Goal: Information Seeking & Learning: Learn about a topic

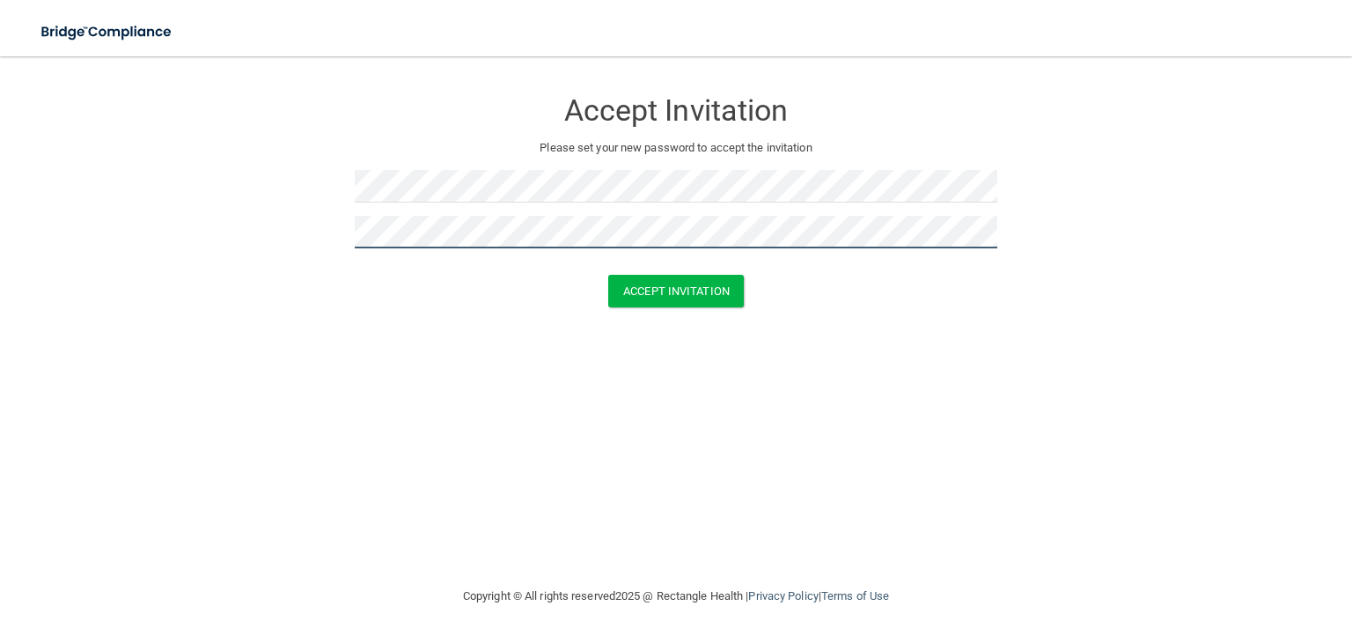
click at [608, 275] on button "Accept Invitation" at bounding box center [676, 291] width 136 height 33
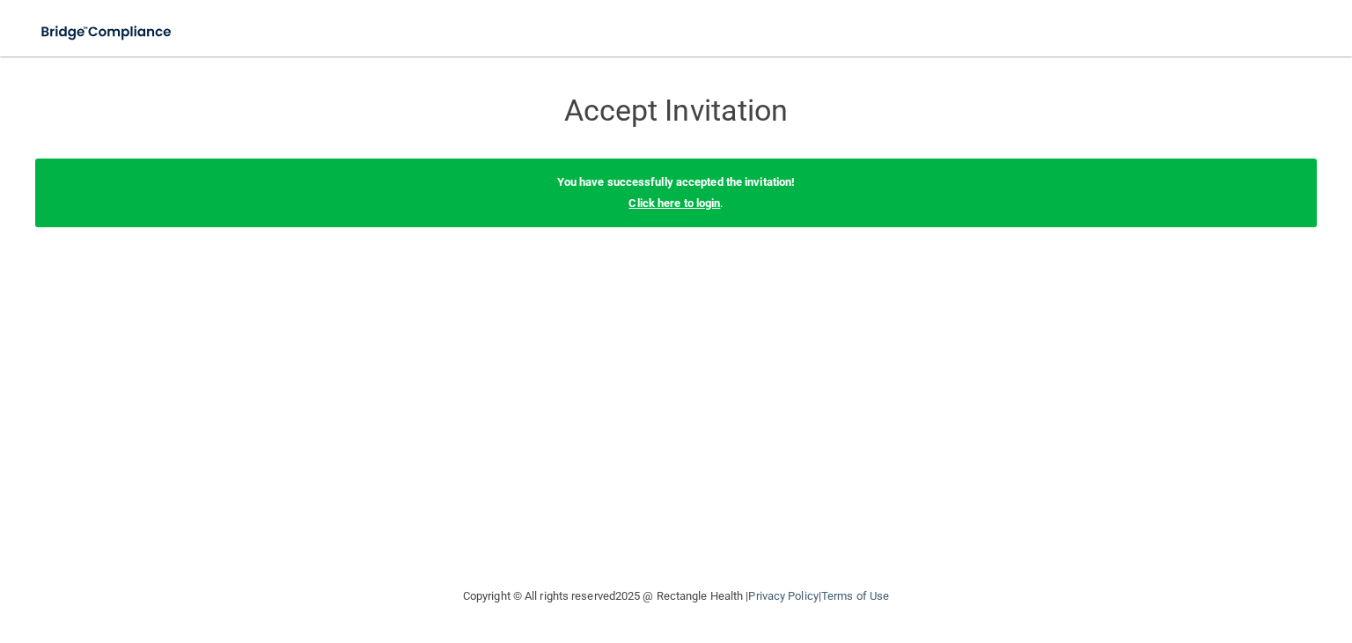
click at [683, 206] on link "Click here to login" at bounding box center [675, 202] width 92 height 13
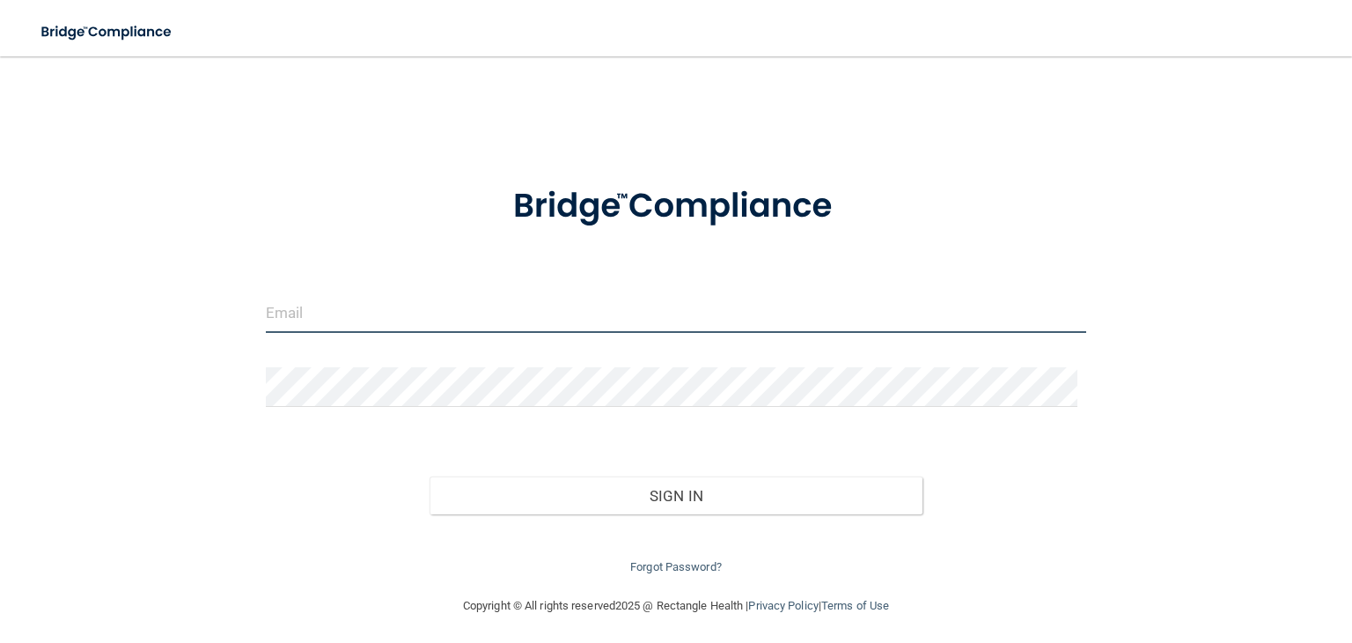
type input "[EMAIL_ADDRESS][DOMAIN_NAME]"
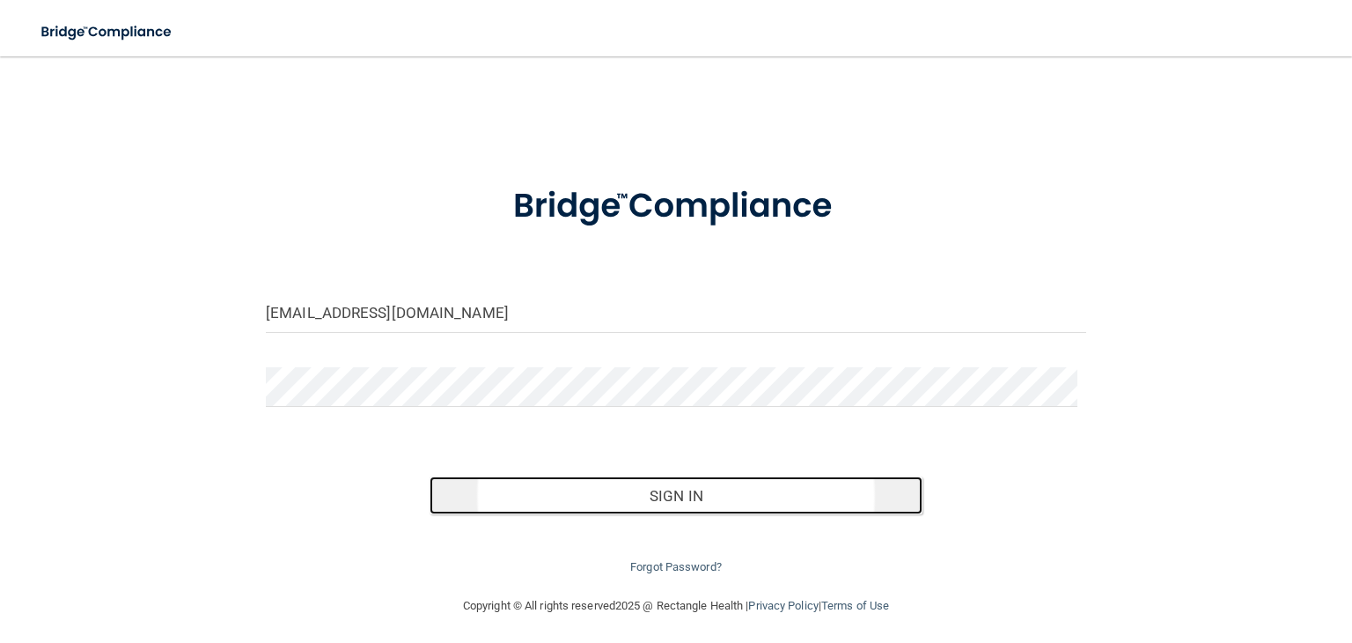
click at [625, 505] on button "Sign In" at bounding box center [676, 495] width 492 height 39
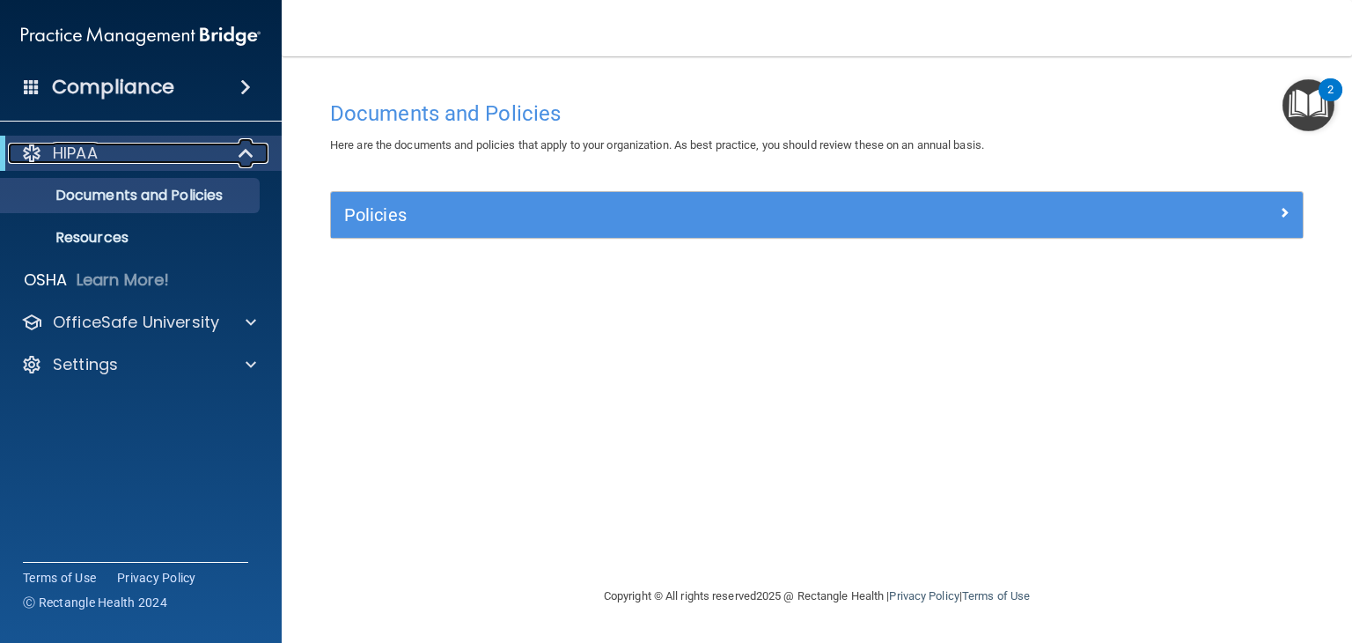
click at [109, 157] on div "HIPAA" at bounding box center [116, 153] width 217 height 21
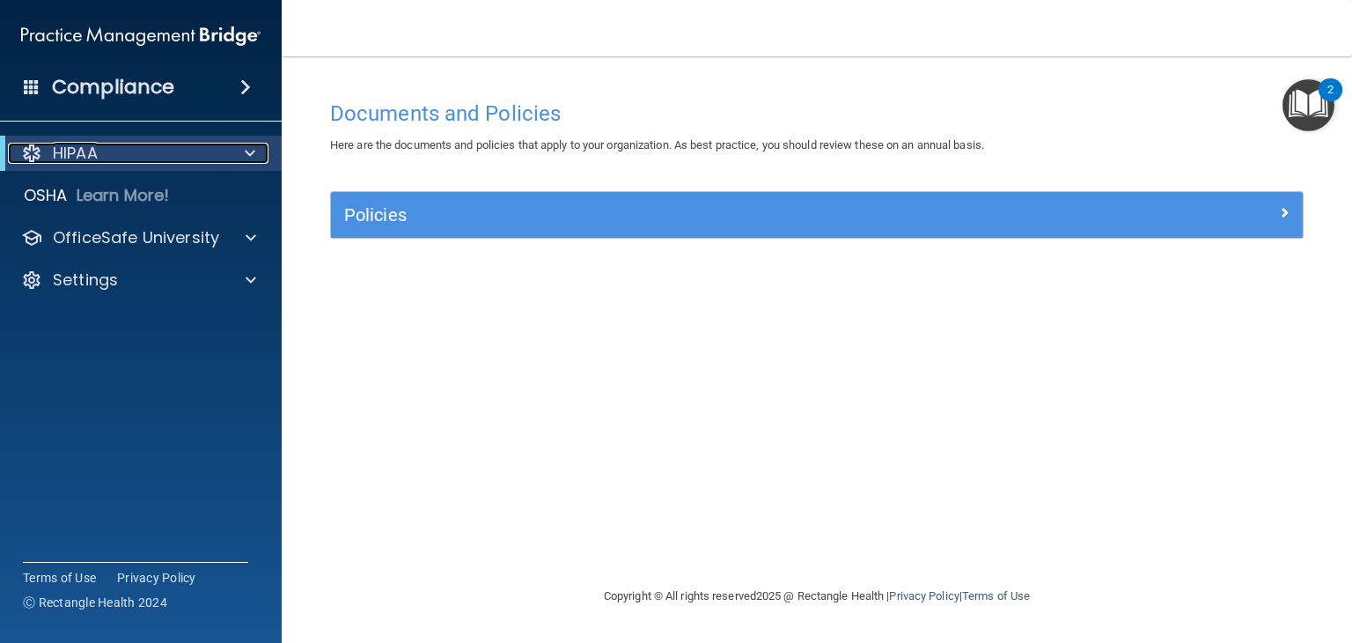
click at [109, 158] on div "HIPAA" at bounding box center [116, 153] width 217 height 21
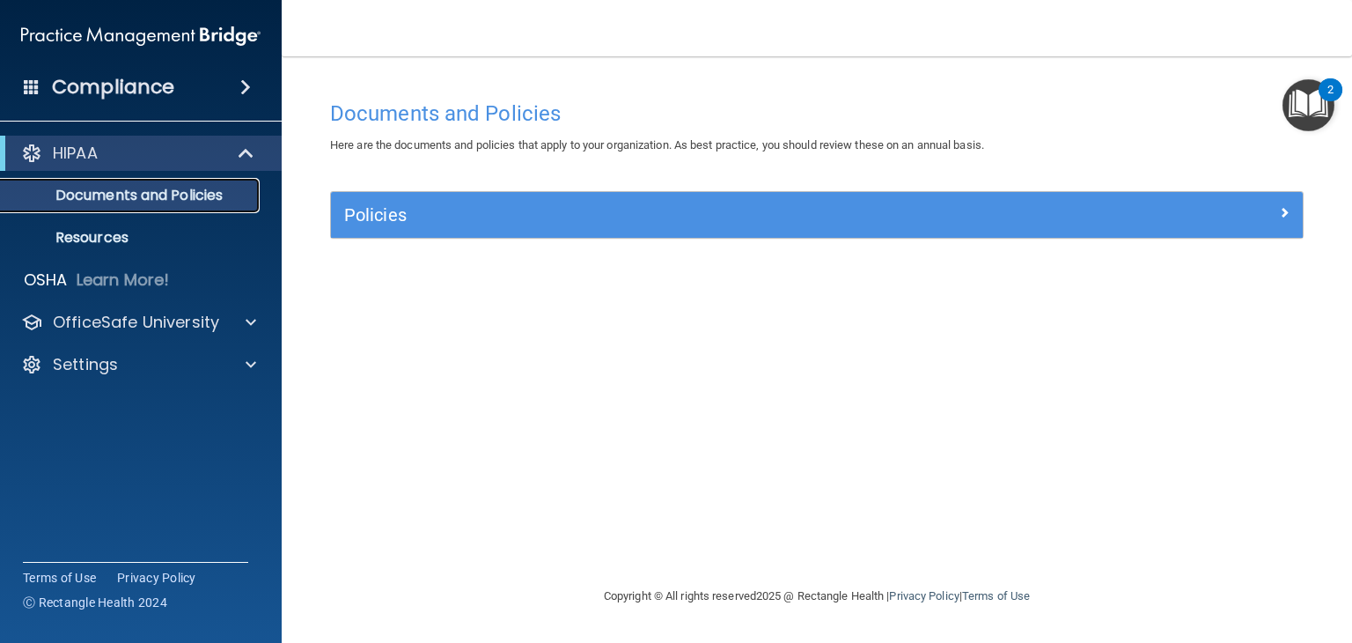
click at [148, 200] on p "Documents and Policies" at bounding box center [131, 196] width 240 height 18
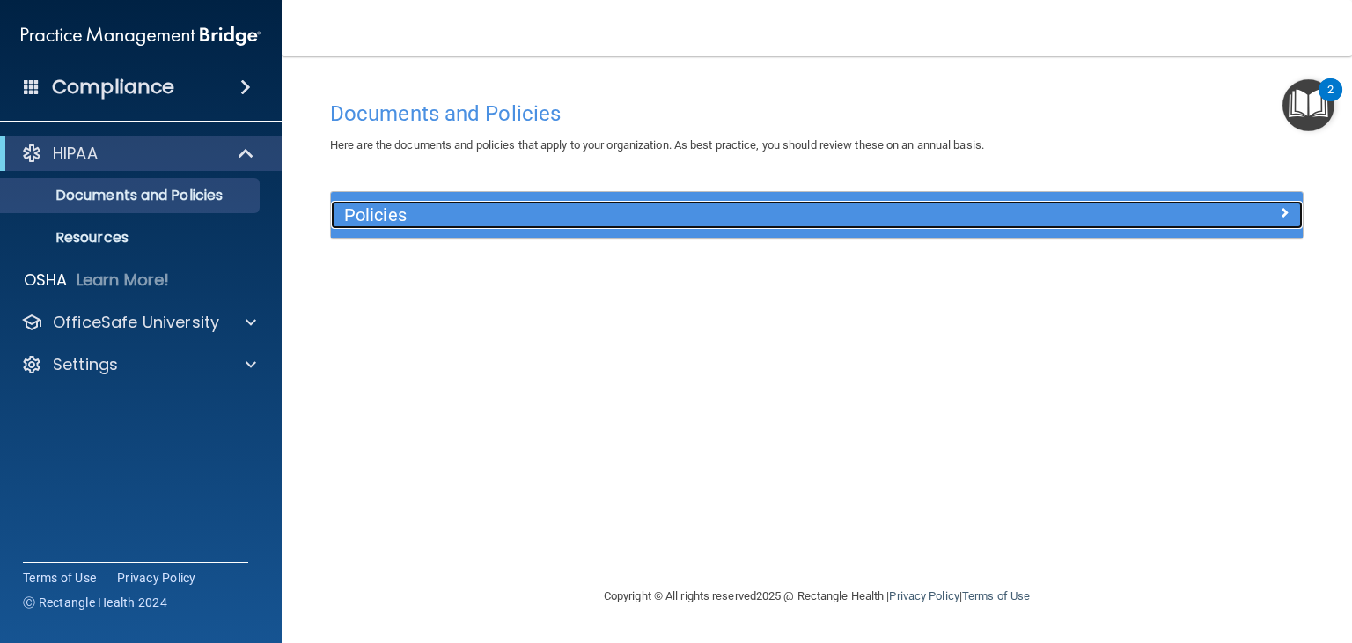
click at [483, 222] on h5 "Policies" at bounding box center [695, 214] width 703 height 19
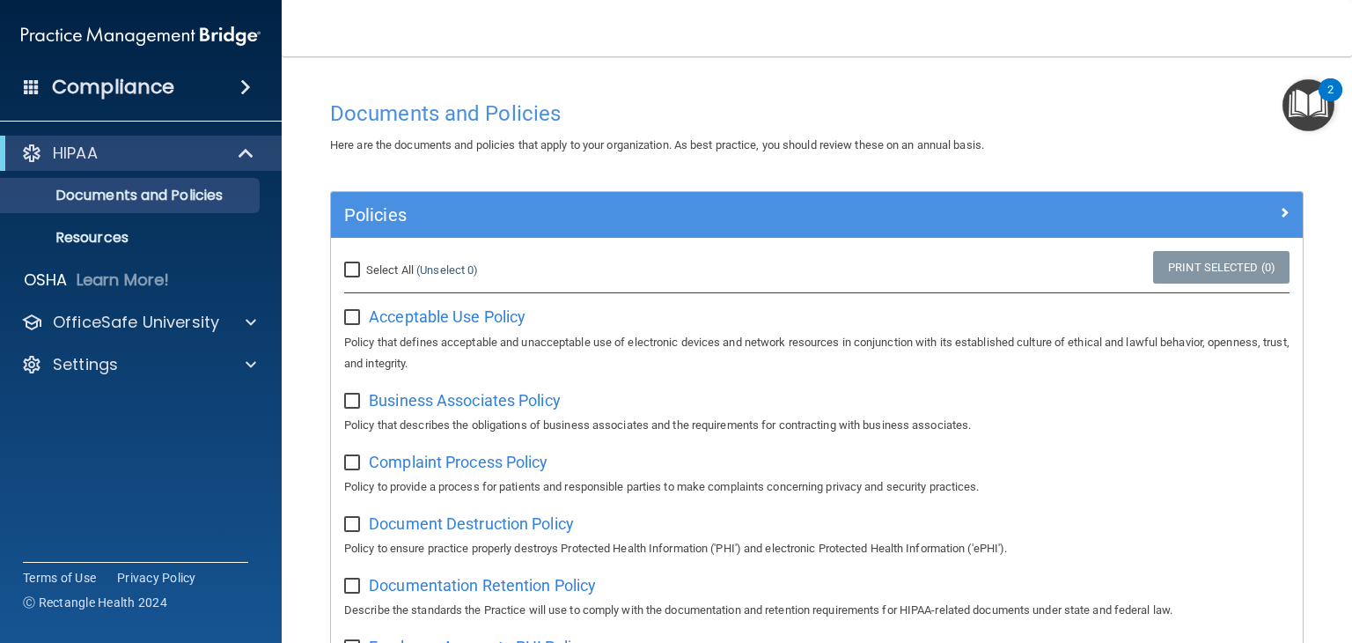
click at [374, 282] on div "Select All (Unselect 0) Unselect All" at bounding box center [493, 270] width 324 height 39
click at [355, 271] on input "Select All (Unselect 0) Unselect All" at bounding box center [354, 270] width 20 height 14
checkbox input "true"
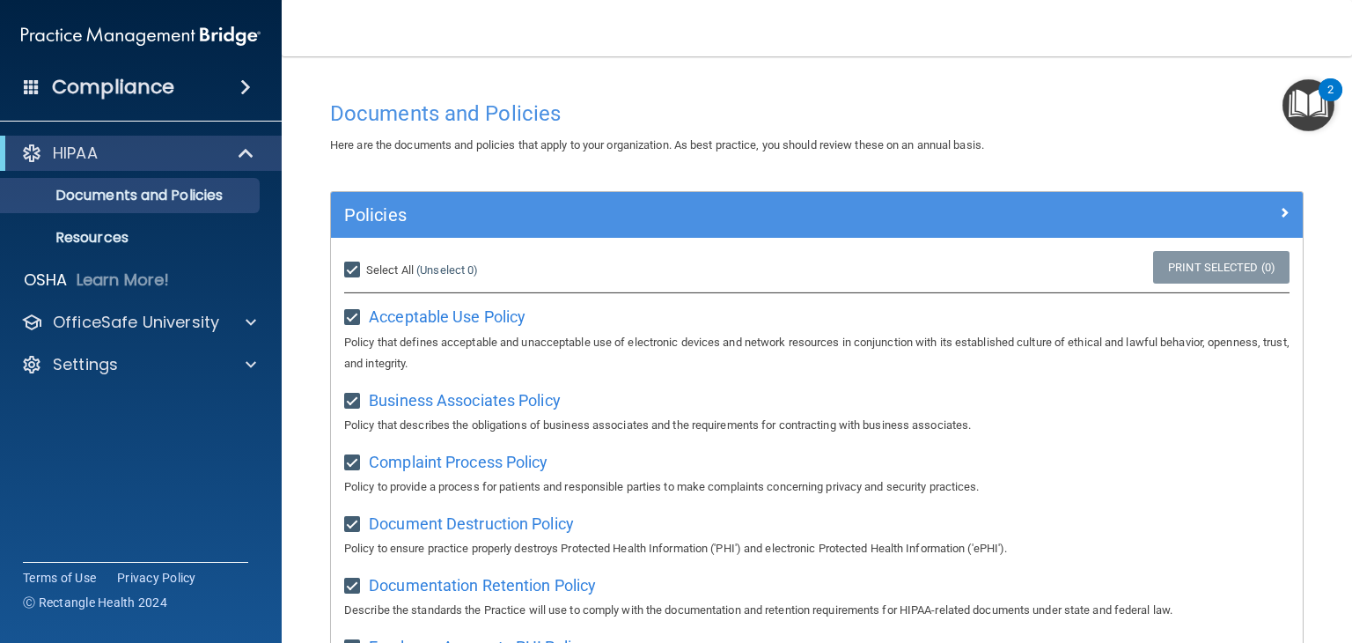
checkbox input "true"
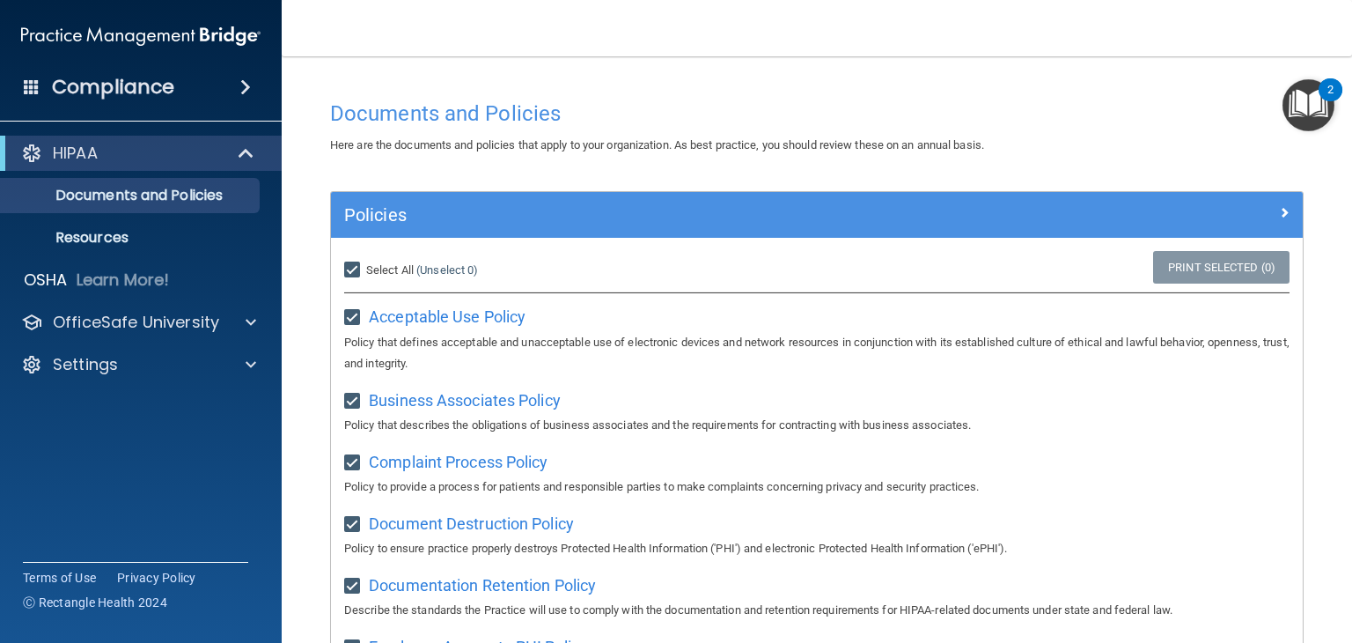
checkbox input "true"
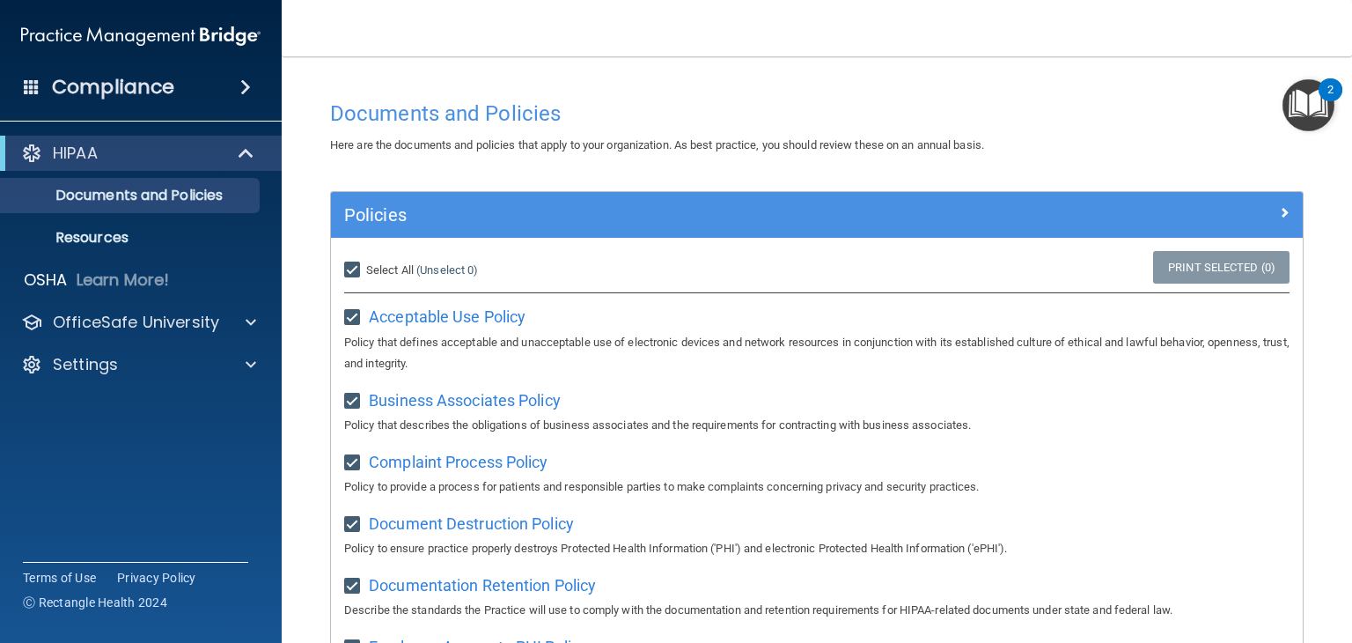
checkbox input "true"
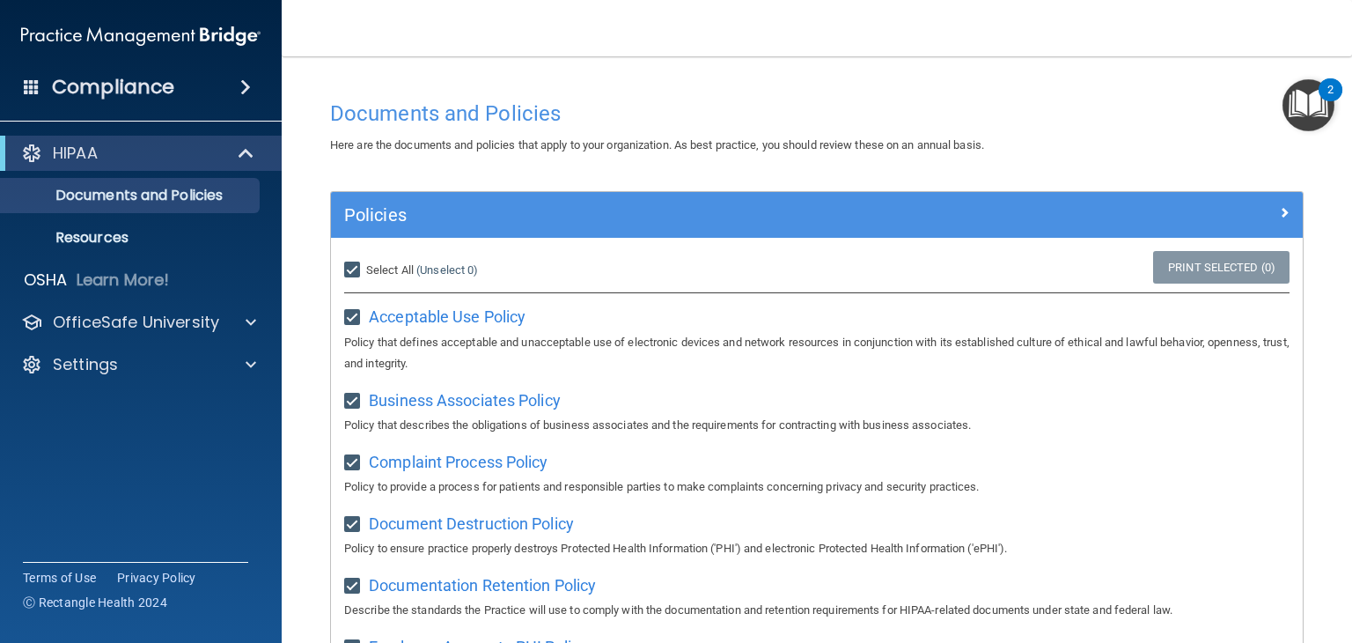
checkbox input "true"
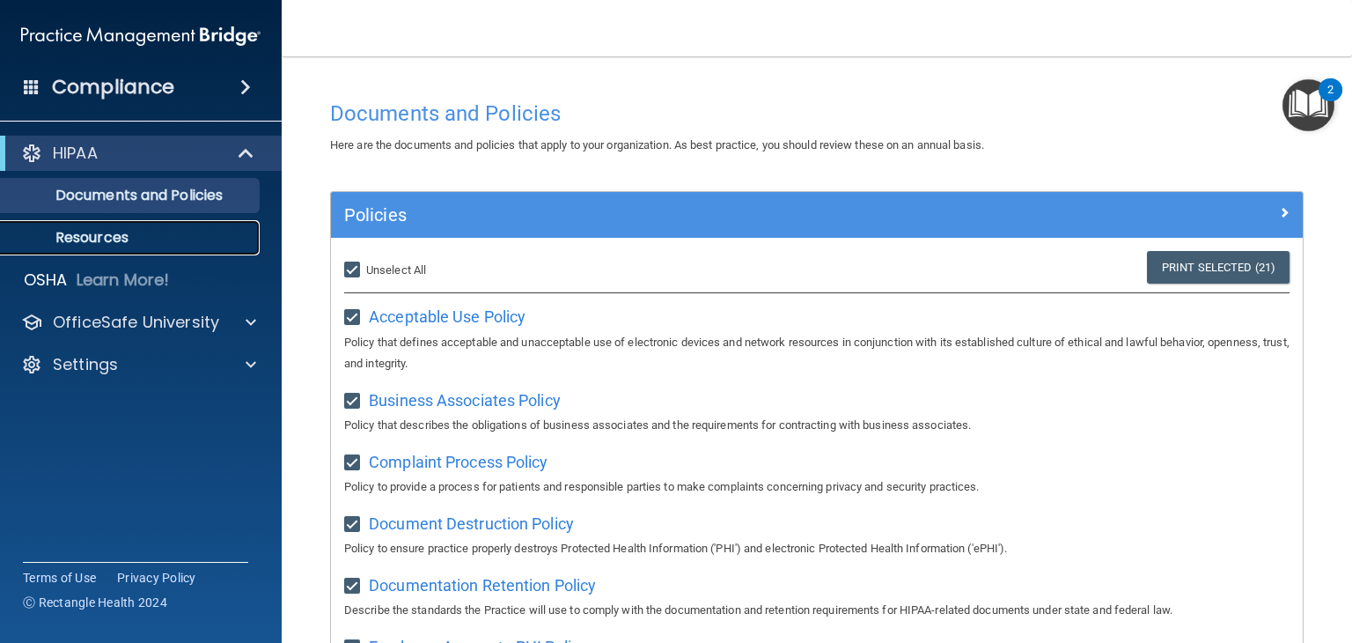
click at [125, 229] on p "Resources" at bounding box center [131, 238] width 240 height 18
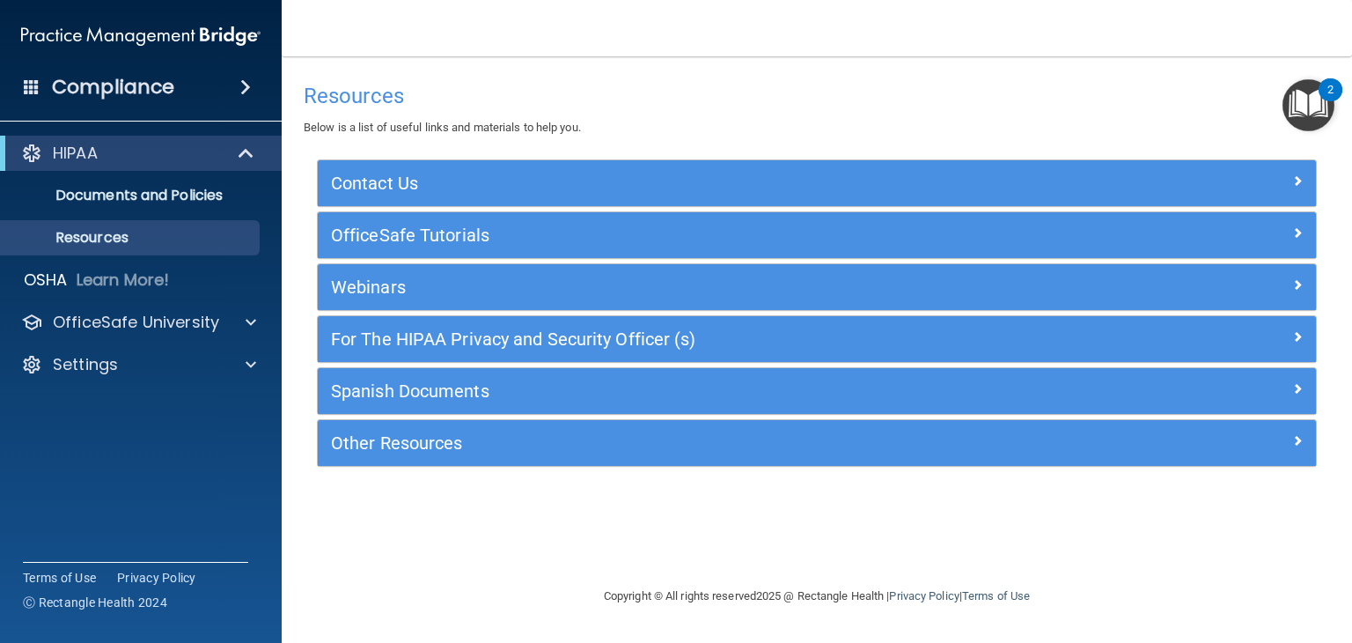
click at [240, 92] on span at bounding box center [245, 87] width 11 height 21
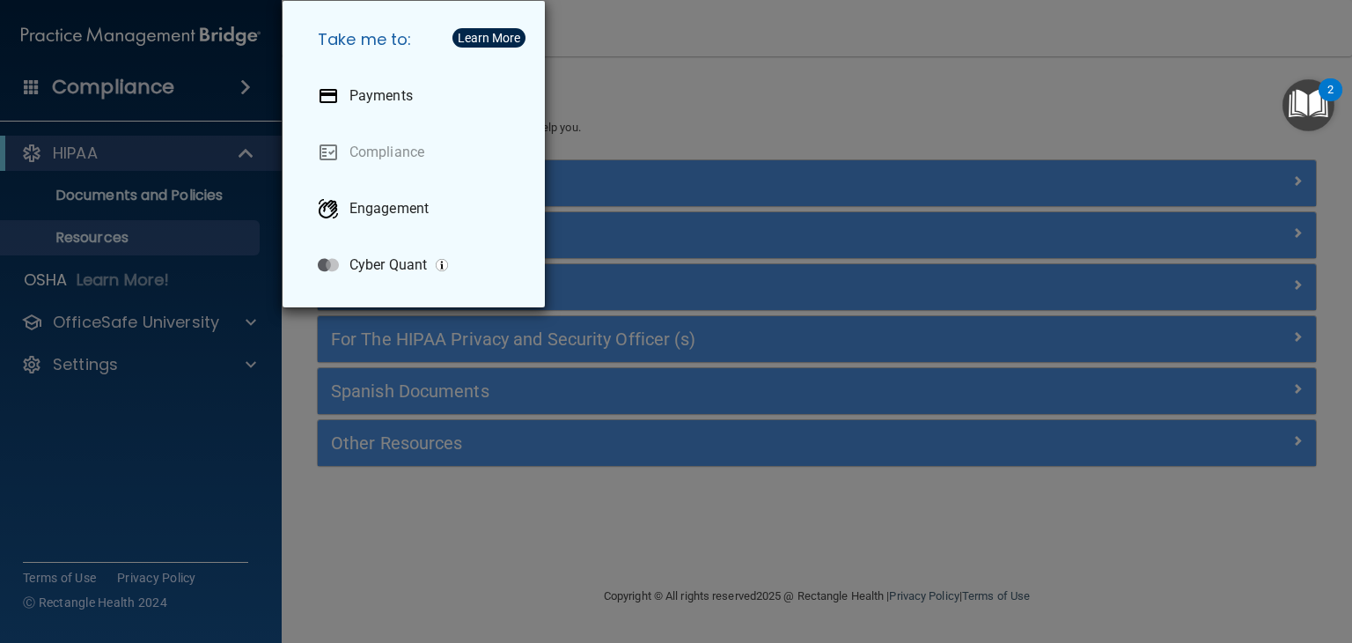
click at [190, 209] on div "Take me to: Payments Compliance Engagement Cyber Quant" at bounding box center [676, 321] width 1352 height 643
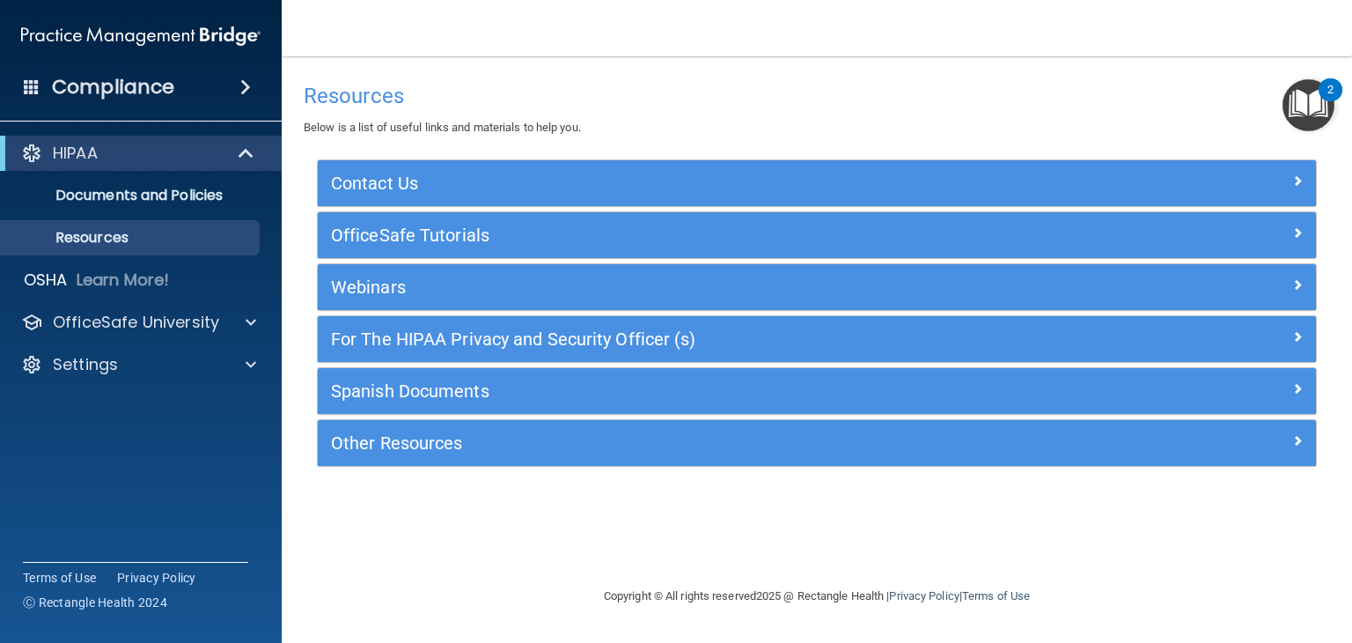
click at [1302, 105] on img "Open Resource Center, 2 new notifications" at bounding box center [1309, 105] width 52 height 52
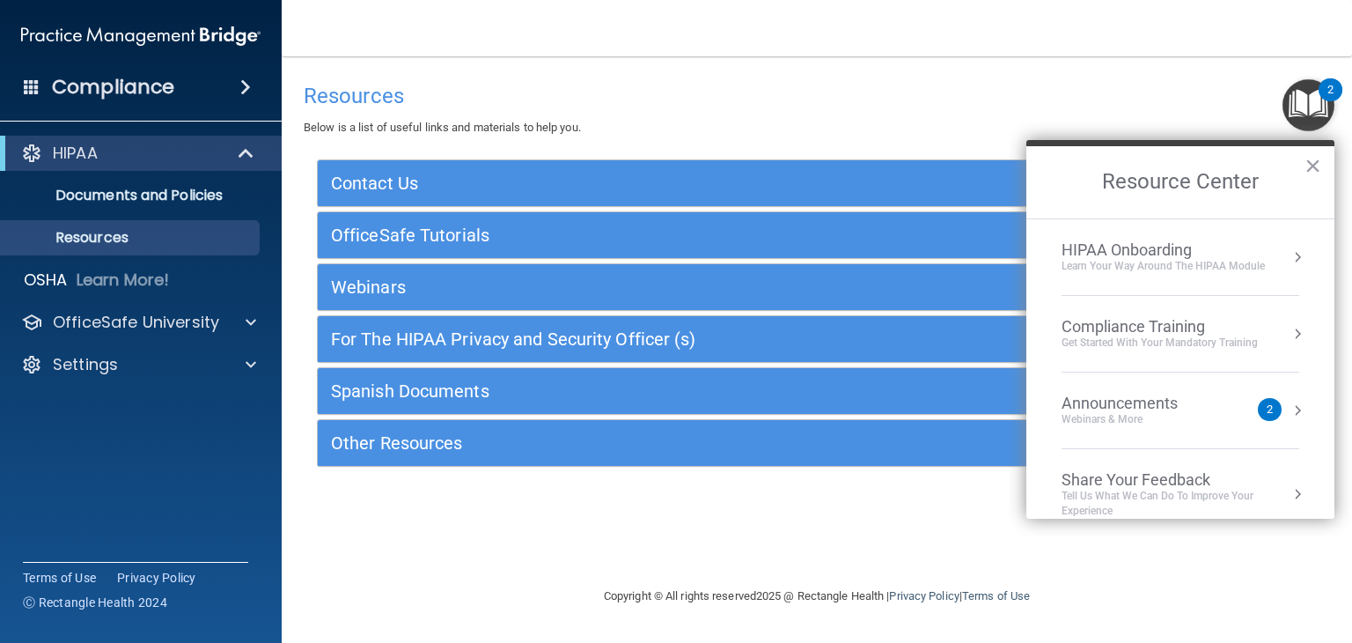
scroll to position [19, 0]
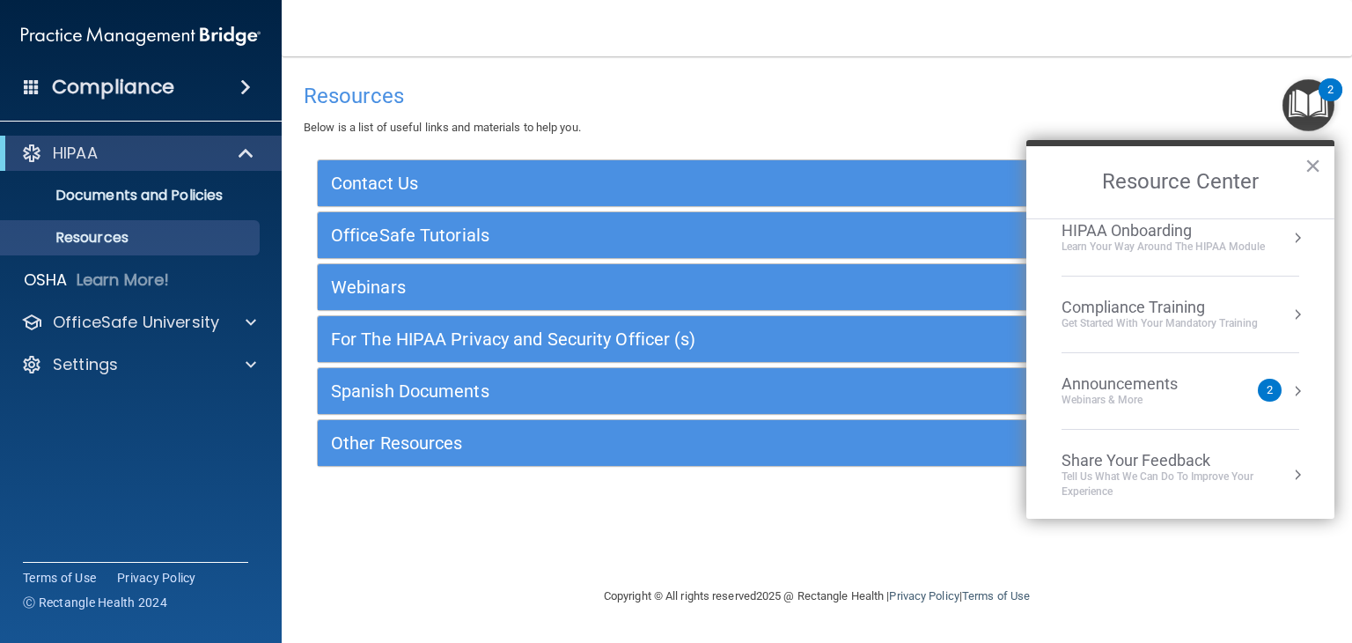
click at [1176, 304] on div "Compliance Training" at bounding box center [1160, 307] width 196 height 19
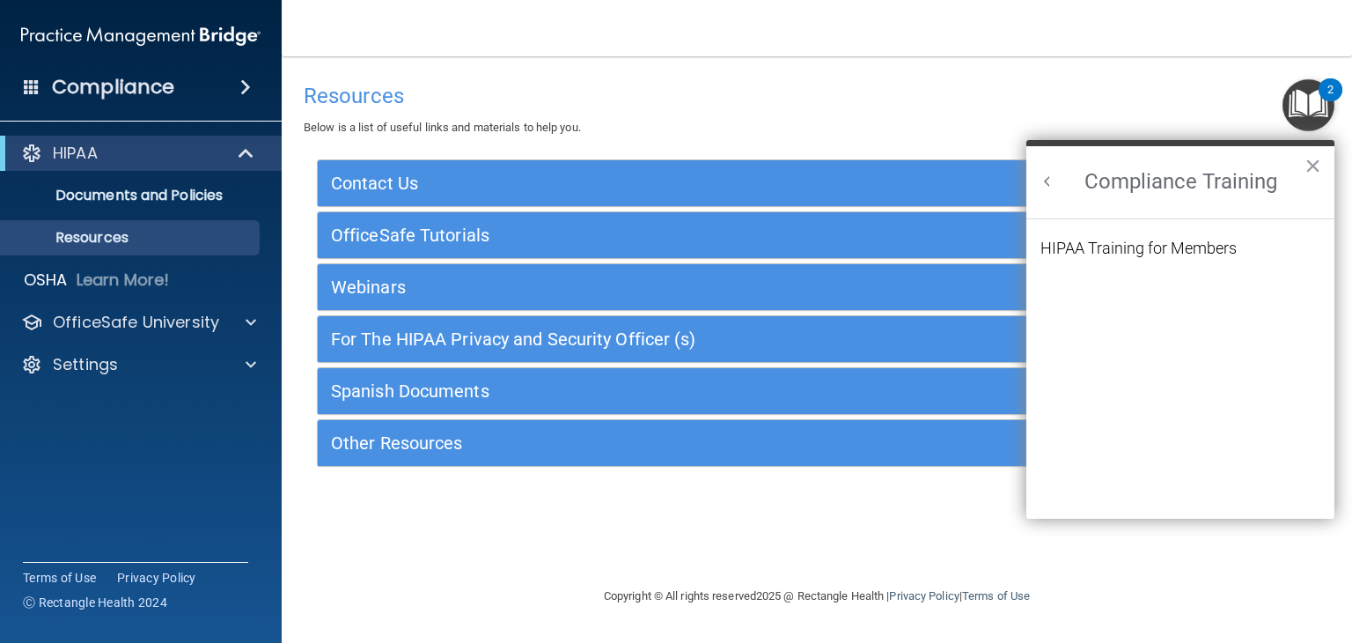
scroll to position [0, 0]
click at [1151, 254] on div "HIPAA Training for Members" at bounding box center [1139, 248] width 196 height 16
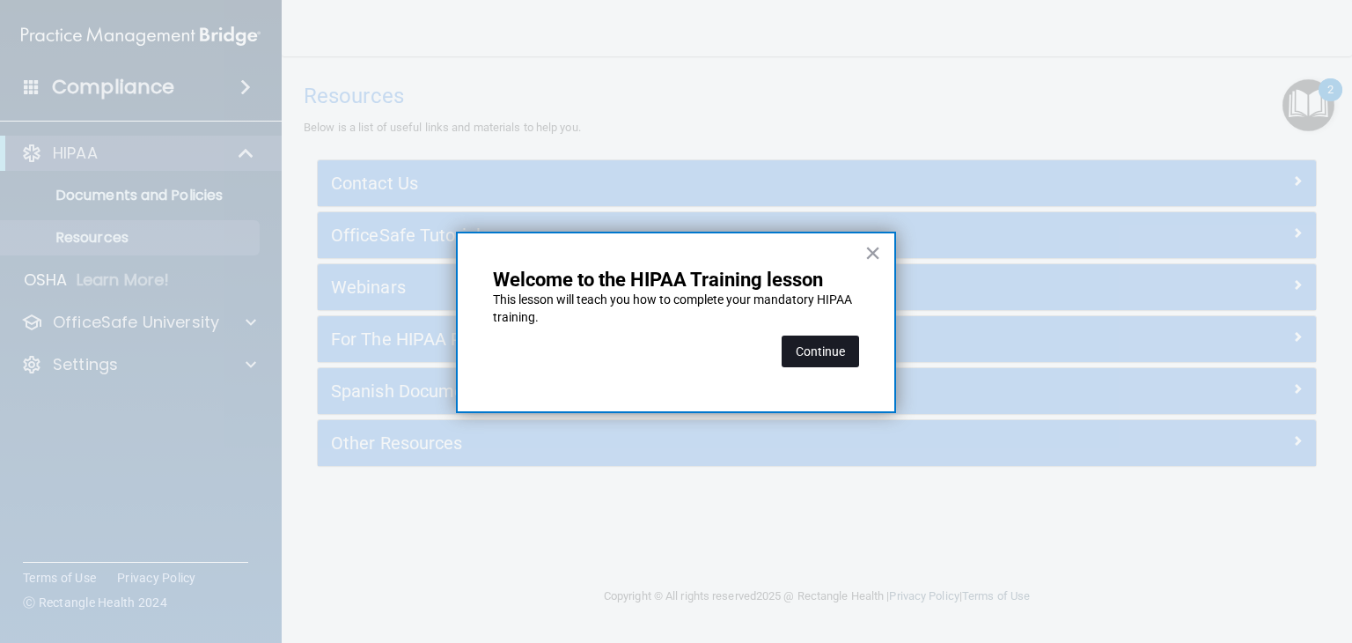
click at [821, 352] on button "Continue" at bounding box center [820, 351] width 77 height 32
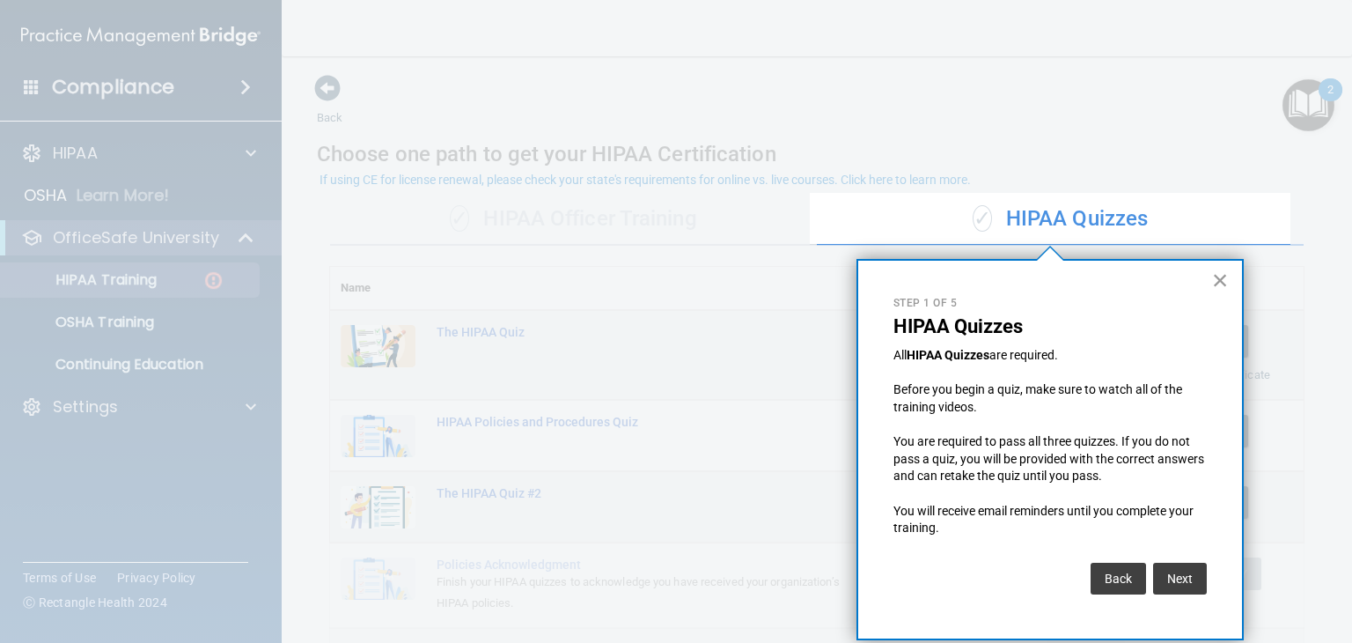
click at [1223, 284] on button "×" at bounding box center [1220, 280] width 17 height 28
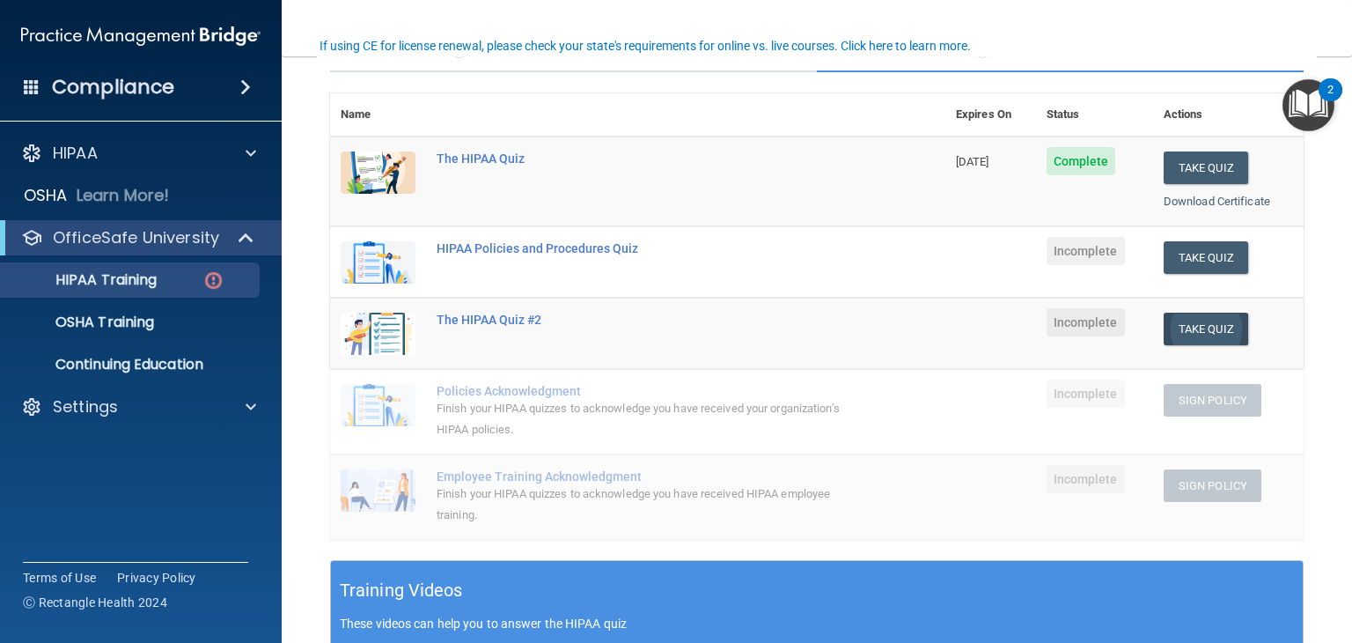
scroll to position [176, 0]
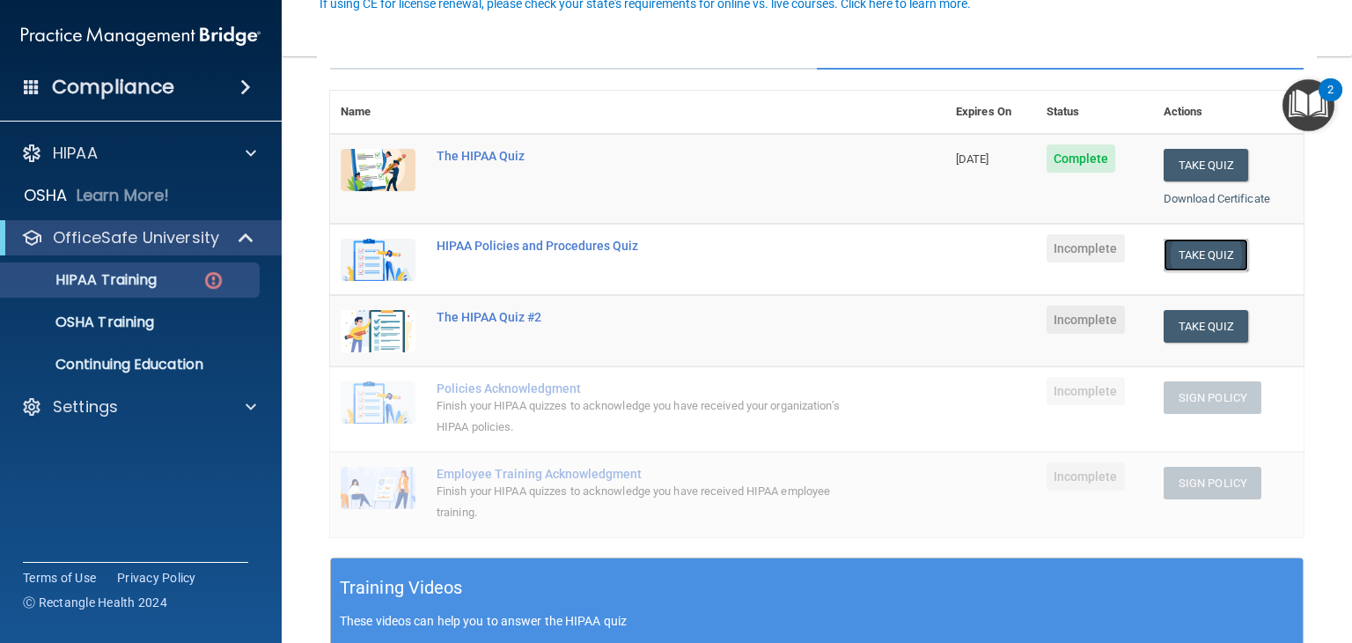
click at [1195, 257] on button "Take Quiz" at bounding box center [1206, 255] width 85 height 33
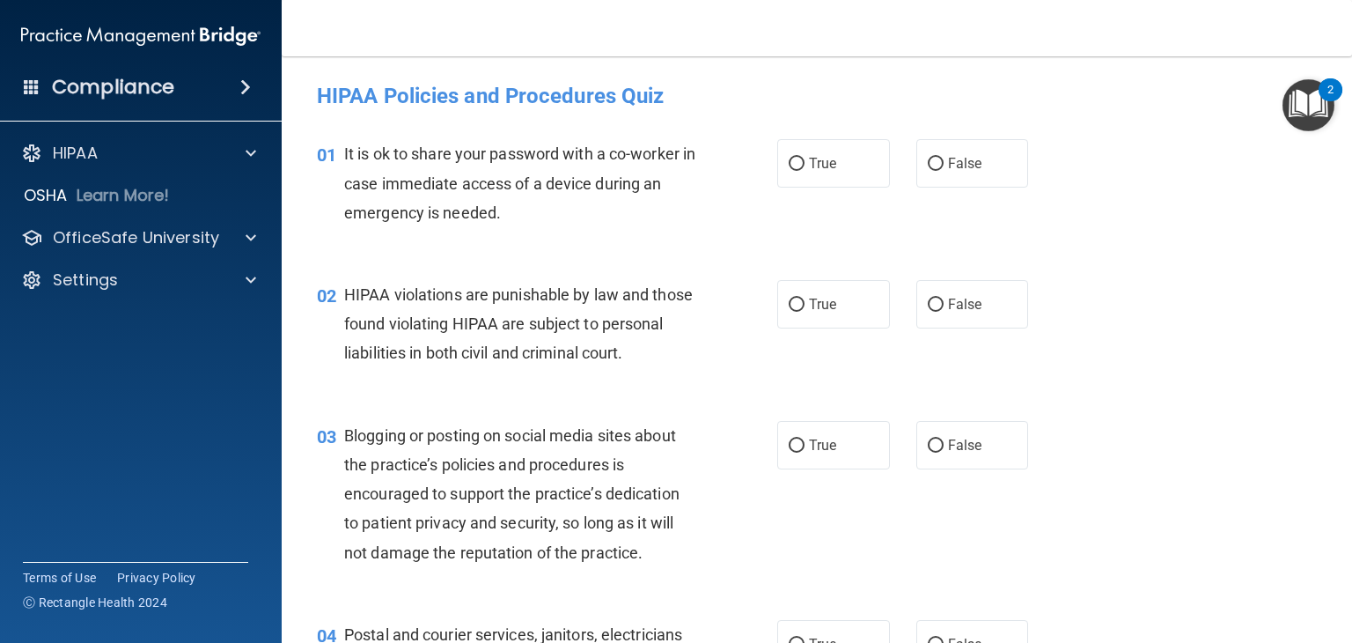
click at [947, 200] on div "01 It is ok to share your password with a co-worker in case immediate access of…" at bounding box center [817, 187] width 1027 height 141
click at [939, 190] on div "01 It is ok to share your password with a co-worker in case immediate access of…" at bounding box center [817, 187] width 1027 height 141
click at [941, 172] on label "False" at bounding box center [973, 163] width 113 height 48
click at [941, 171] on input "False" at bounding box center [936, 164] width 16 height 13
radio input "true"
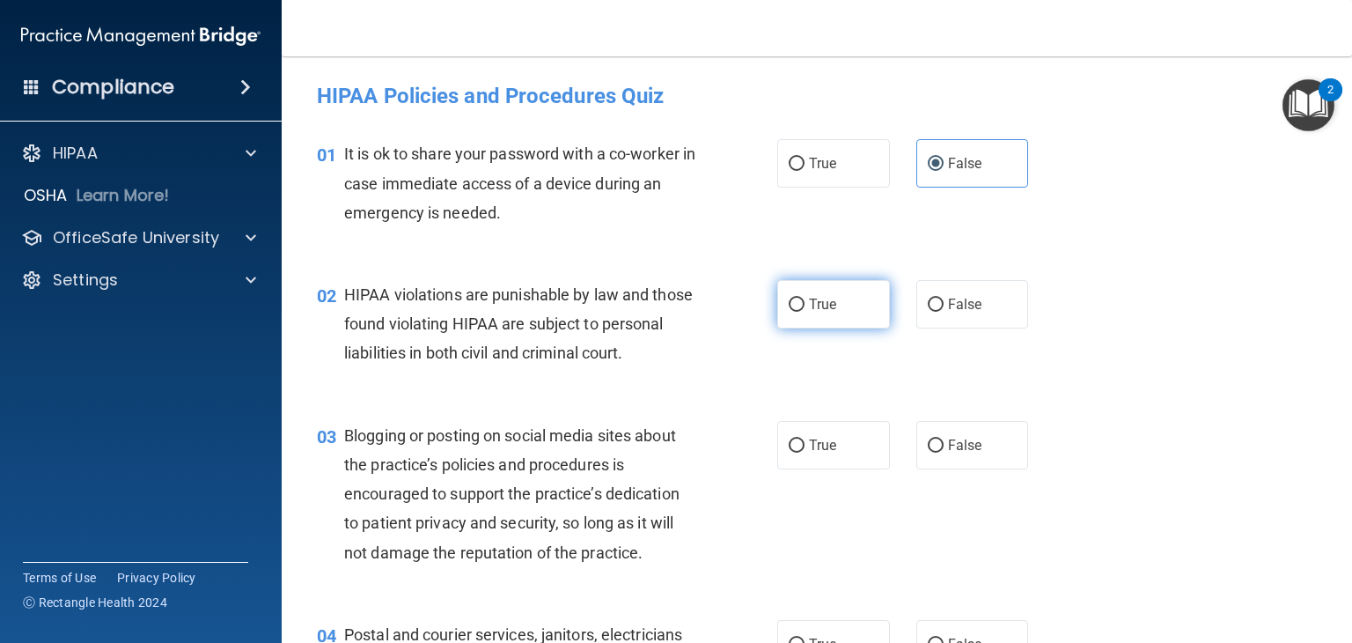
click at [822, 320] on label "True" at bounding box center [833, 304] width 113 height 48
click at [805, 312] on input "True" at bounding box center [797, 304] width 16 height 13
radio input "true"
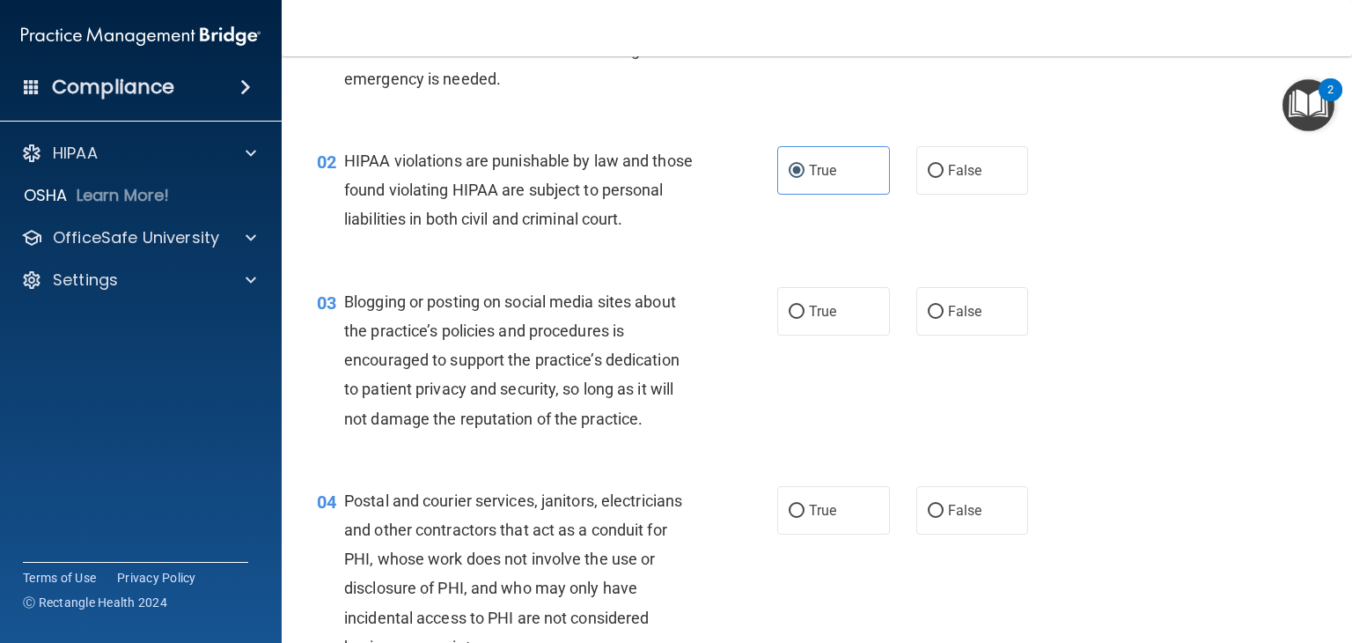
scroll to position [176, 0]
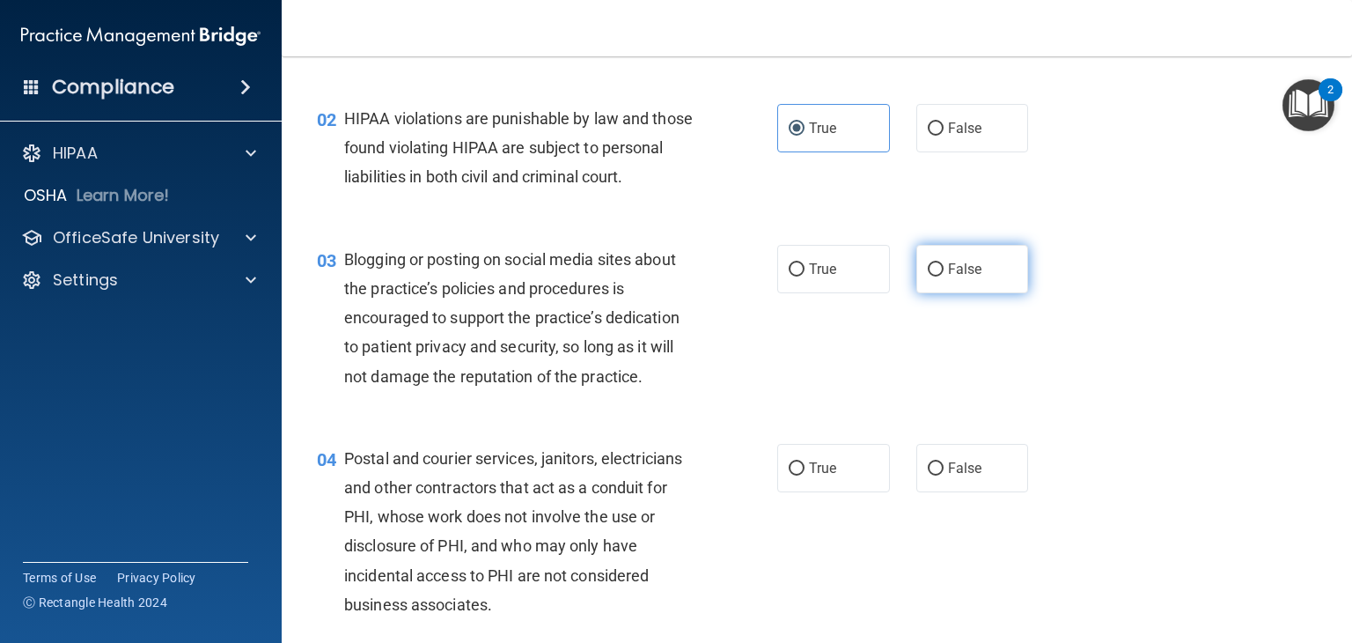
click at [948, 277] on span "False" at bounding box center [965, 269] width 34 height 17
click at [944, 276] on input "False" at bounding box center [936, 269] width 16 height 13
radio input "true"
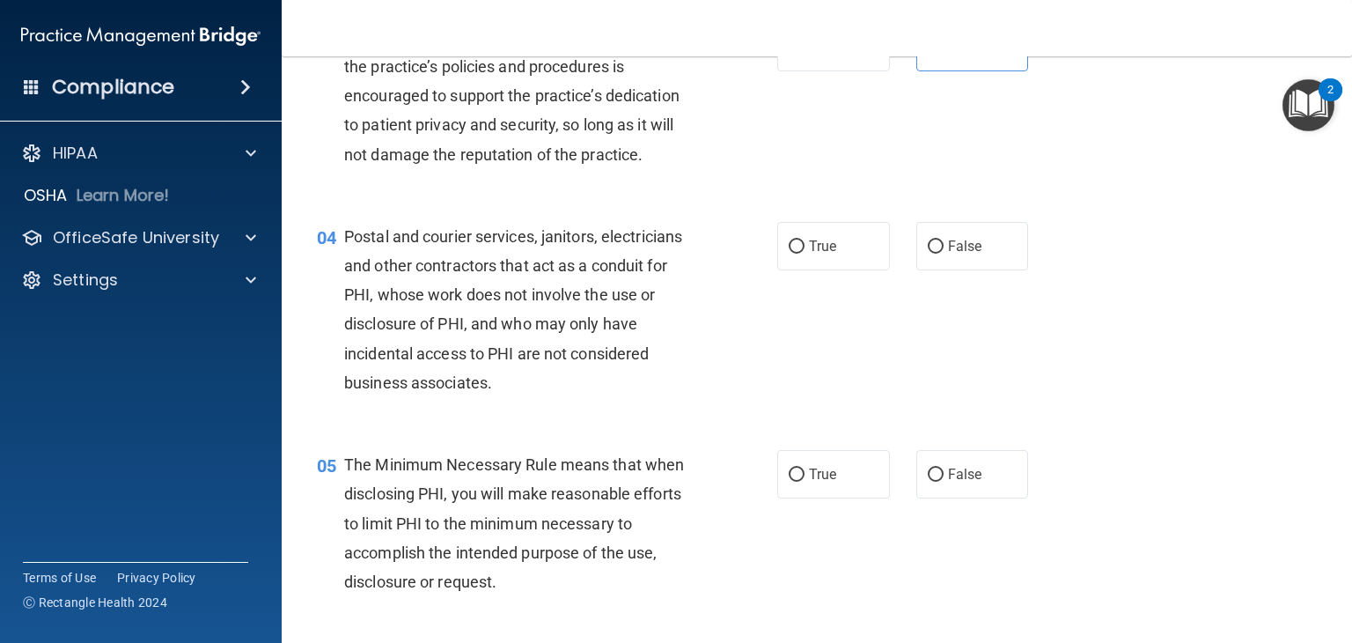
scroll to position [440, 0]
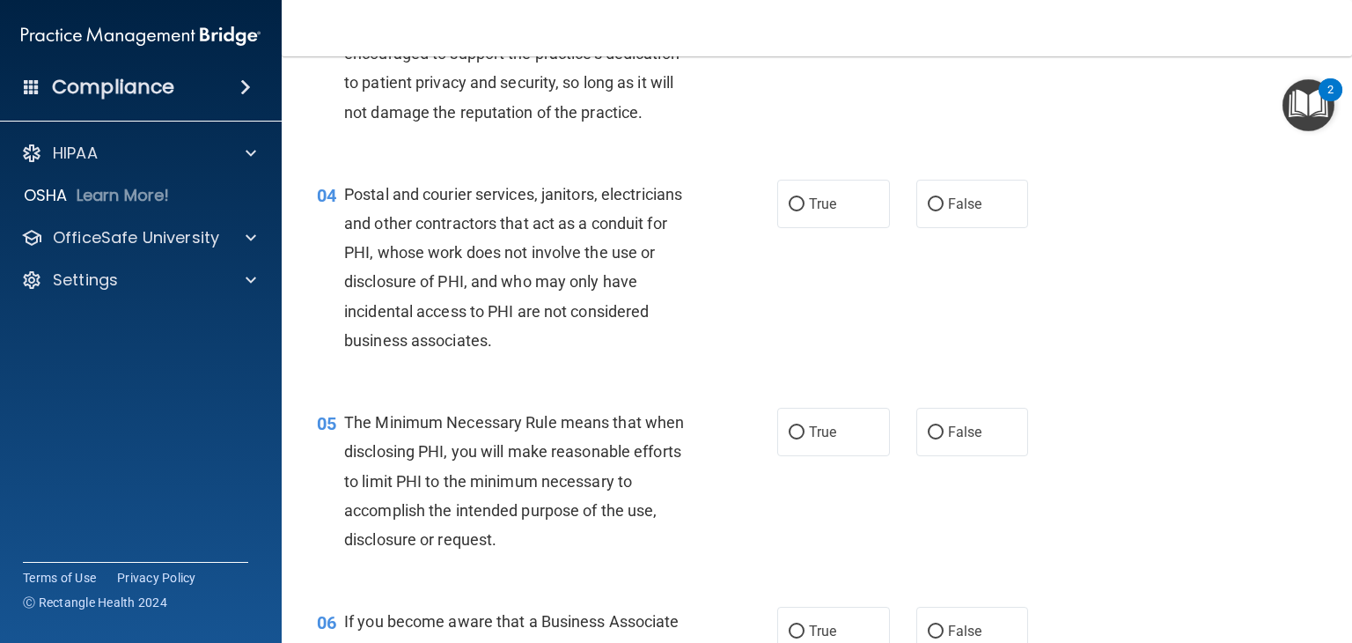
click at [476, 335] on span "Postal and courier services, janitors, electricians and other contractors that …" at bounding box center [513, 267] width 338 height 165
click at [476, 334] on span "Postal and courier services, janitors, electricians and other contractors that …" at bounding box center [513, 267] width 338 height 165
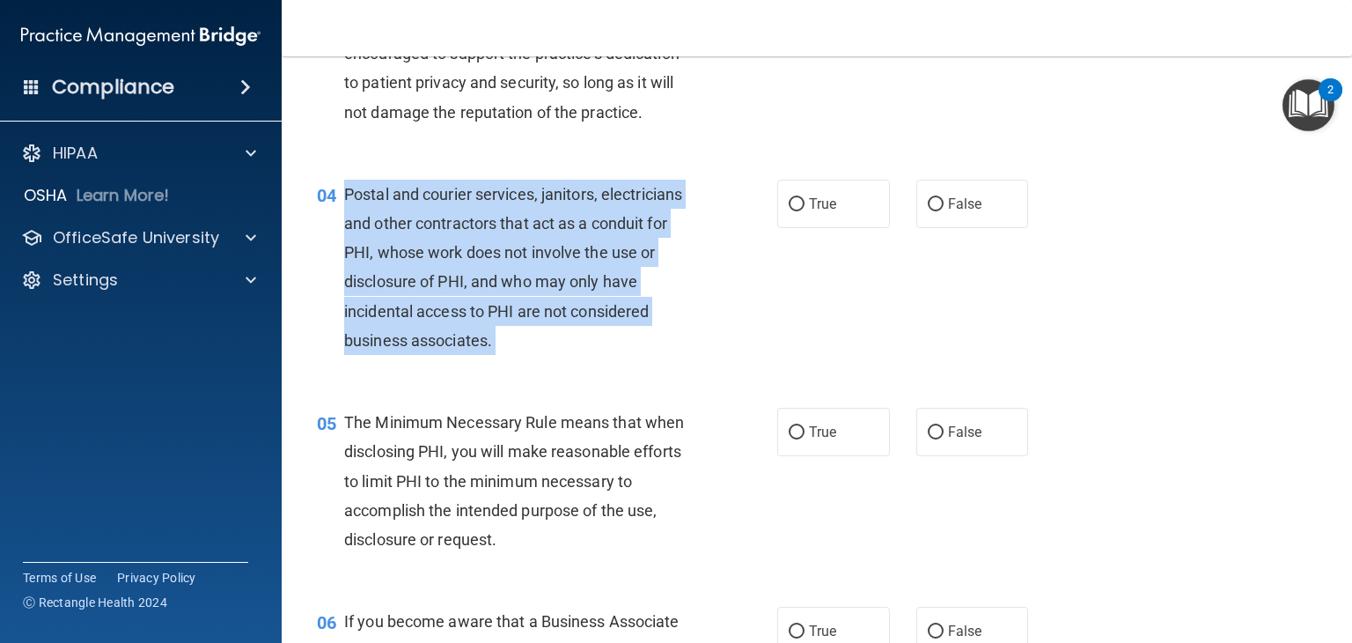
click at [476, 334] on span "Postal and courier services, janitors, electricians and other contractors that …" at bounding box center [513, 267] width 338 height 165
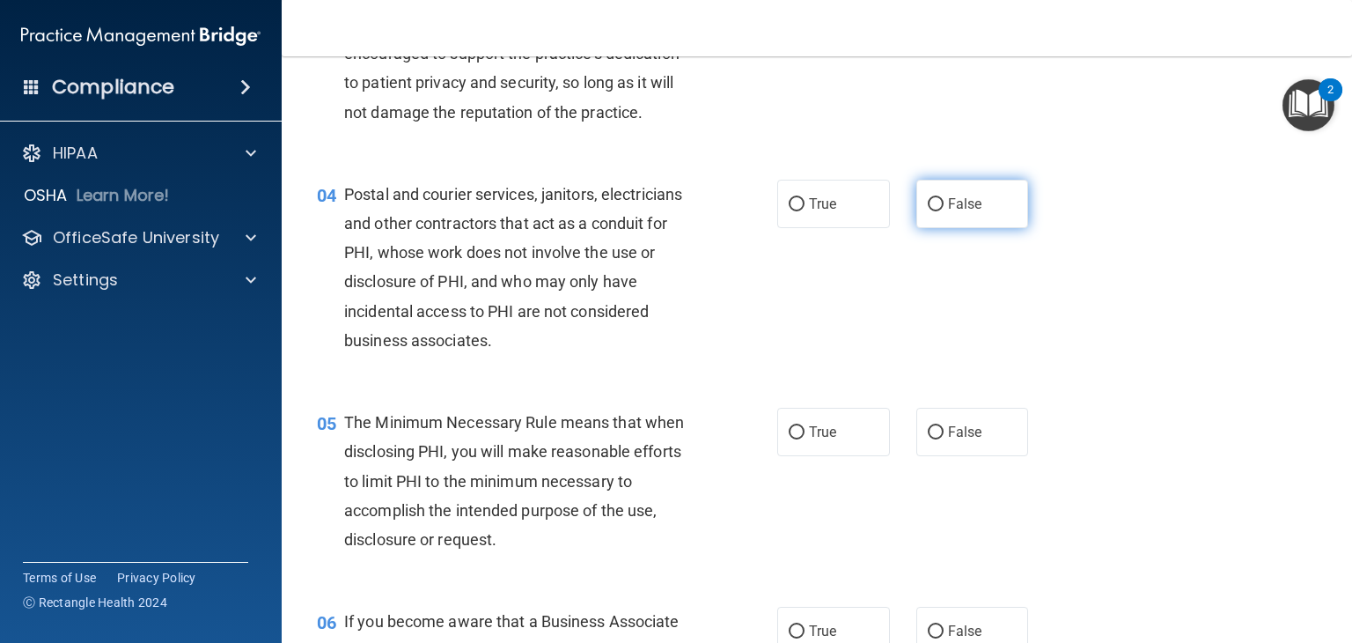
click at [935, 228] on label "False" at bounding box center [973, 204] width 113 height 48
click at [935, 211] on input "False" at bounding box center [936, 204] width 16 height 13
radio input "true"
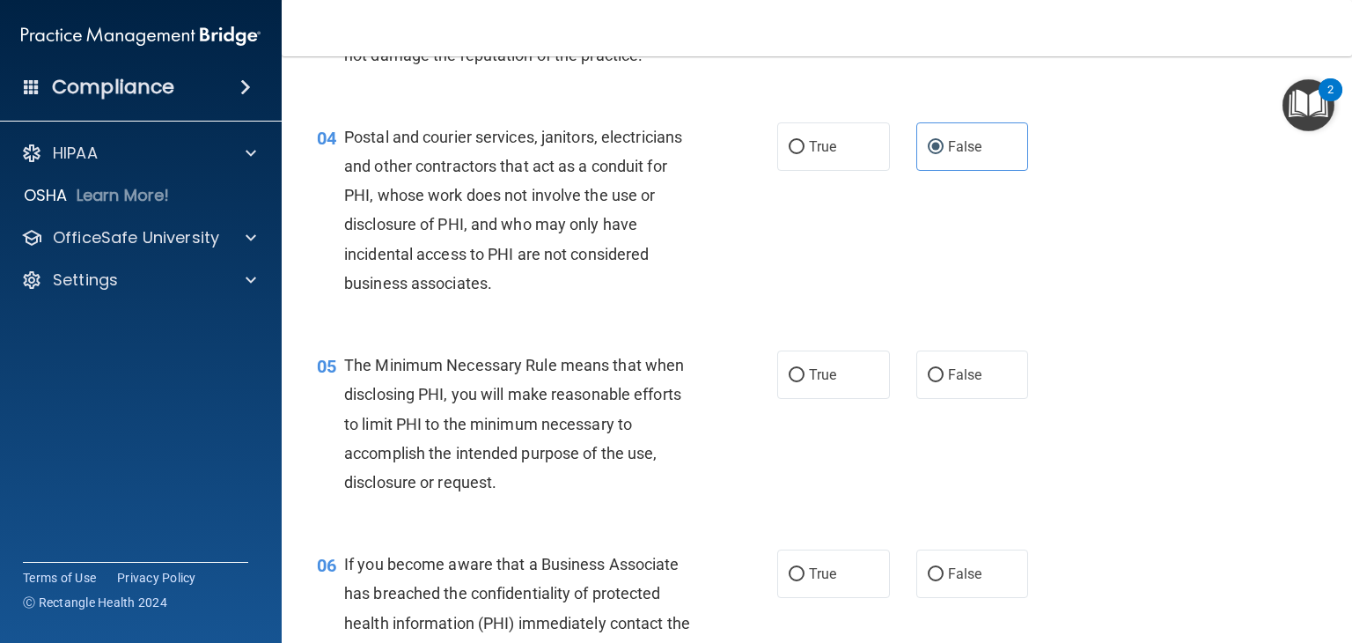
scroll to position [616, 0]
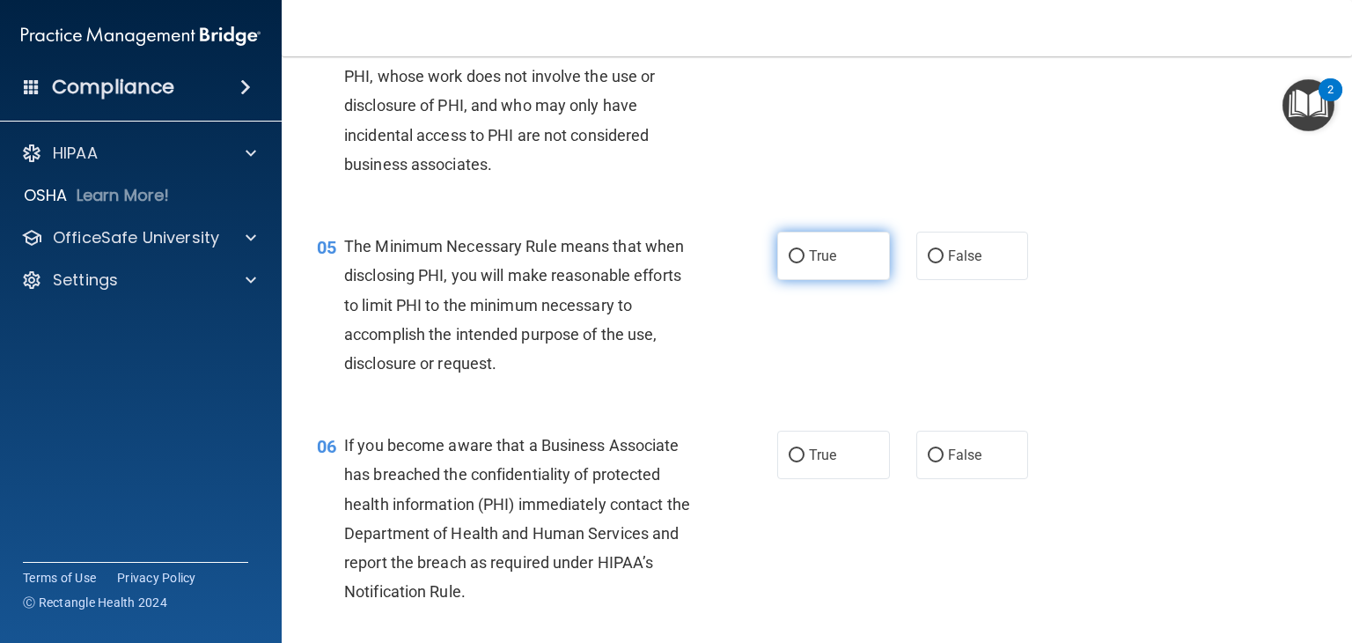
click at [809, 264] on span "True" at bounding box center [822, 255] width 27 height 17
click at [805, 263] on input "True" at bounding box center [797, 256] width 16 height 13
radio input "true"
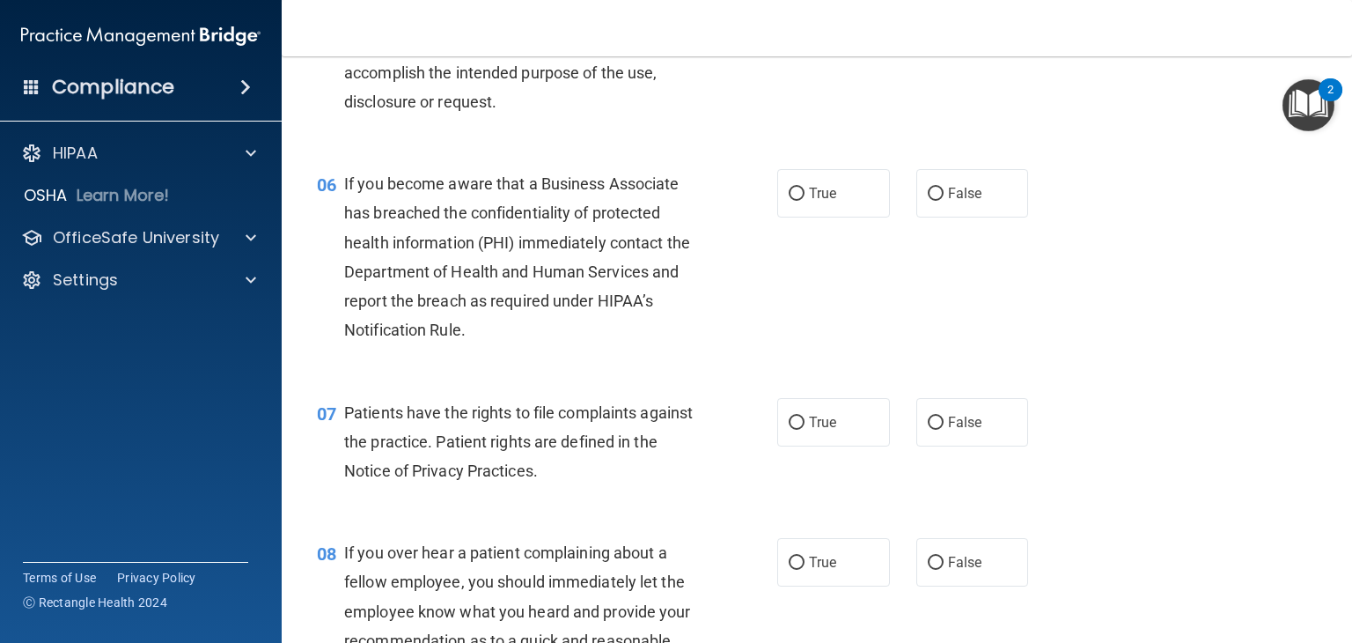
scroll to position [880, 0]
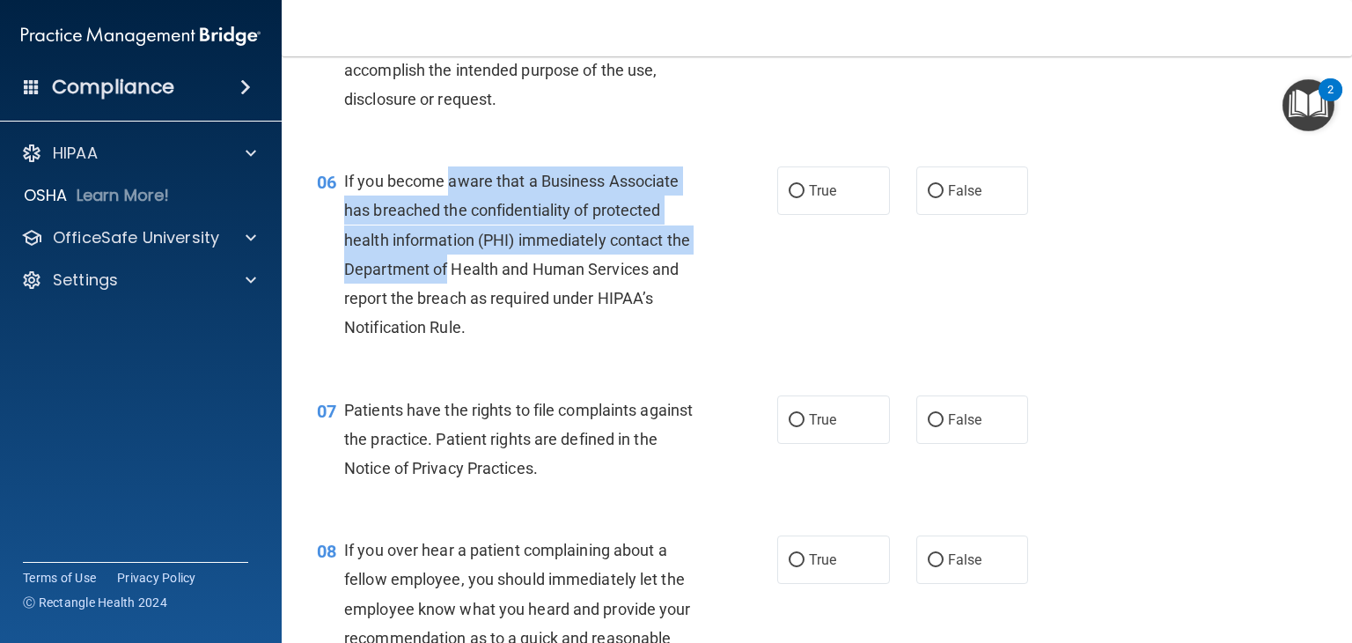
drag, startPoint x: 447, startPoint y: 195, endPoint x: 472, endPoint y: 284, distance: 91.4
click at [472, 284] on div "If you become aware that a Business Associate has breached the confidentiality …" at bounding box center [526, 253] width 365 height 175
click at [487, 276] on span "If you become aware that a Business Associate has breached the confidentiality …" at bounding box center [517, 254] width 346 height 165
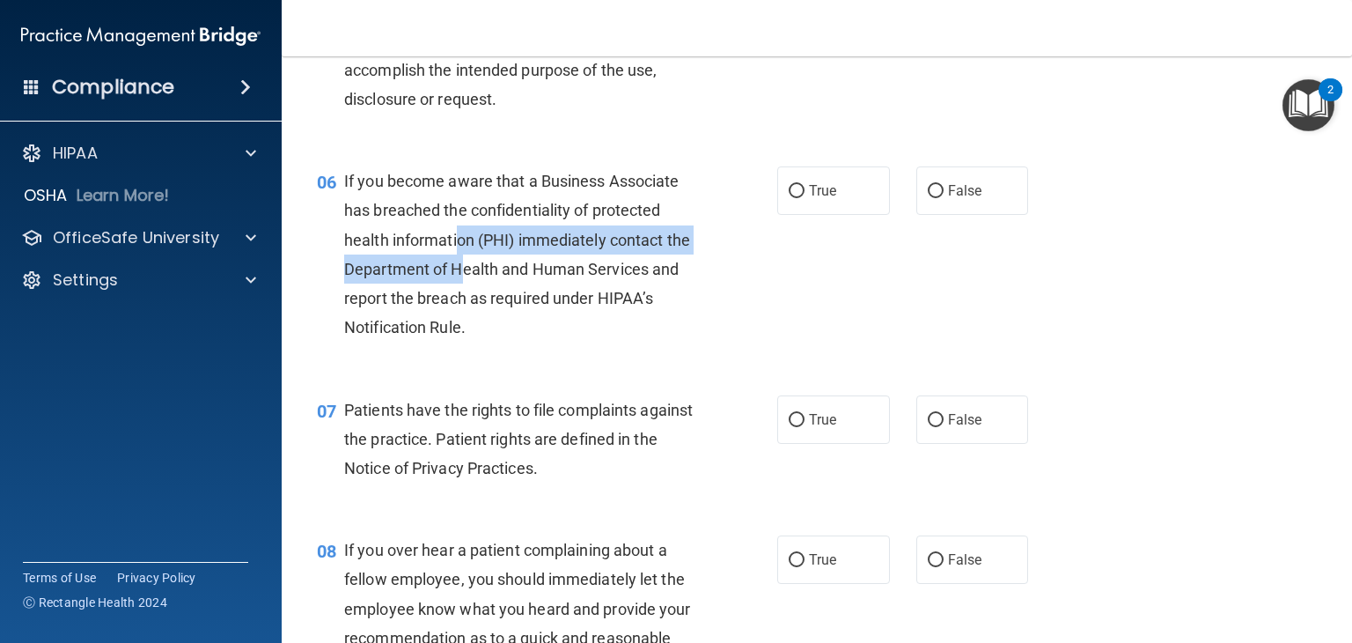
drag, startPoint x: 459, startPoint y: 272, endPoint x: 494, endPoint y: 293, distance: 41.1
click at [493, 292] on span "If you become aware that a Business Associate has breached the confidentiality …" at bounding box center [517, 254] width 346 height 165
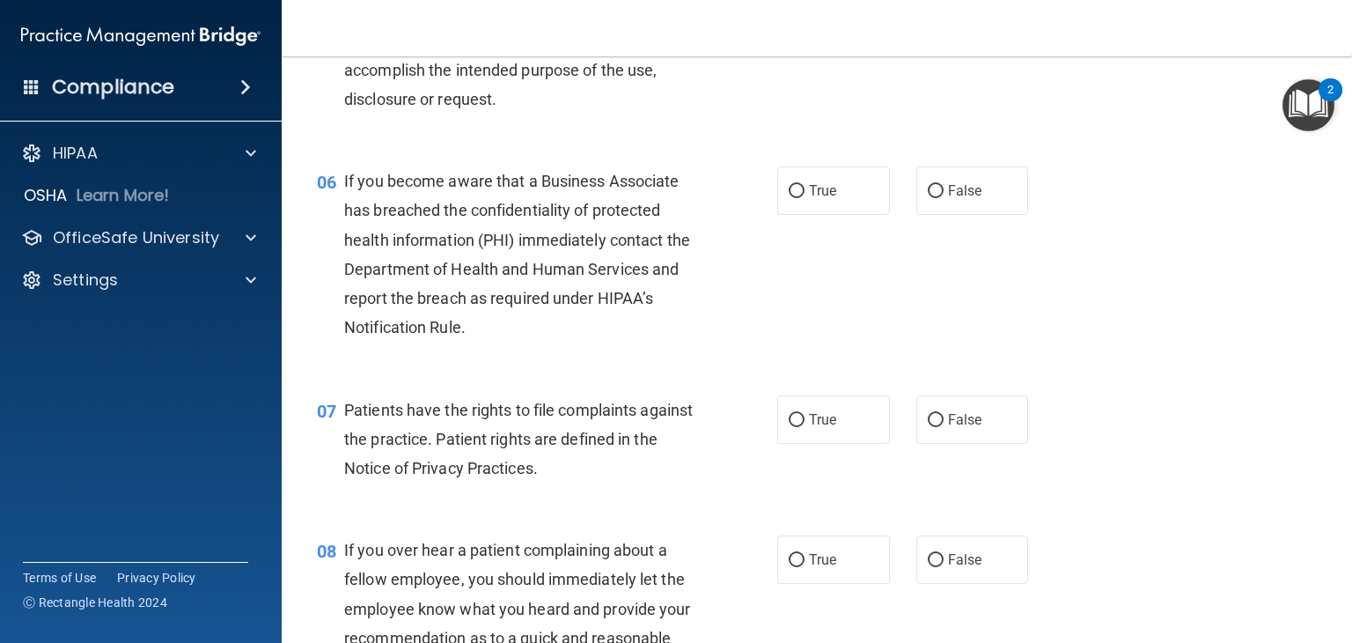
click at [796, 245] on div "06 If you become aware that a Business Associate has breached the confidentiali…" at bounding box center [547, 258] width 513 height 184
click at [801, 215] on label "True" at bounding box center [833, 190] width 113 height 48
click at [801, 198] on input "True" at bounding box center [797, 191] width 16 height 13
radio input "true"
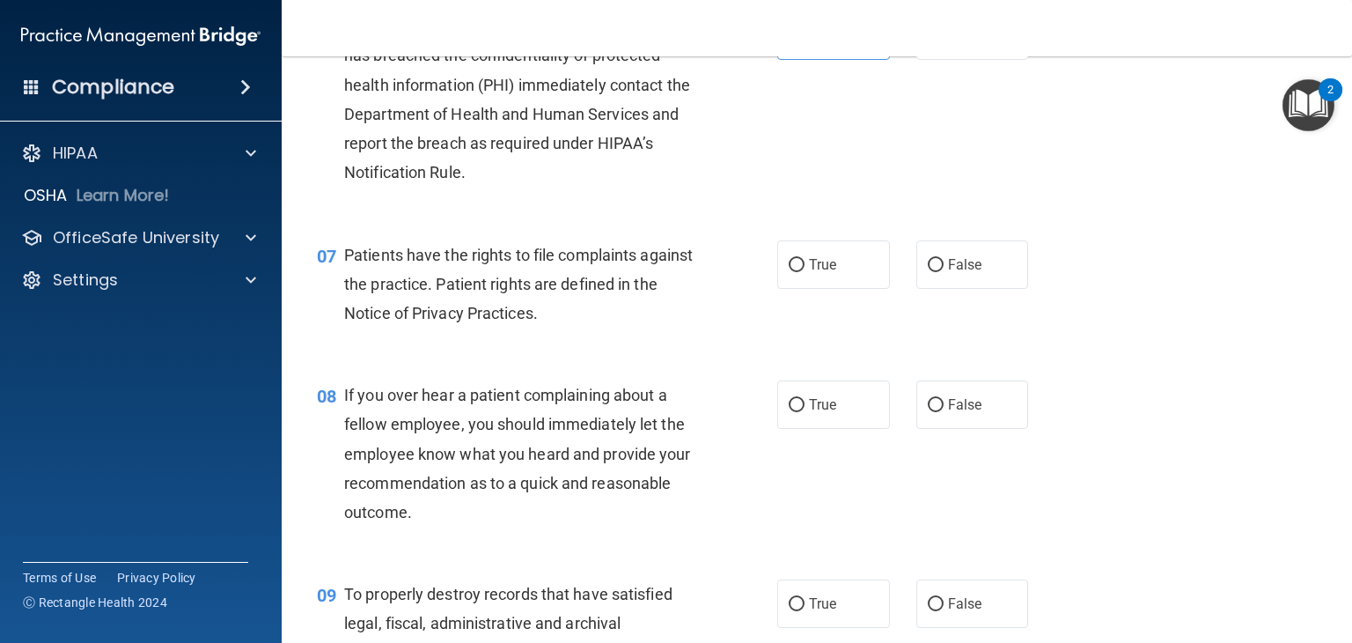
scroll to position [1057, 0]
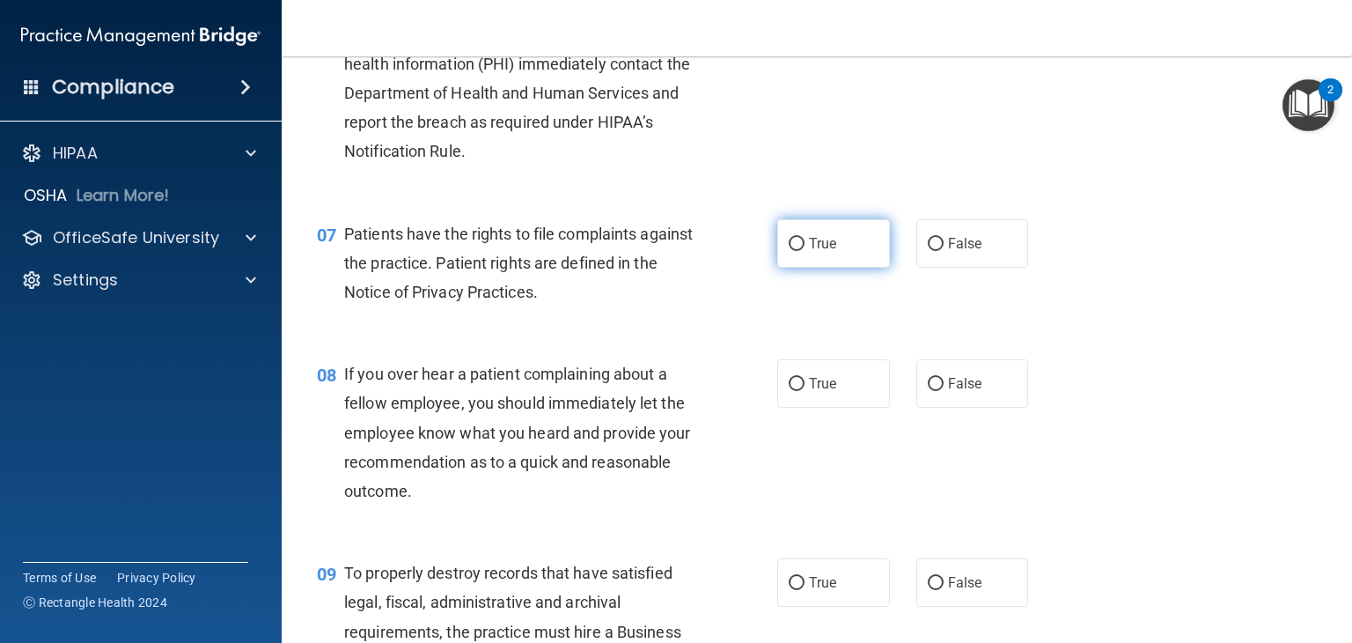
click at [838, 268] on label "True" at bounding box center [833, 243] width 113 height 48
click at [805, 251] on input "True" at bounding box center [797, 244] width 16 height 13
radio input "true"
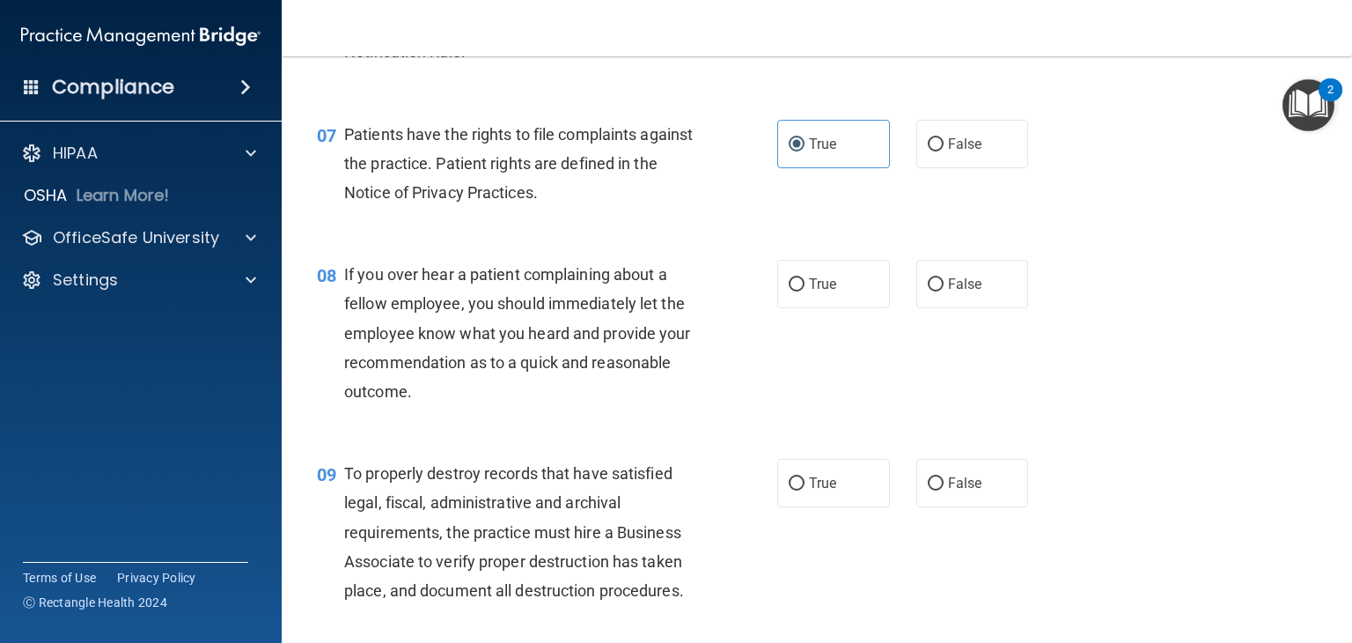
scroll to position [1233, 0]
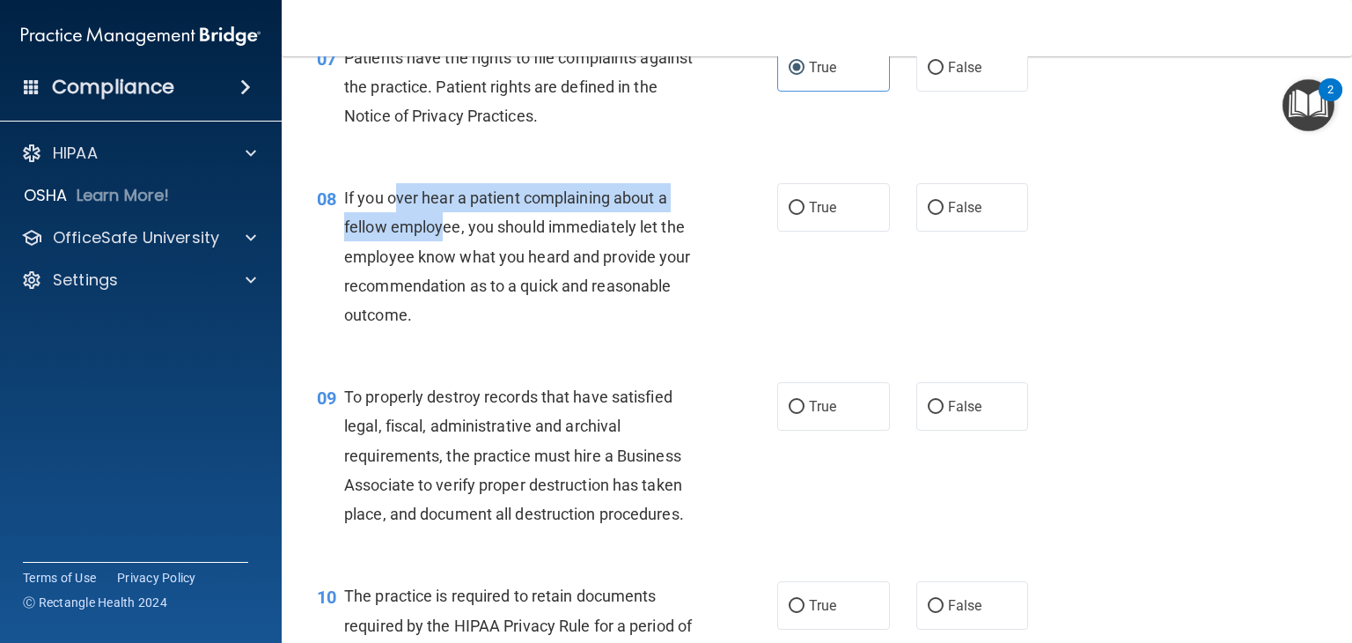
drag, startPoint x: 394, startPoint y: 233, endPoint x: 446, endPoint y: 270, distance: 63.1
click at [446, 270] on div "If you over hear a patient complaining about a fellow employee, you should imme…" at bounding box center [526, 256] width 365 height 146
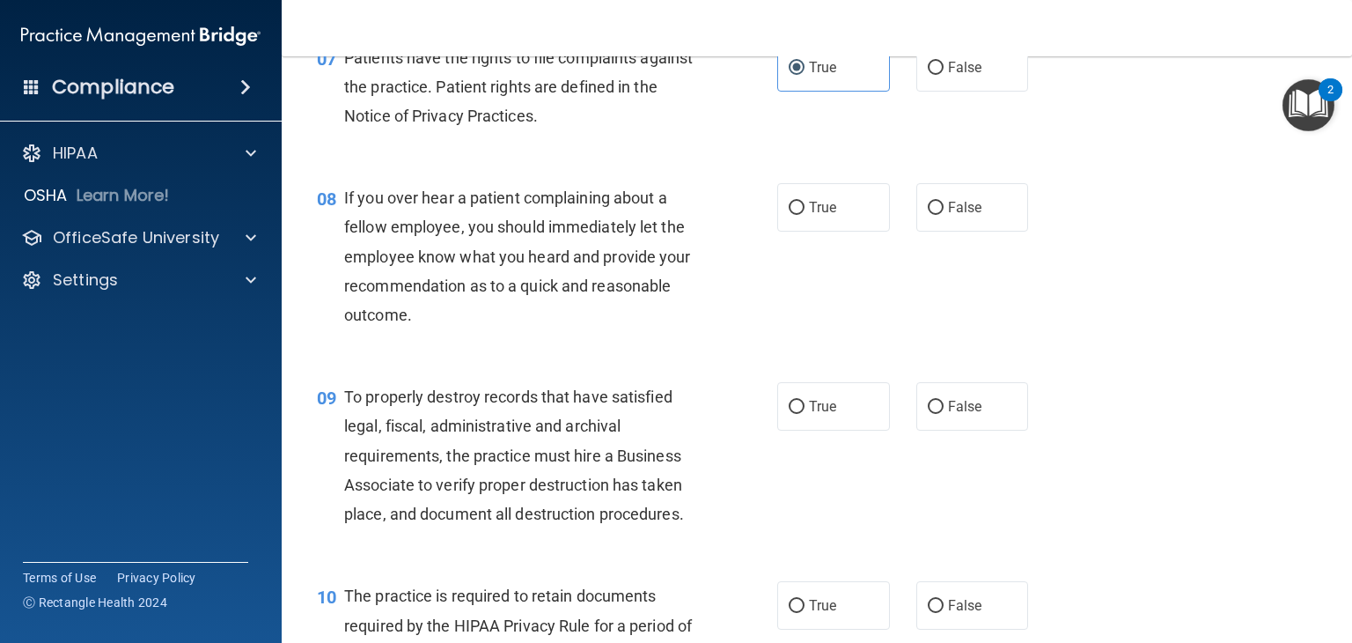
click at [525, 290] on span "If you over hear a patient complaining about a fellow employee, you should imme…" at bounding box center [517, 256] width 347 height 136
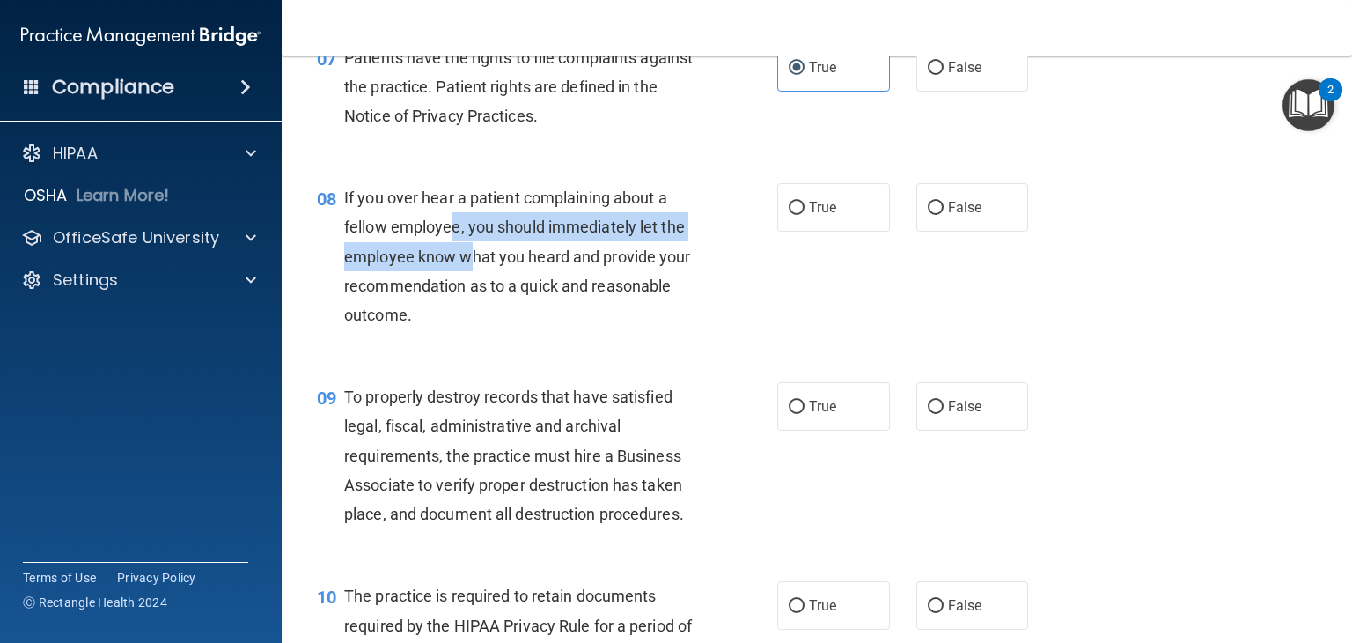
drag, startPoint x: 454, startPoint y: 263, endPoint x: 472, endPoint y: 290, distance: 31.7
click at [472, 290] on span "If you over hear a patient complaining about a fellow employee, you should imme…" at bounding box center [517, 256] width 347 height 136
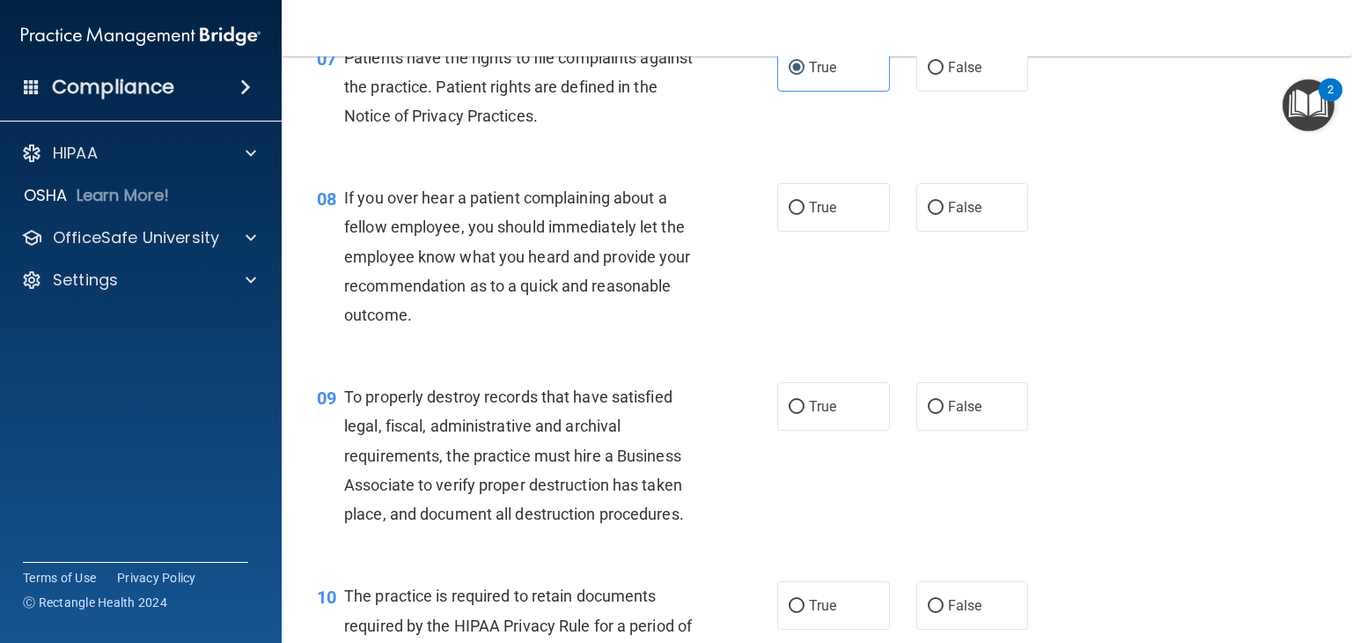
click at [468, 311] on span "If you over hear a patient complaining about a fellow employee, you should imme…" at bounding box center [517, 256] width 347 height 136
click at [770, 251] on div "08 If you over hear a patient complaining about a fellow employee, you should i…" at bounding box center [547, 260] width 513 height 155
click at [778, 230] on label "True" at bounding box center [833, 207] width 113 height 48
click at [789, 215] on input "True" at bounding box center [797, 208] width 16 height 13
radio input "true"
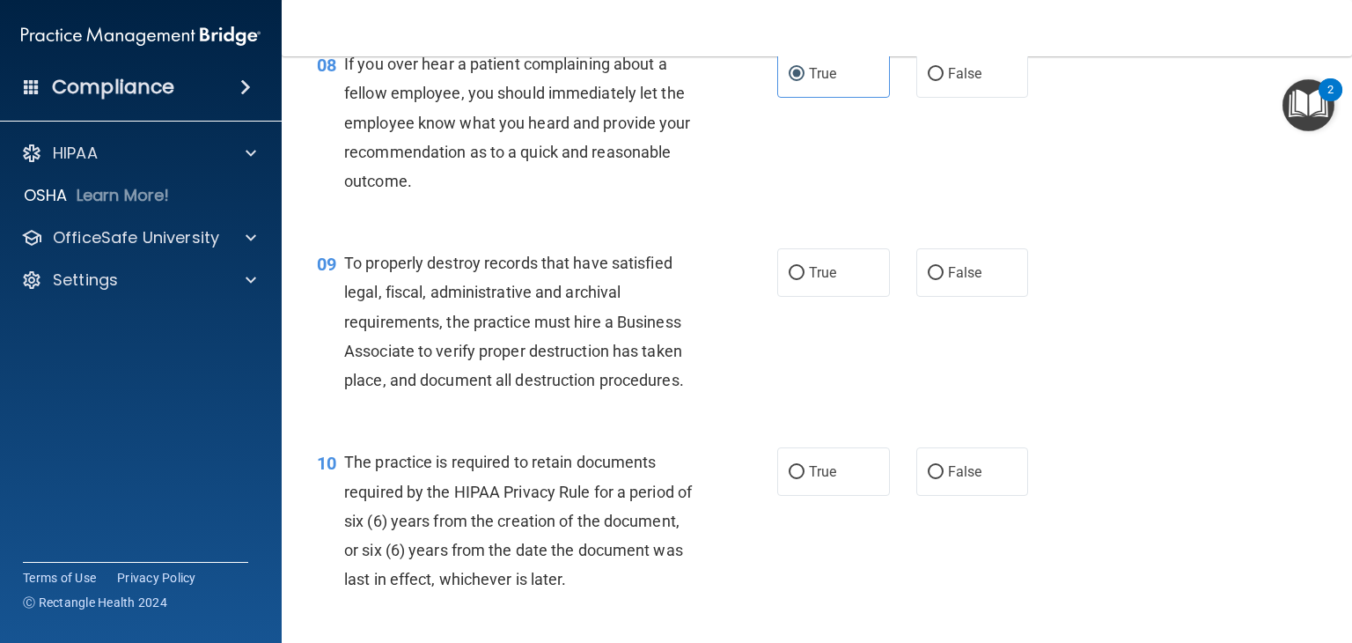
scroll to position [1409, 0]
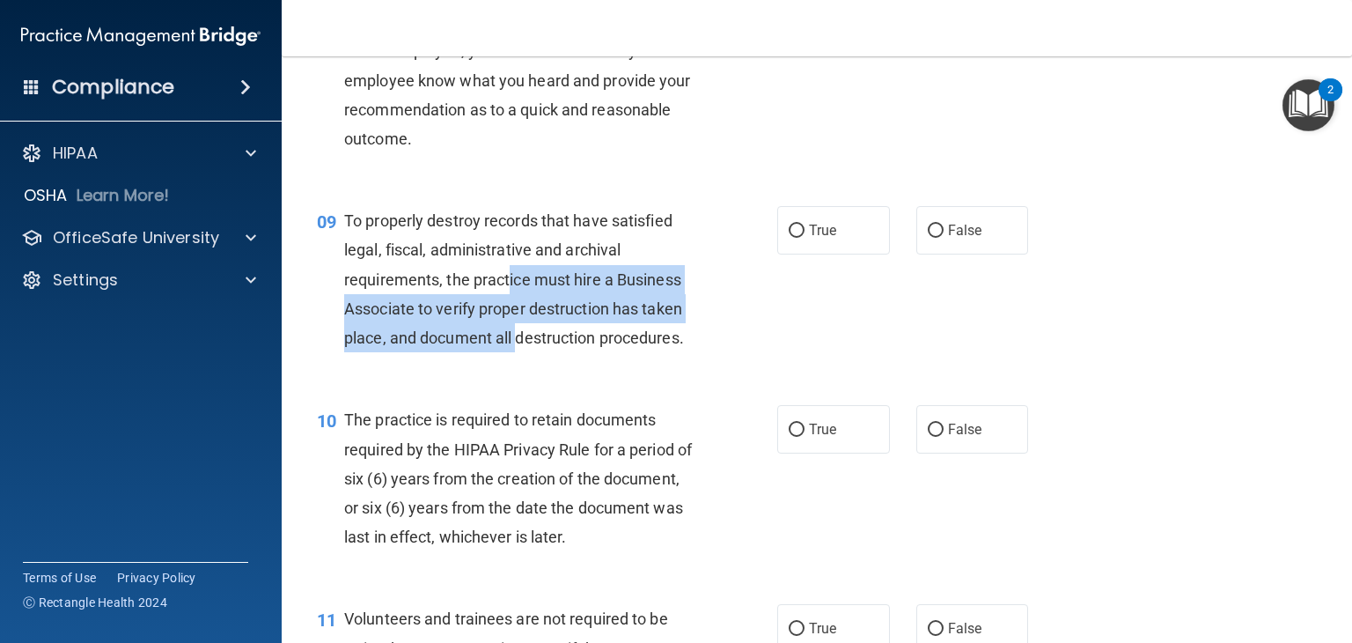
drag, startPoint x: 511, startPoint y: 311, endPoint x: 515, endPoint y: 355, distance: 44.2
click at [515, 352] on div "To properly destroy records that have satisfied legal, fiscal, administrative a…" at bounding box center [526, 279] width 365 height 146
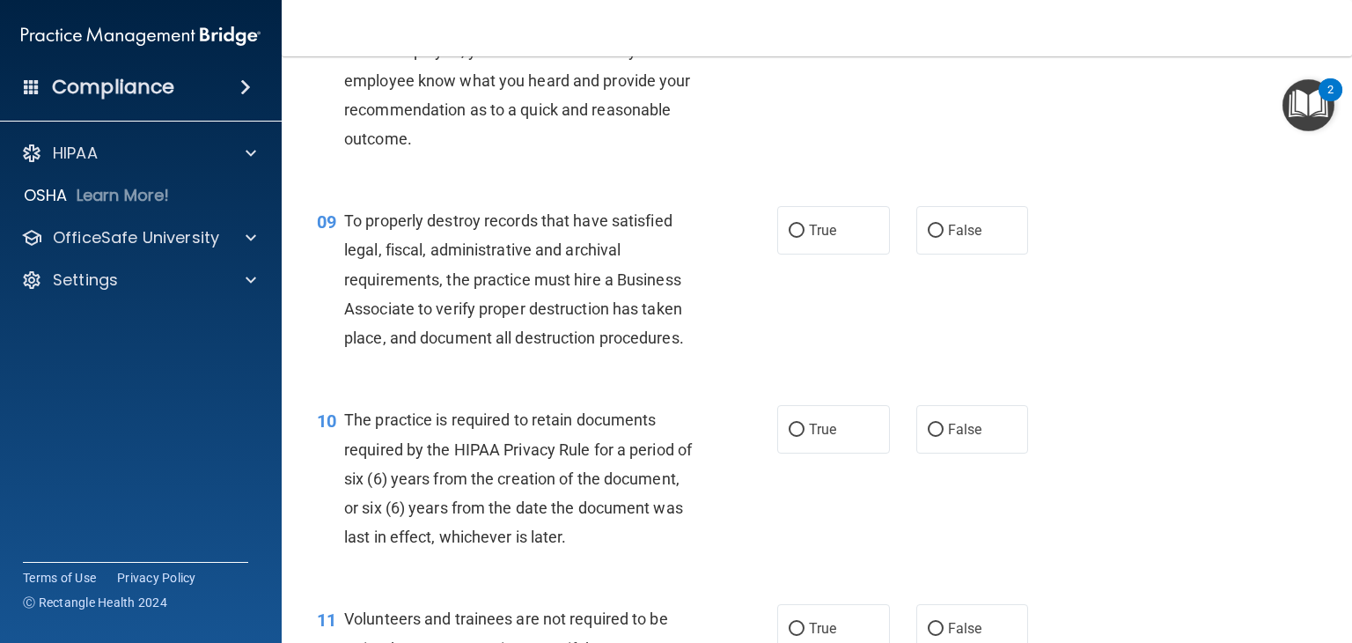
click at [494, 312] on span "To properly destroy records that have satisfied legal, fiscal, administrative a…" at bounding box center [514, 279] width 340 height 136
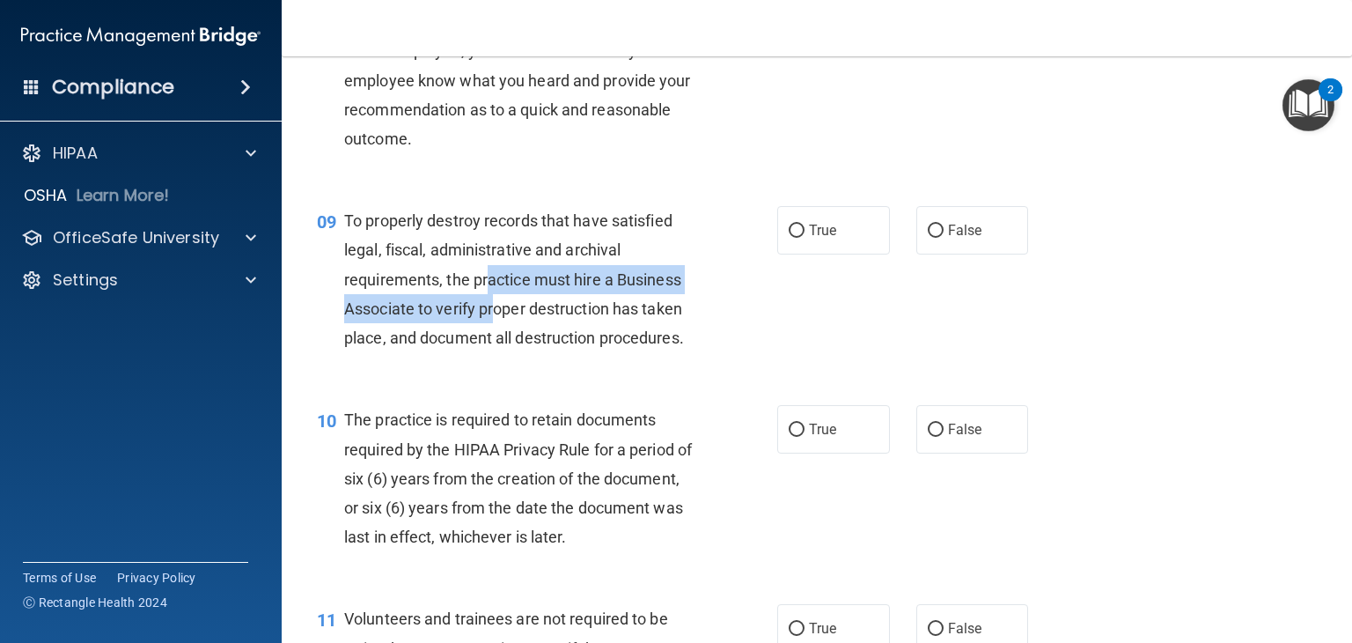
drag, startPoint x: 484, startPoint y: 298, endPoint x: 495, endPoint y: 343, distance: 47.0
click at [495, 343] on div "To properly destroy records that have satisfied legal, fiscal, administrative a…" at bounding box center [526, 279] width 365 height 146
click at [582, 304] on span "To properly destroy records that have satisfied legal, fiscal, administrative a…" at bounding box center [514, 279] width 340 height 136
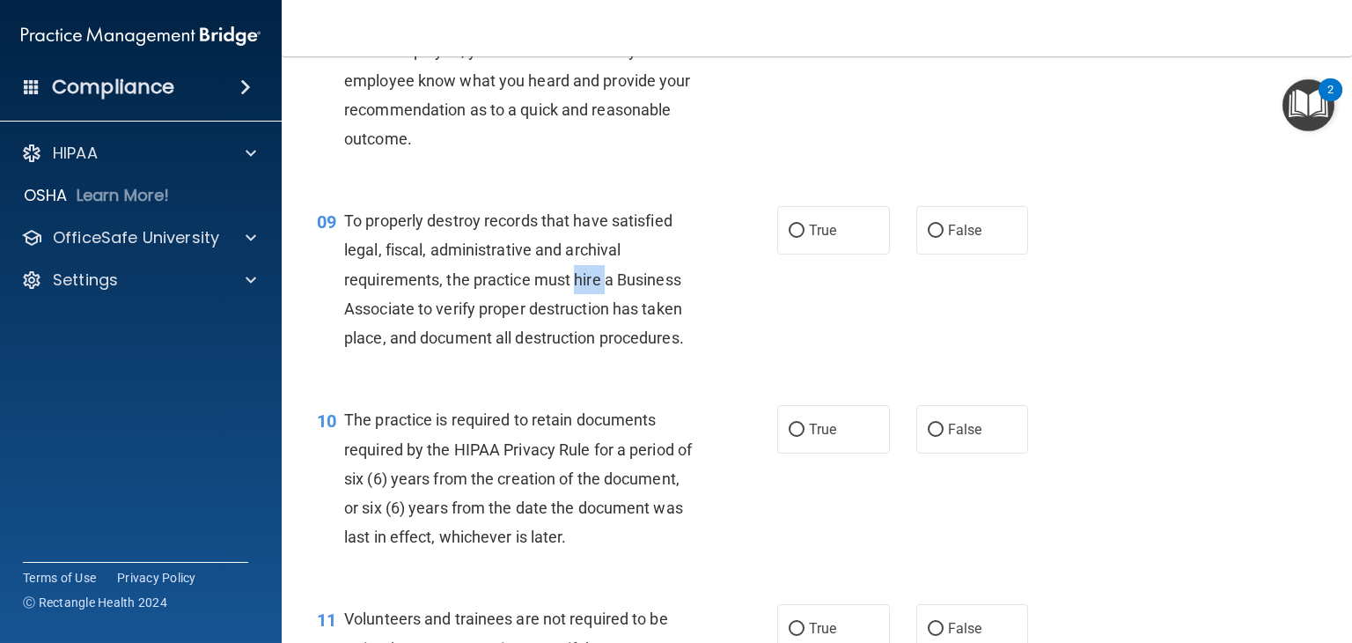
click at [582, 304] on span "To properly destroy records that have satisfied legal, fiscal, administrative a…" at bounding box center [514, 279] width 340 height 136
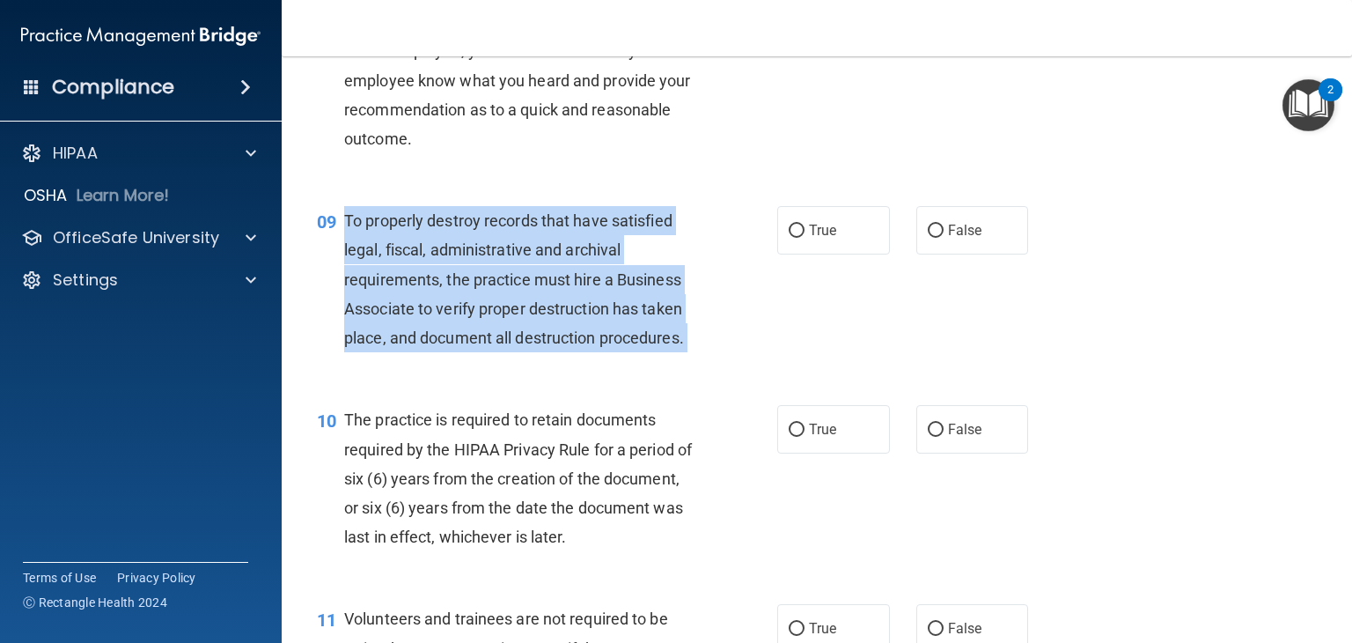
click at [582, 304] on span "To properly destroy records that have satisfied legal, fiscal, administrative a…" at bounding box center [514, 279] width 340 height 136
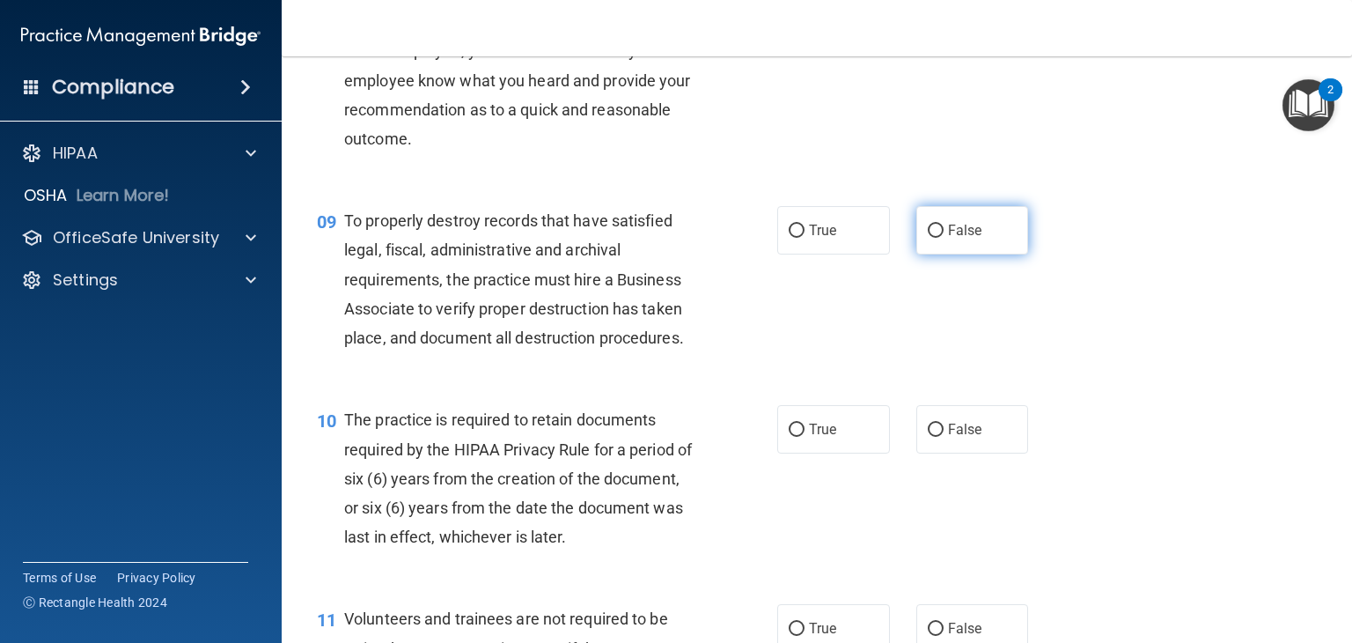
click at [959, 254] on label "False" at bounding box center [973, 230] width 113 height 48
click at [944, 238] on input "False" at bounding box center [936, 231] width 16 height 13
radio input "true"
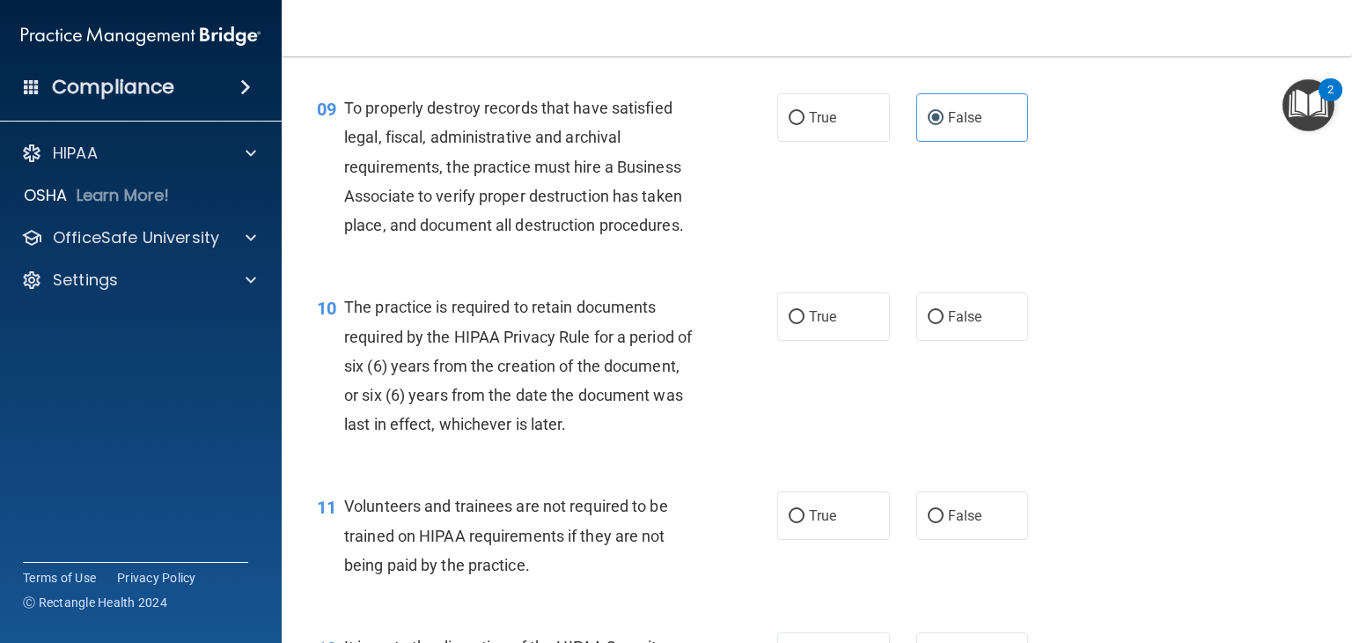
scroll to position [1585, 0]
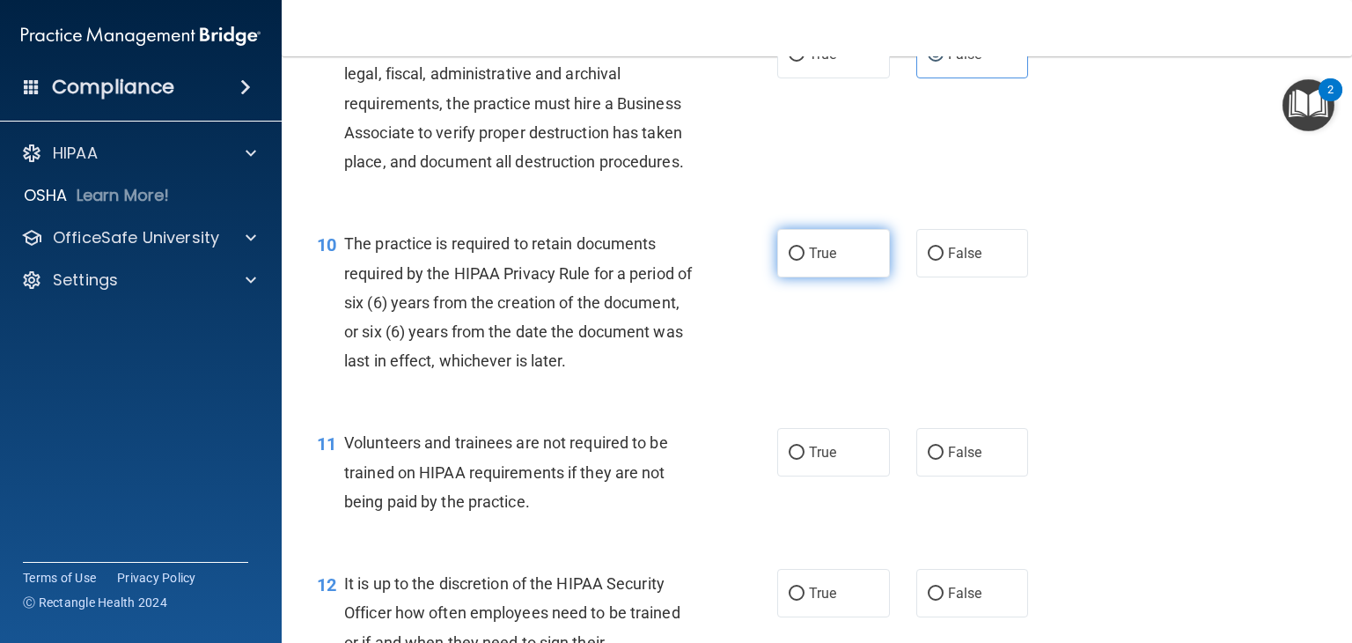
click at [814, 267] on label "True" at bounding box center [833, 253] width 113 height 48
click at [805, 261] on input "True" at bounding box center [797, 253] width 16 height 13
radio input "true"
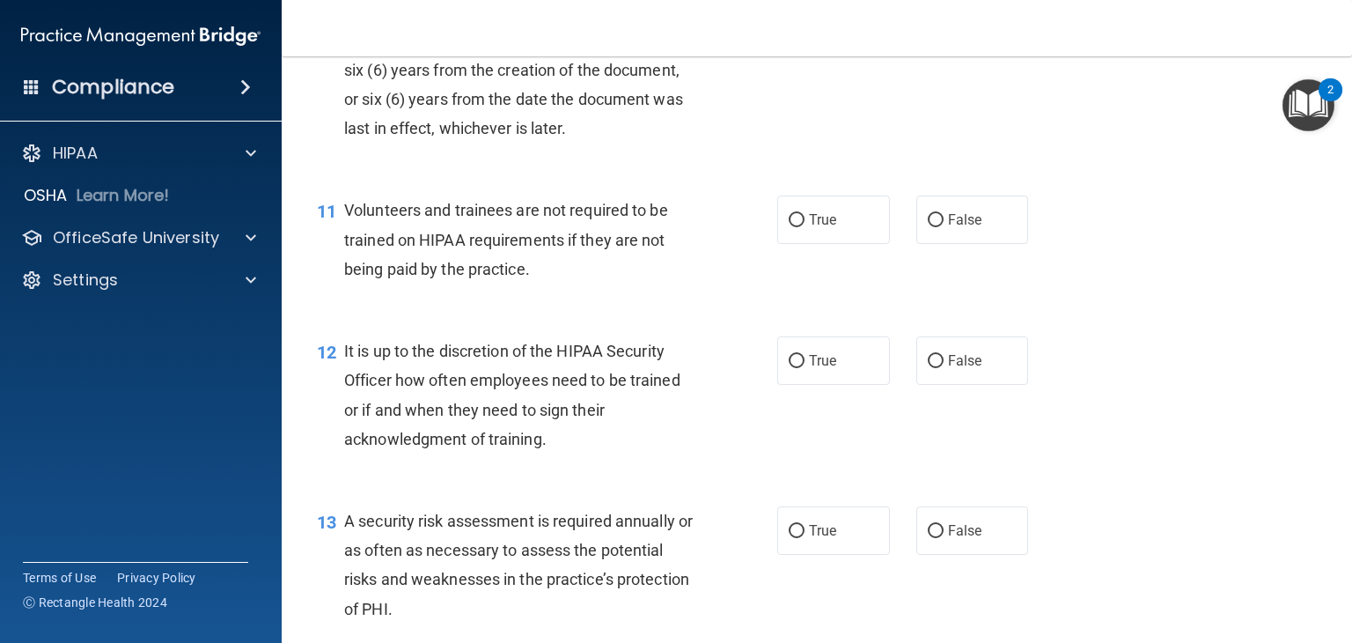
scroll to position [1849, 0]
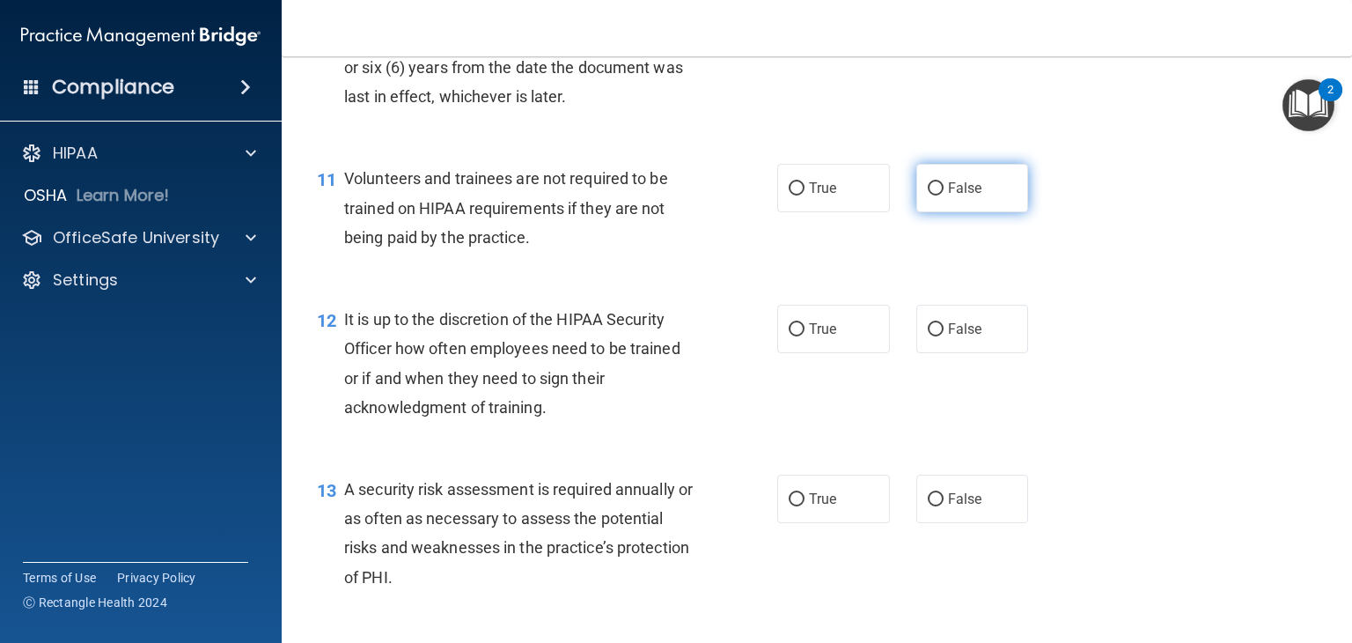
click at [950, 212] on label "False" at bounding box center [973, 188] width 113 height 48
click at [944, 195] on input "False" at bounding box center [936, 188] width 16 height 13
radio input "true"
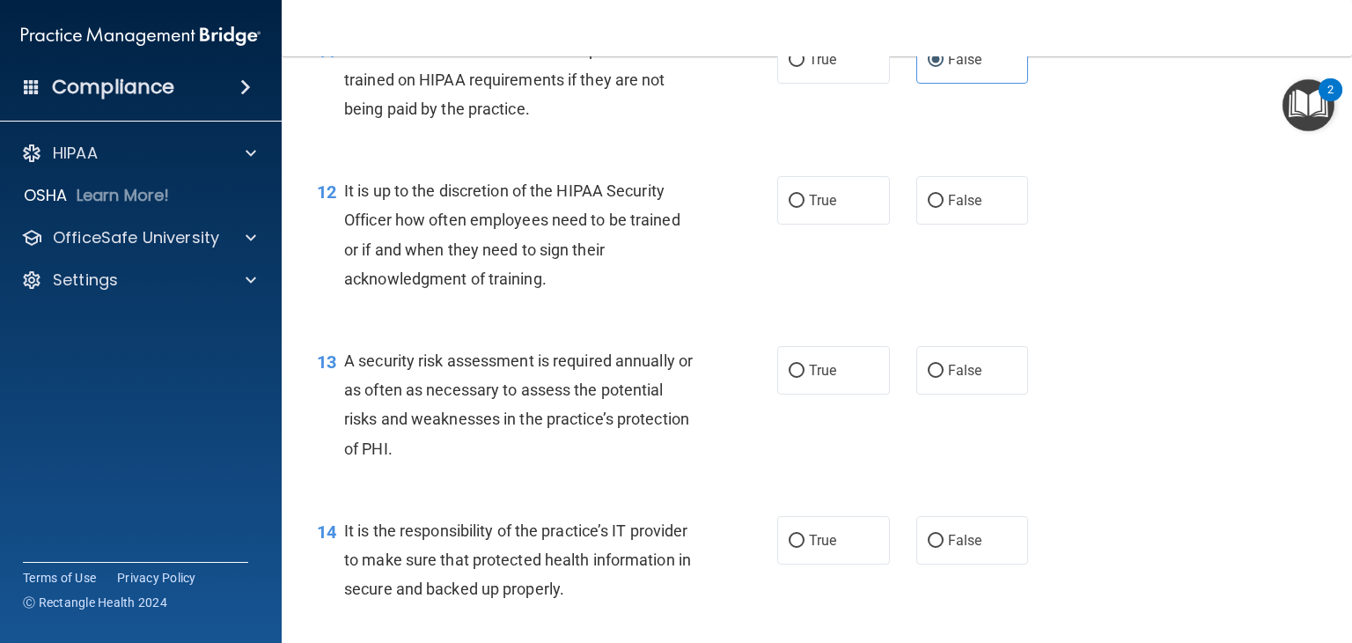
scroll to position [1937, 0]
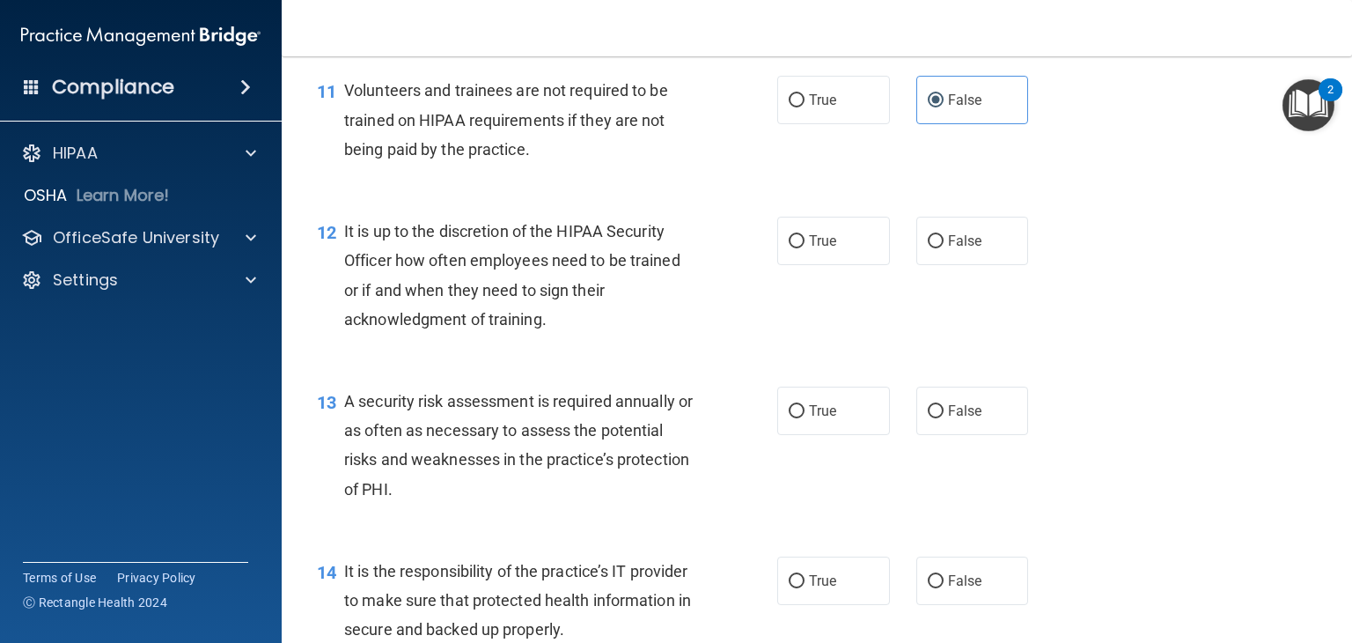
click at [492, 158] on span "Volunteers and trainees are not required to be trained on HIPAA requirements if…" at bounding box center [506, 119] width 324 height 77
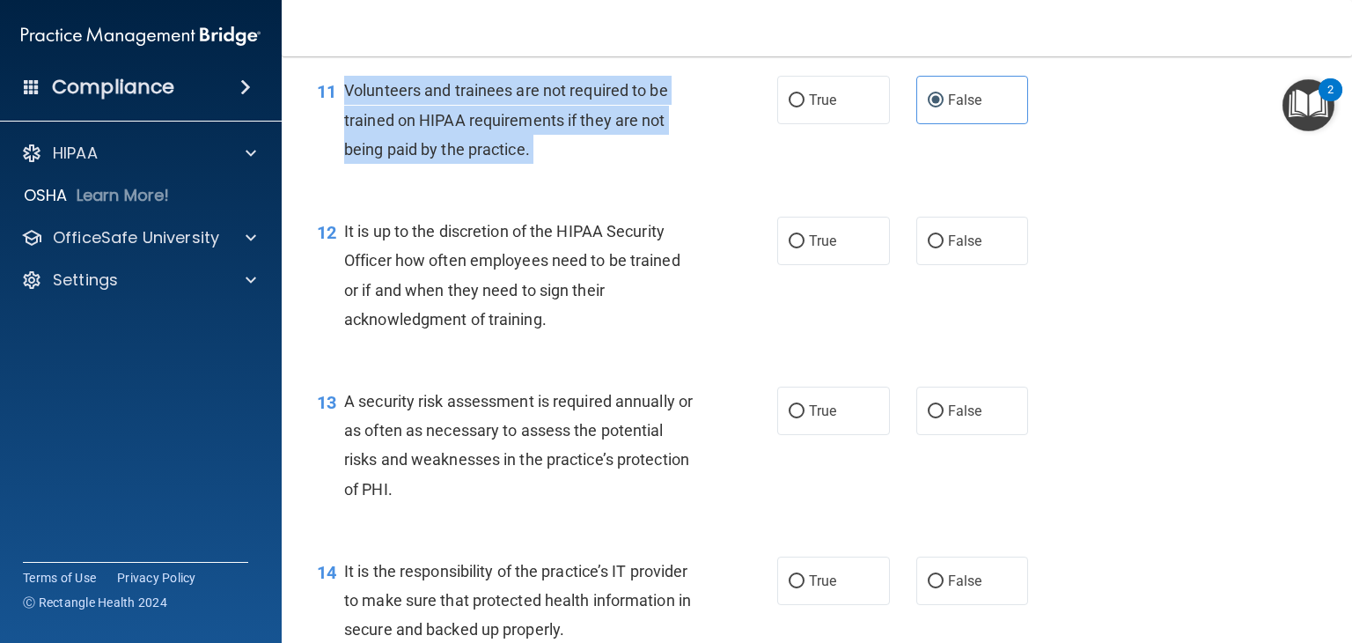
click at [492, 158] on span "Volunteers and trainees are not required to be trained on HIPAA requirements if…" at bounding box center [506, 119] width 324 height 77
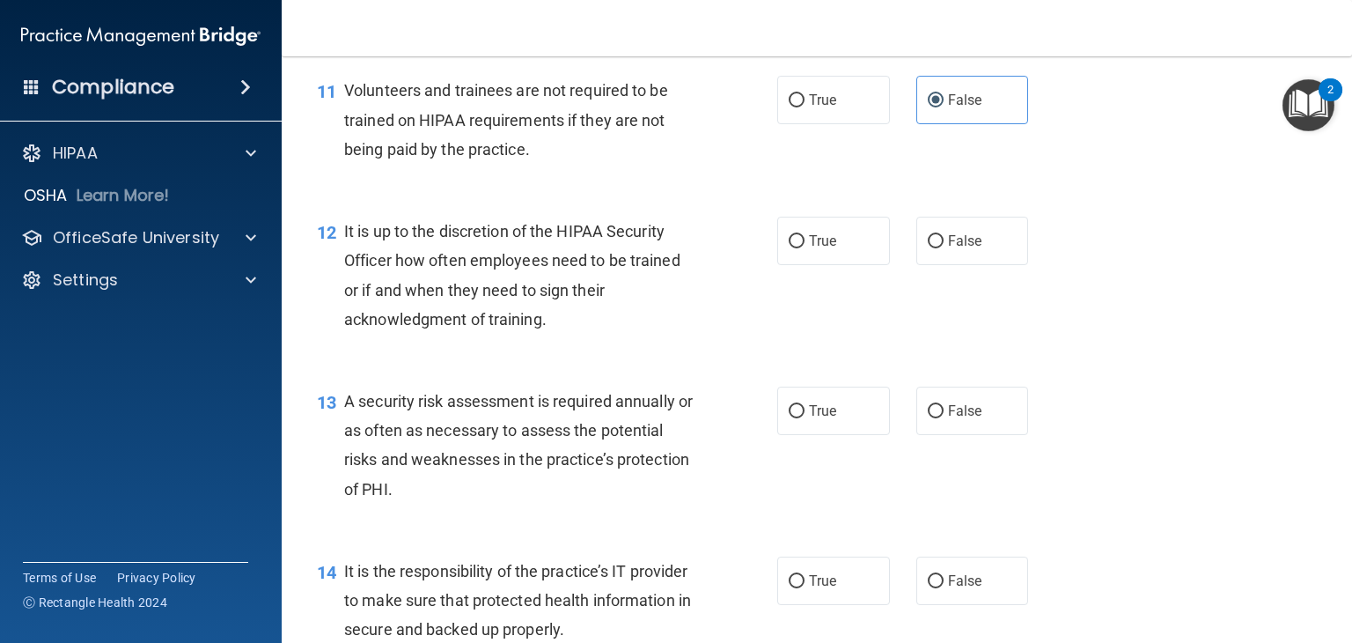
click at [671, 303] on div "It is up to the discretion of the HIPAA Security Officer how often employees ne…" at bounding box center [526, 275] width 365 height 117
click at [809, 249] on span "True" at bounding box center [822, 240] width 27 height 17
click at [805, 248] on input "True" at bounding box center [797, 241] width 16 height 13
radio input "true"
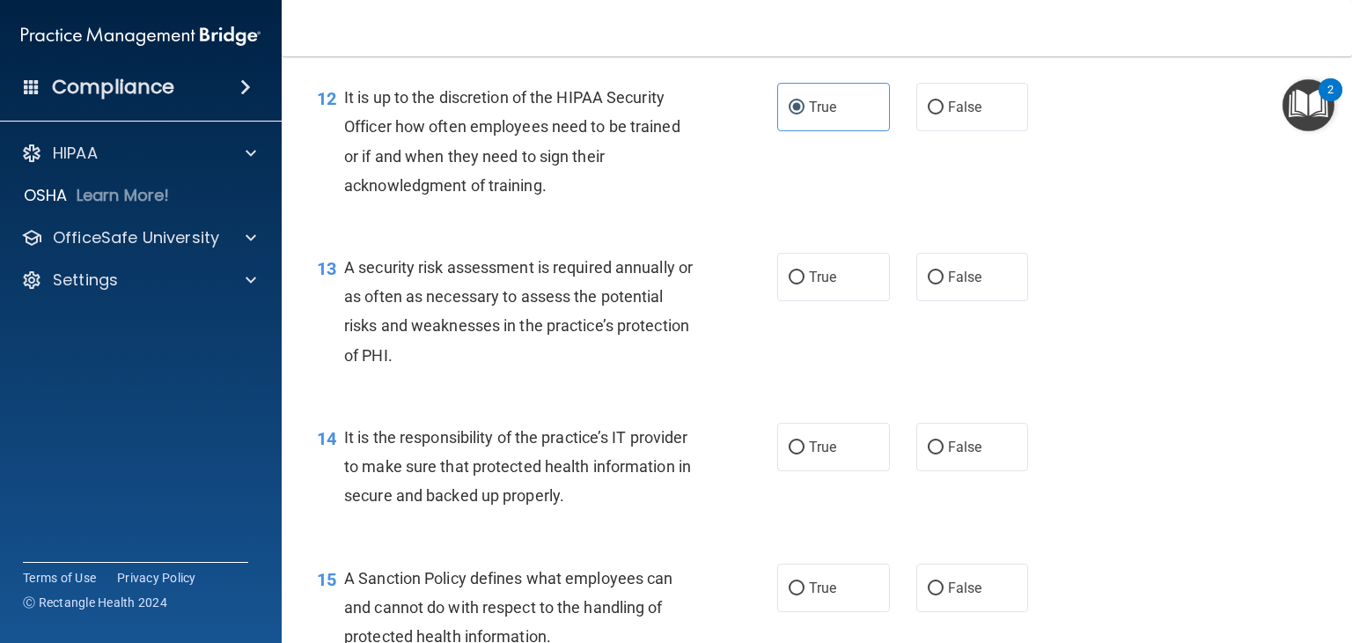
scroll to position [2113, 0]
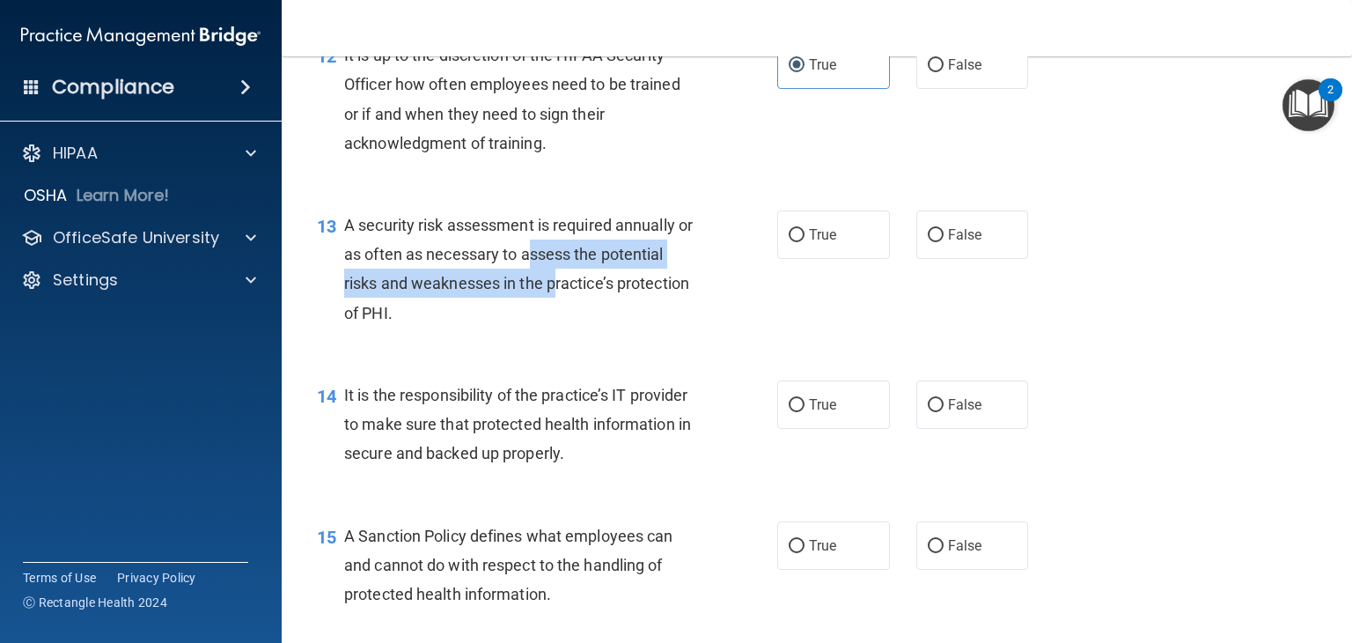
drag, startPoint x: 552, startPoint y: 269, endPoint x: 555, endPoint y: 300, distance: 30.9
click at [555, 300] on div "A security risk assessment is required annually or as often as necessary to ass…" at bounding box center [526, 268] width 365 height 117
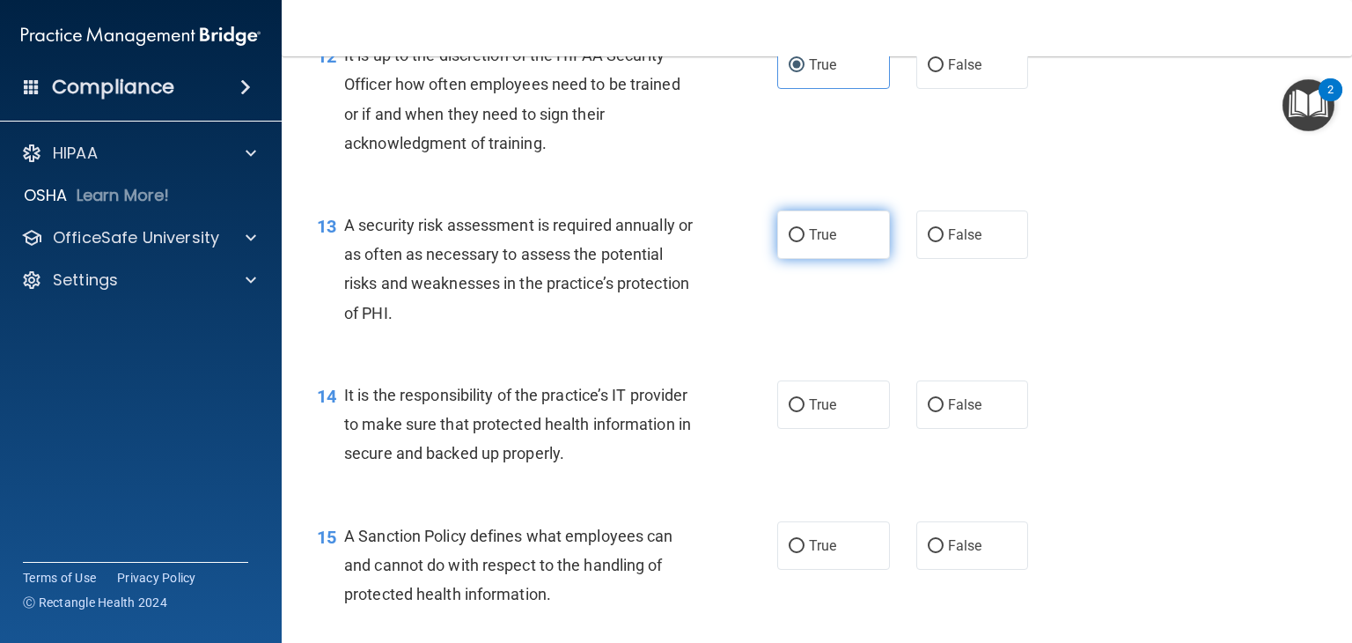
click at [803, 259] on label "True" at bounding box center [833, 234] width 113 height 48
click at [803, 242] on input "True" at bounding box center [797, 235] width 16 height 13
radio input "true"
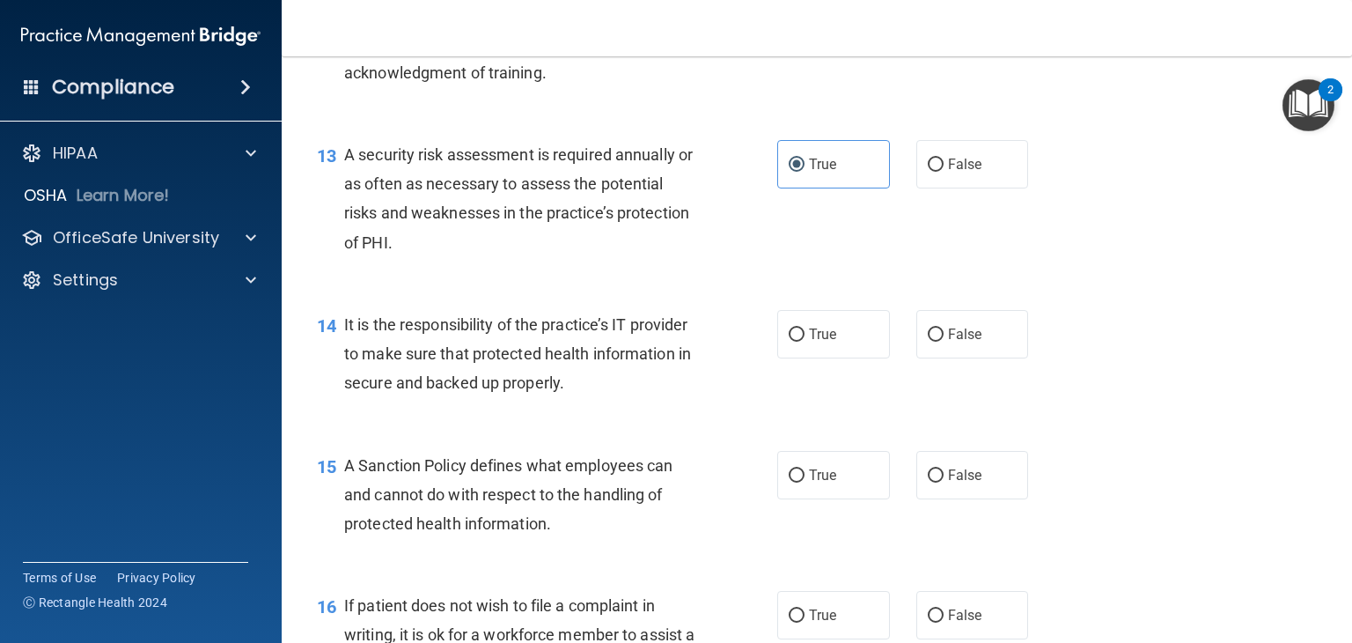
scroll to position [2289, 0]
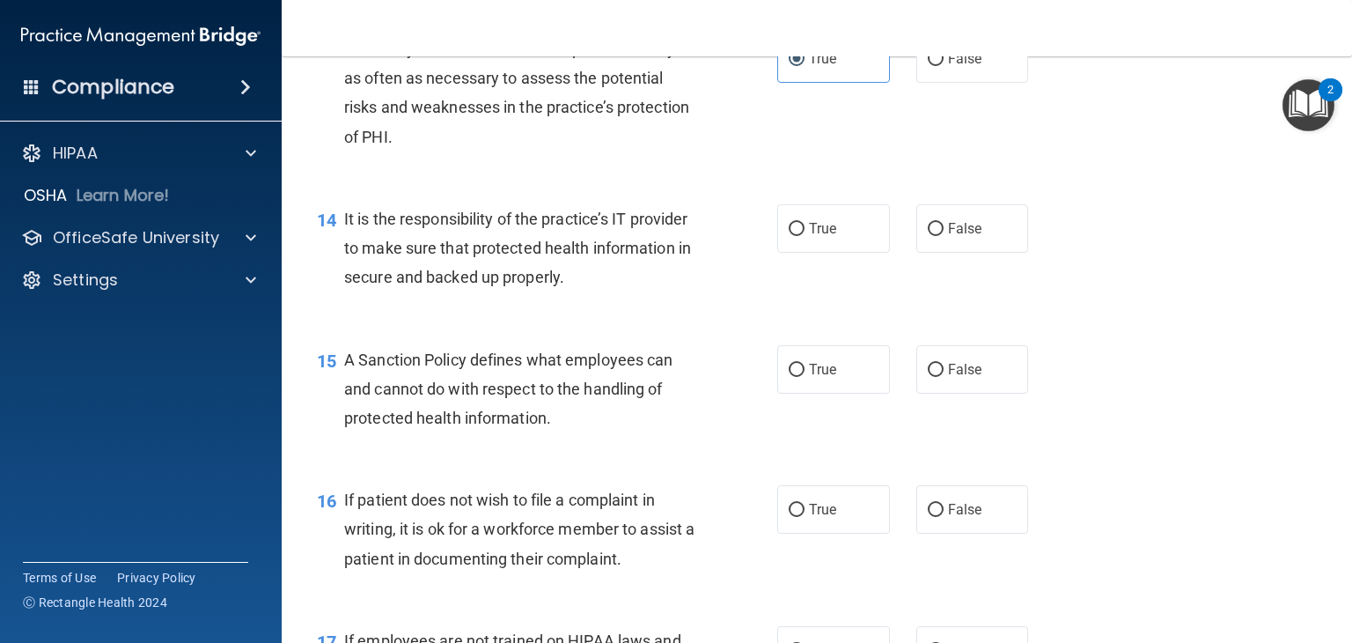
click at [524, 269] on span "It is the responsibility of the practice’s IT provider to make sure that protec…" at bounding box center [517, 248] width 347 height 77
click at [792, 253] on label "True" at bounding box center [833, 228] width 113 height 48
click at [792, 236] on input "True" at bounding box center [797, 229] width 16 height 13
radio input "true"
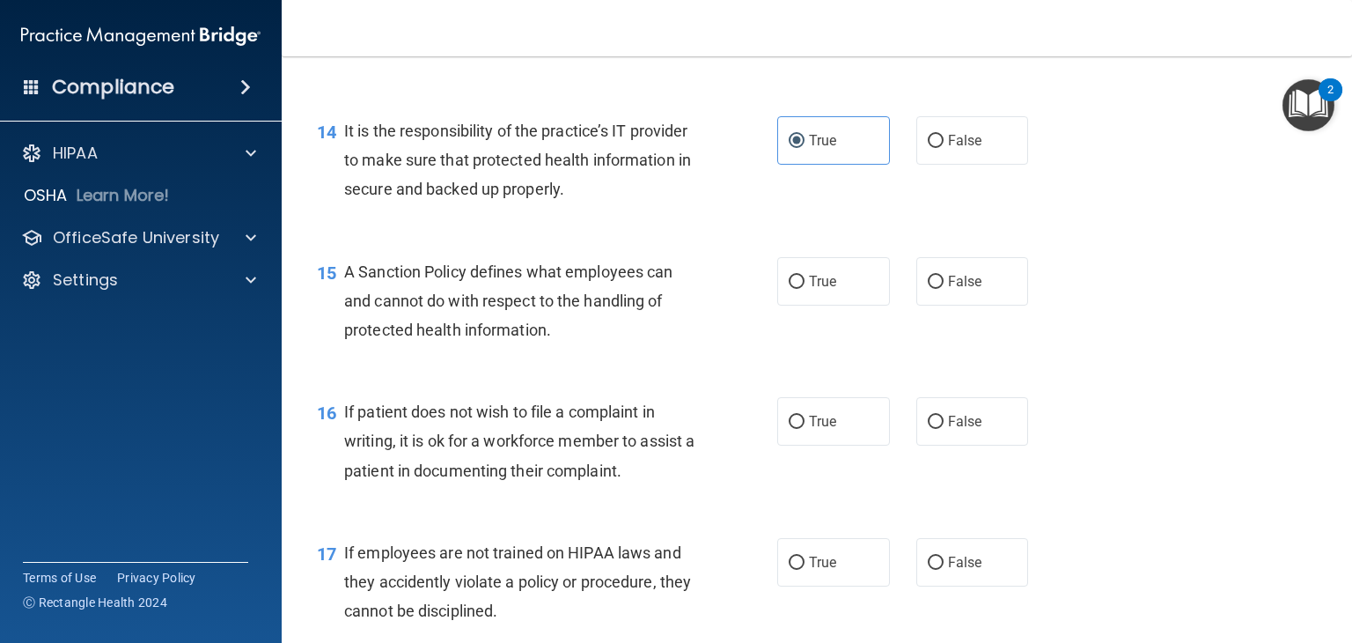
click at [542, 338] on span "A Sanction Policy defines what employees can and cannot do with respect to the …" at bounding box center [508, 300] width 328 height 77
click at [823, 290] on span "True" at bounding box center [822, 281] width 27 height 17
click at [805, 289] on input "True" at bounding box center [797, 282] width 16 height 13
radio input "true"
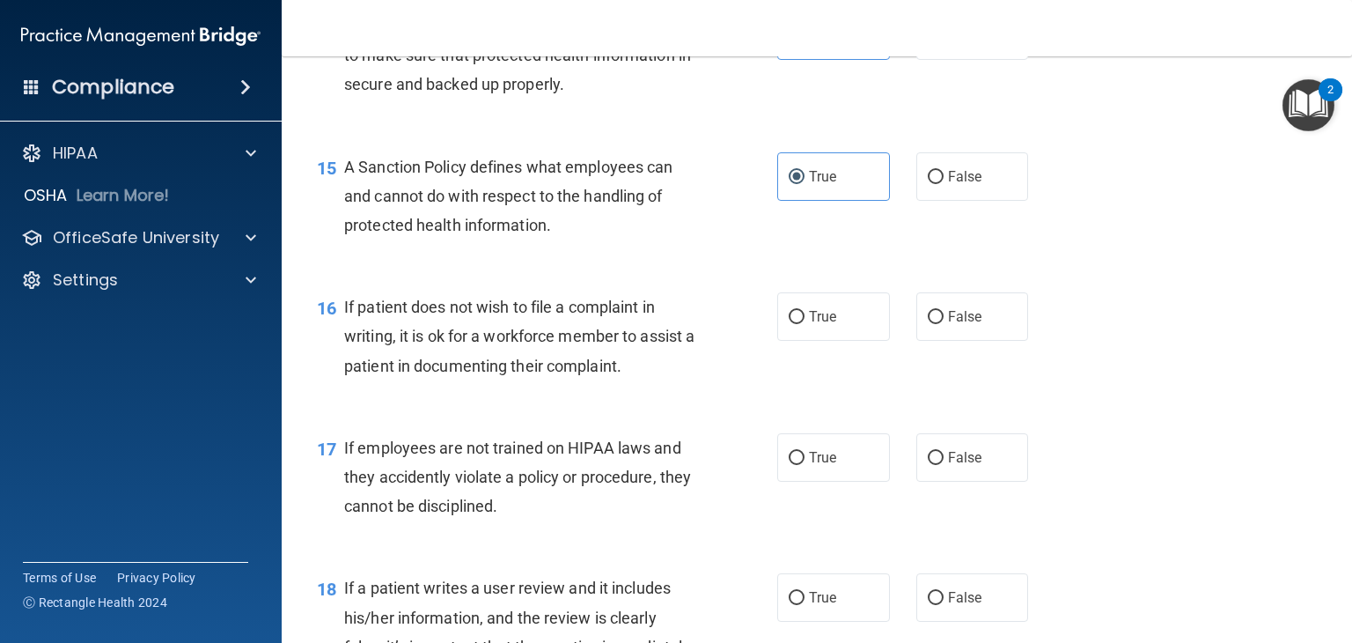
scroll to position [2553, 0]
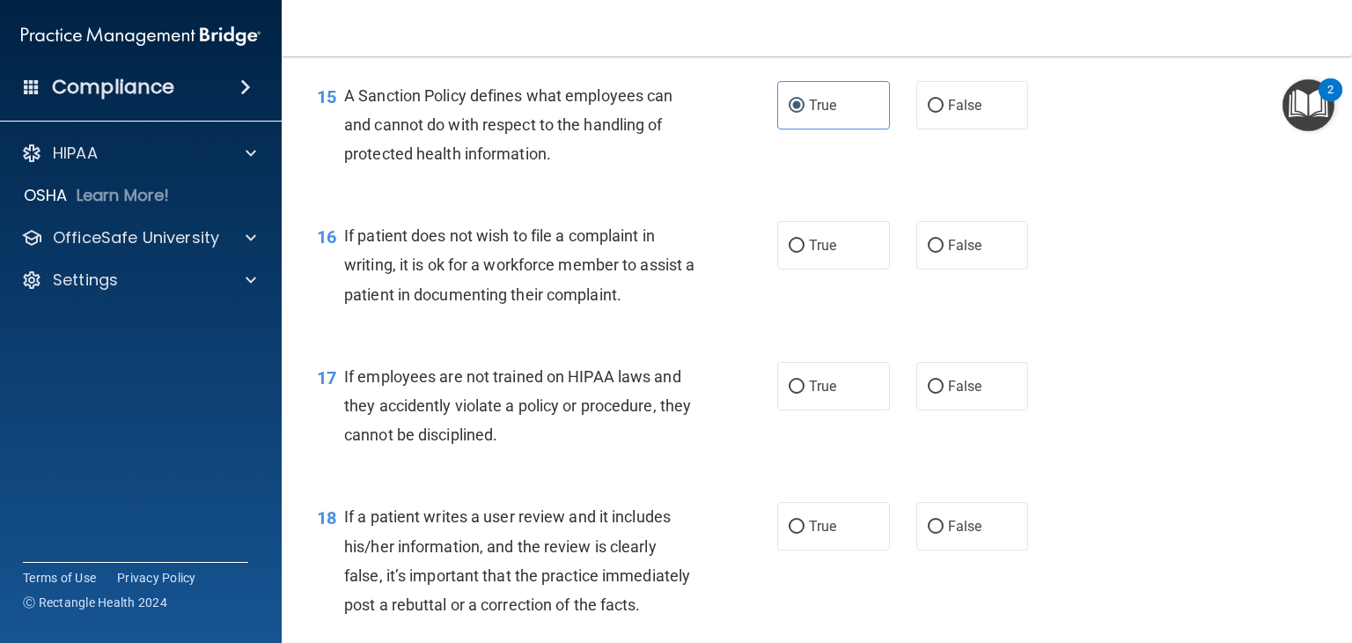
click at [571, 296] on span "If patient does not wish to file a complaint in writing, it is ok for a workfor…" at bounding box center [519, 264] width 350 height 77
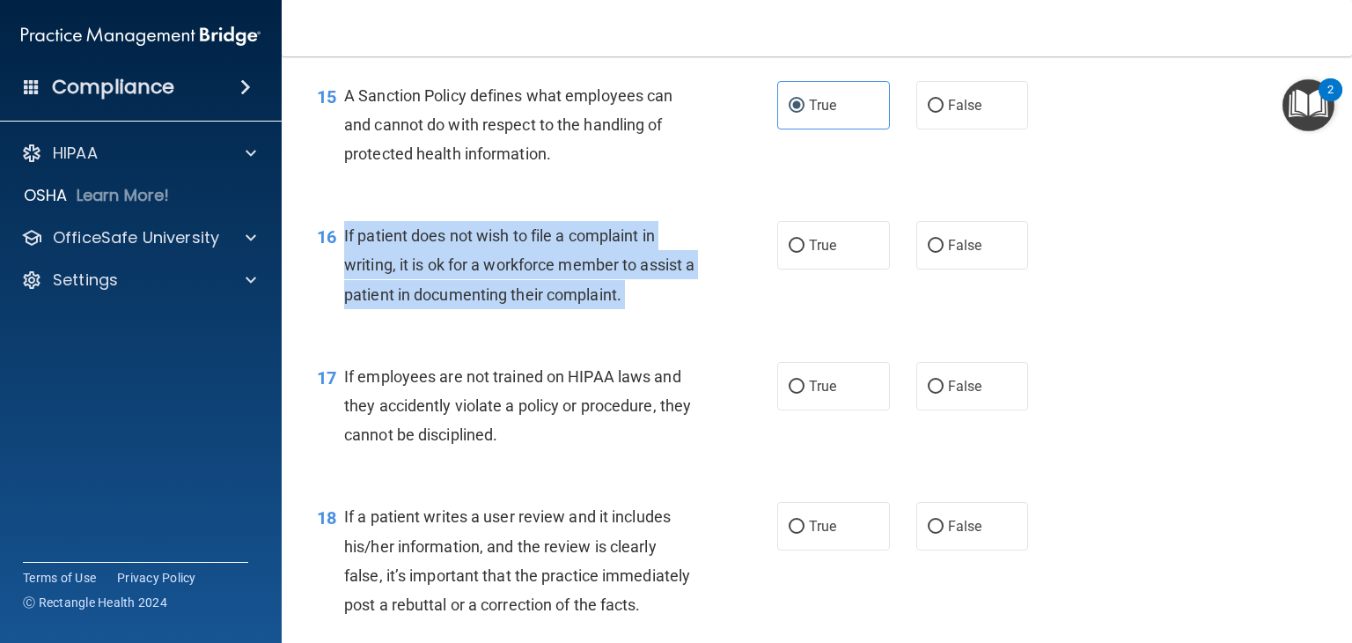
click at [571, 296] on span "If patient does not wish to file a complaint in writing, it is ok for a workfor…" at bounding box center [519, 264] width 350 height 77
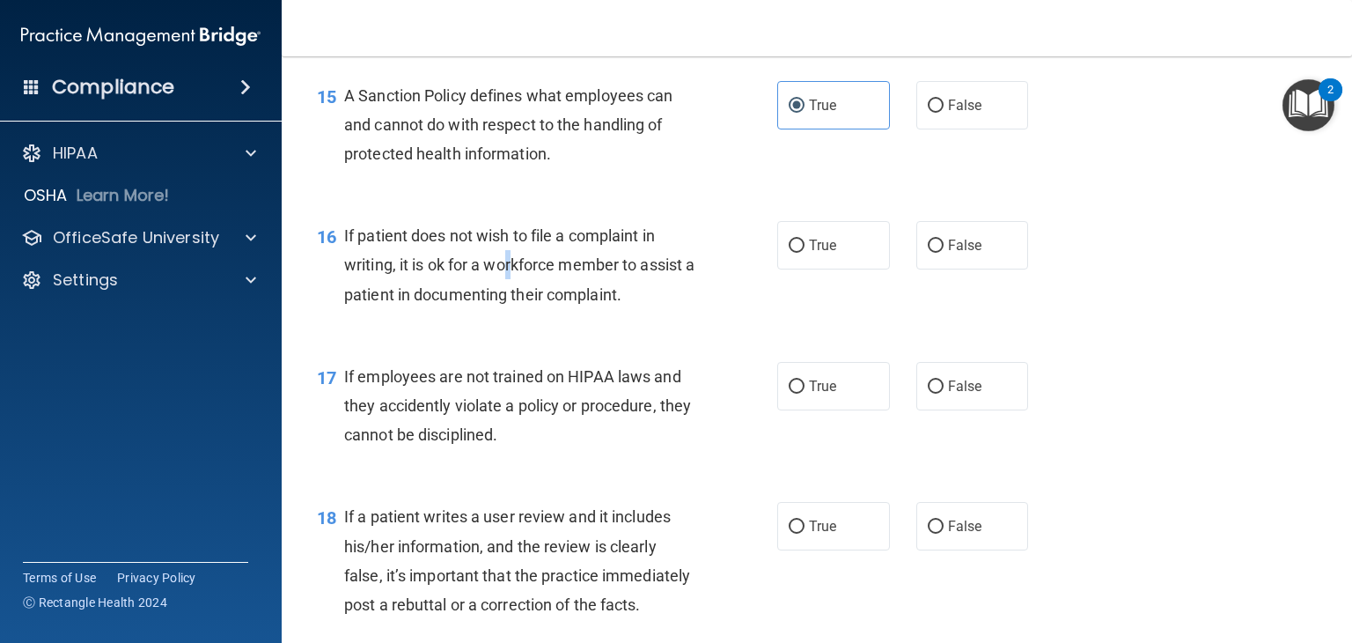
drag, startPoint x: 571, startPoint y: 296, endPoint x: 511, endPoint y: 304, distance: 61.3
click at [511, 304] on div "If patient does not wish to file a complaint in writing, it is ok for a workfor…" at bounding box center [526, 265] width 365 height 88
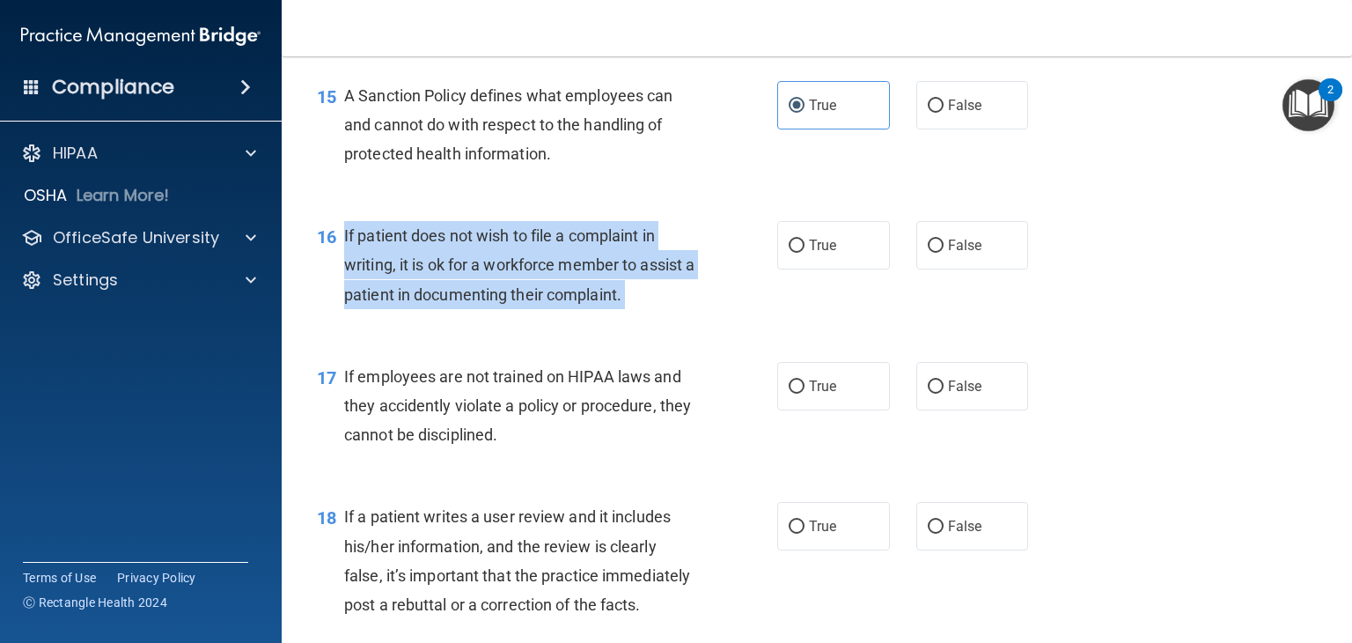
click at [511, 304] on div "If patient does not wish to file a complaint in writing, it is ok for a workfor…" at bounding box center [526, 265] width 365 height 88
click at [794, 253] on input "True" at bounding box center [797, 245] width 16 height 13
radio input "true"
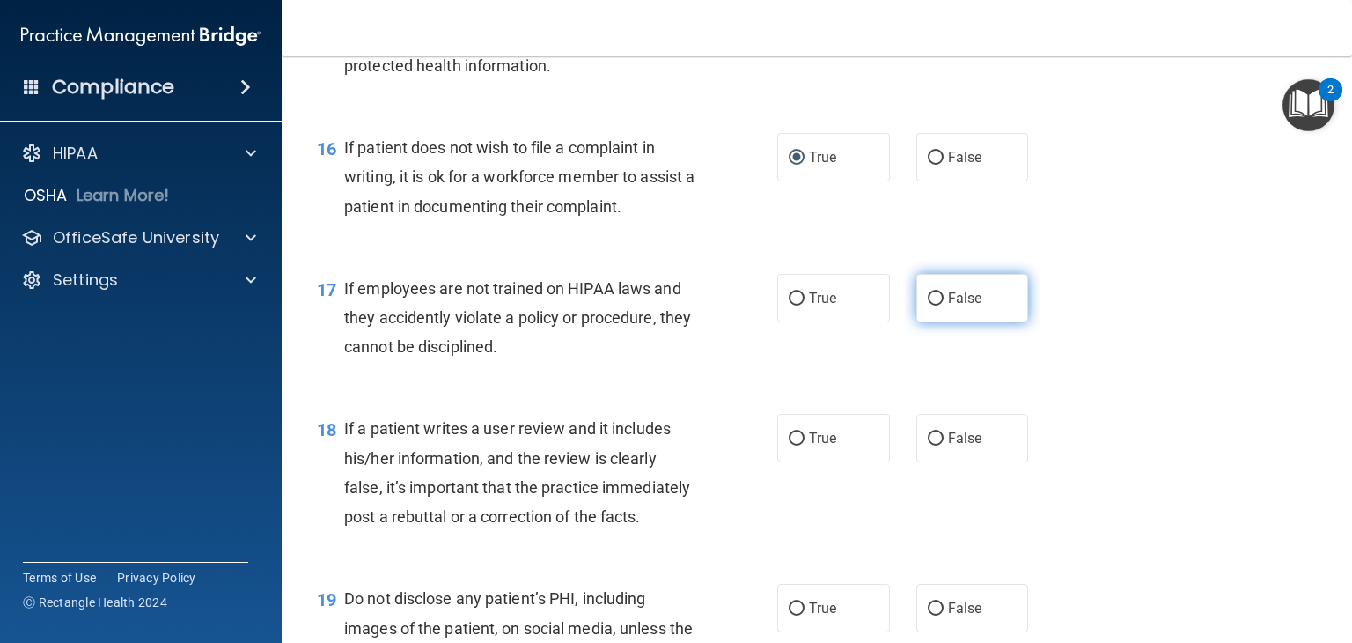
click at [932, 318] on label "False" at bounding box center [973, 298] width 113 height 48
click at [932, 306] on input "False" at bounding box center [936, 298] width 16 height 13
radio input "true"
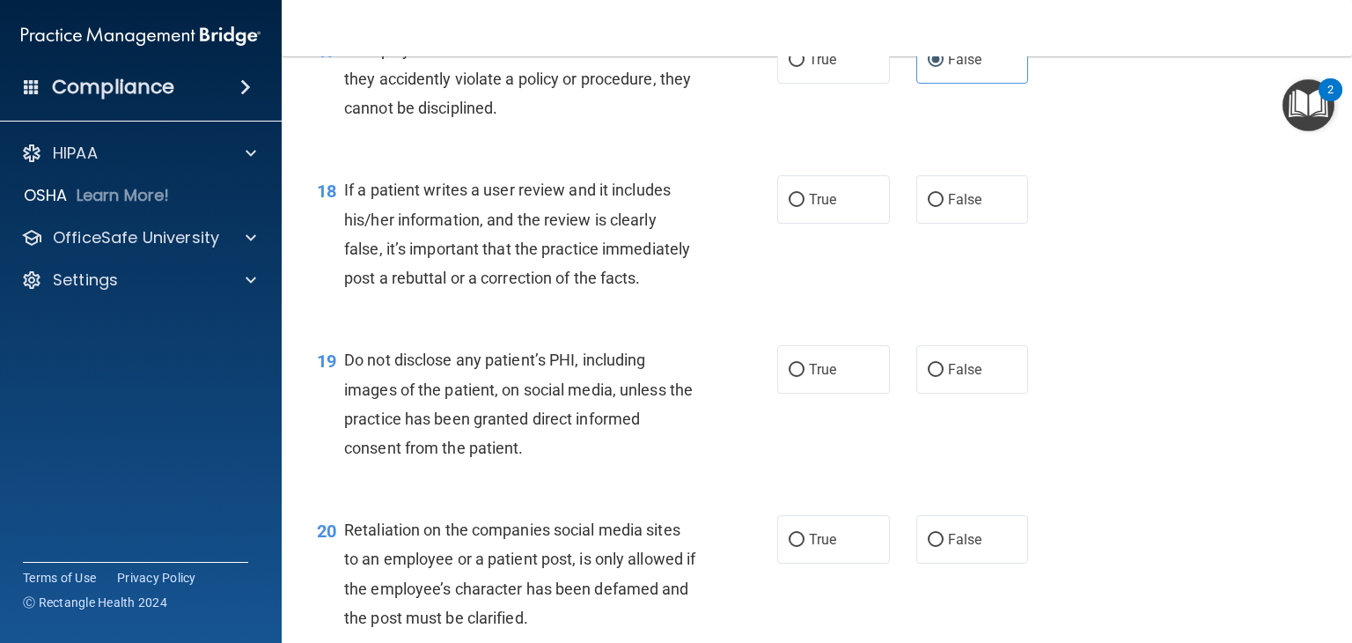
scroll to position [2994, 0]
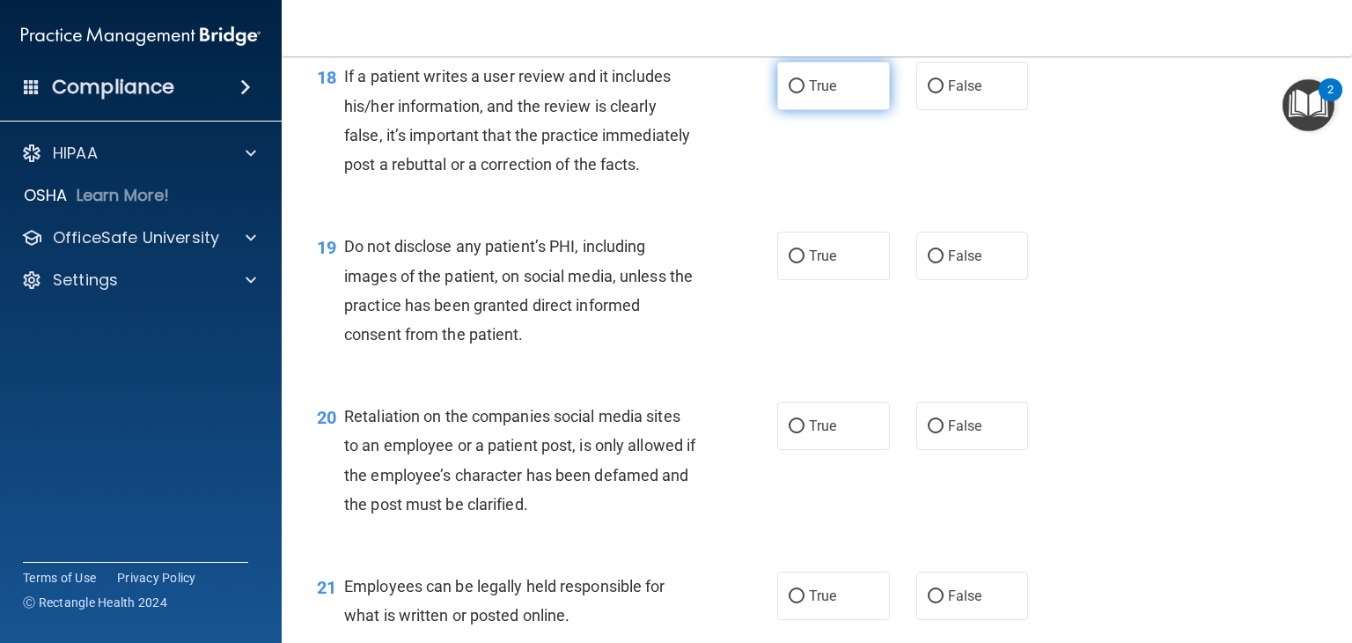
click at [844, 110] on label "True" at bounding box center [833, 86] width 113 height 48
click at [805, 93] on input "True" at bounding box center [797, 86] width 16 height 13
radio input "true"
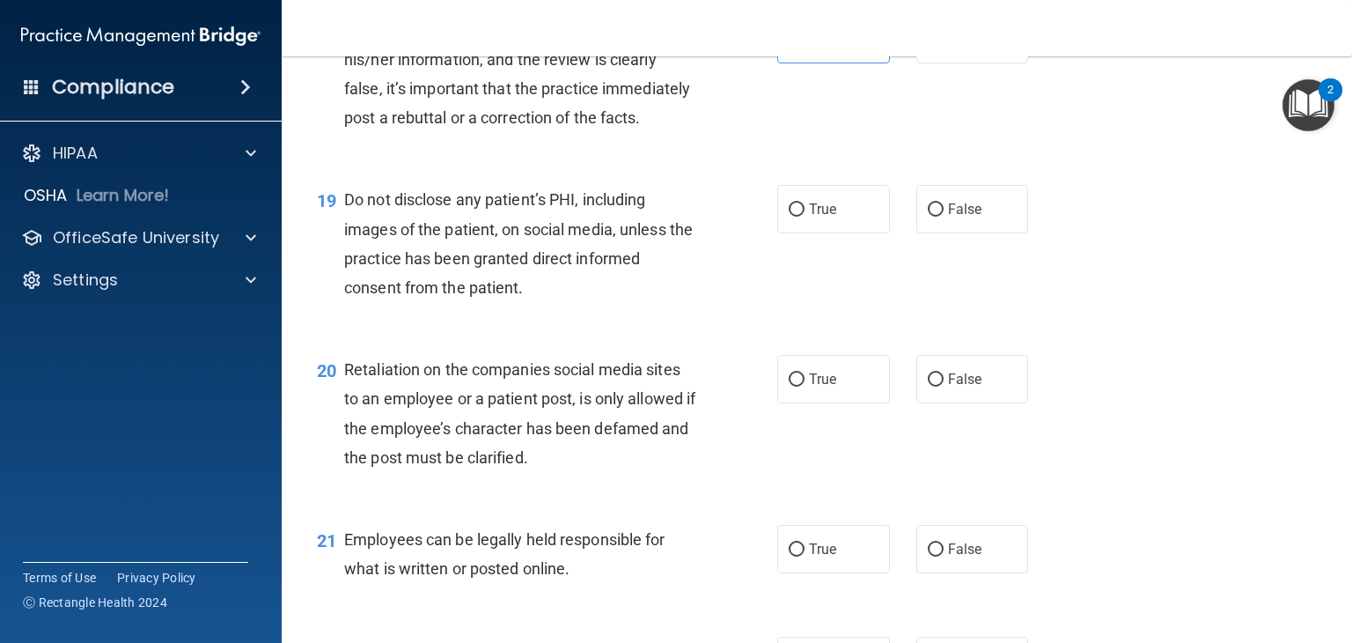
scroll to position [3082, 0]
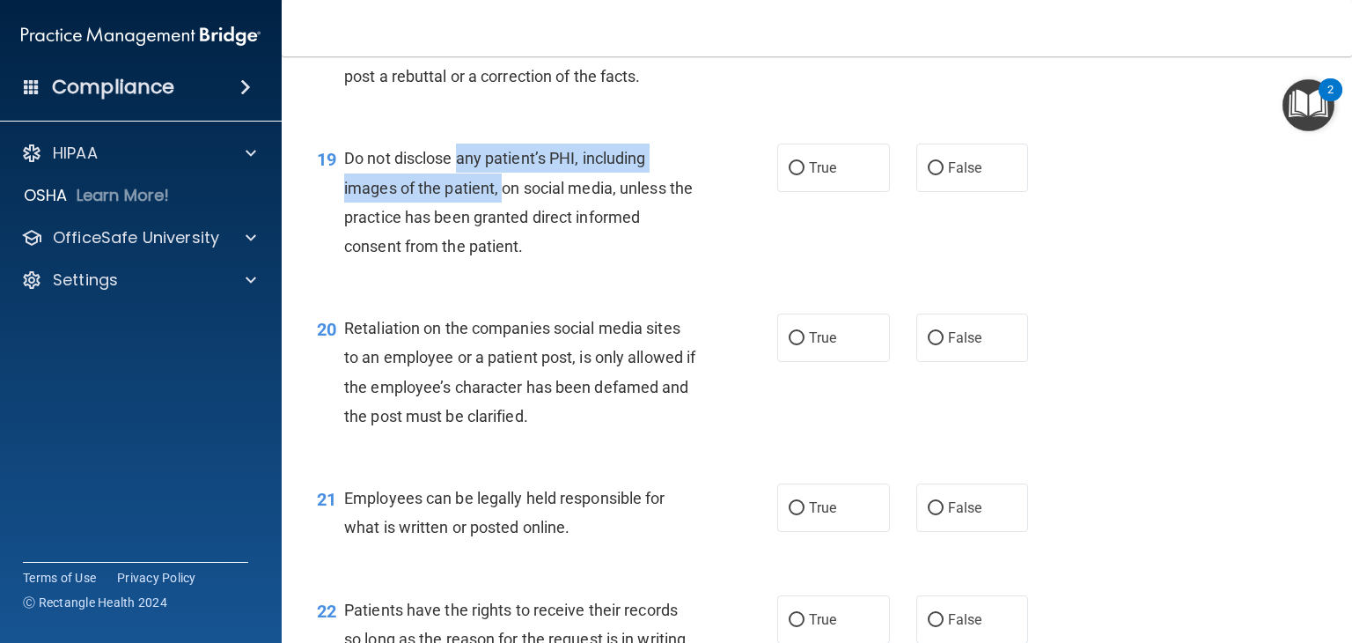
drag, startPoint x: 460, startPoint y: 214, endPoint x: 505, endPoint y: 269, distance: 70.1
click at [503, 259] on div "Do not disclose any patient’s PHI, including images of the patient, on social m…" at bounding box center [526, 202] width 365 height 117
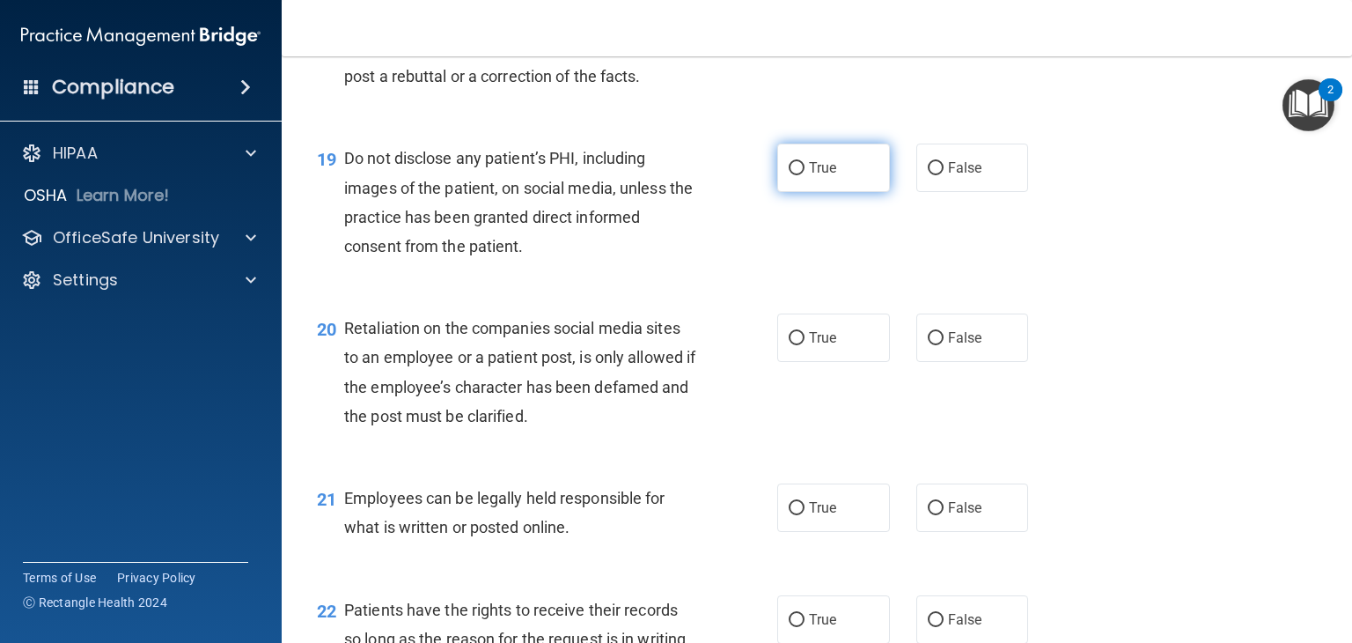
click at [833, 192] on label "True" at bounding box center [833, 168] width 113 height 48
click at [805, 175] on input "True" at bounding box center [797, 168] width 16 height 13
radio input "true"
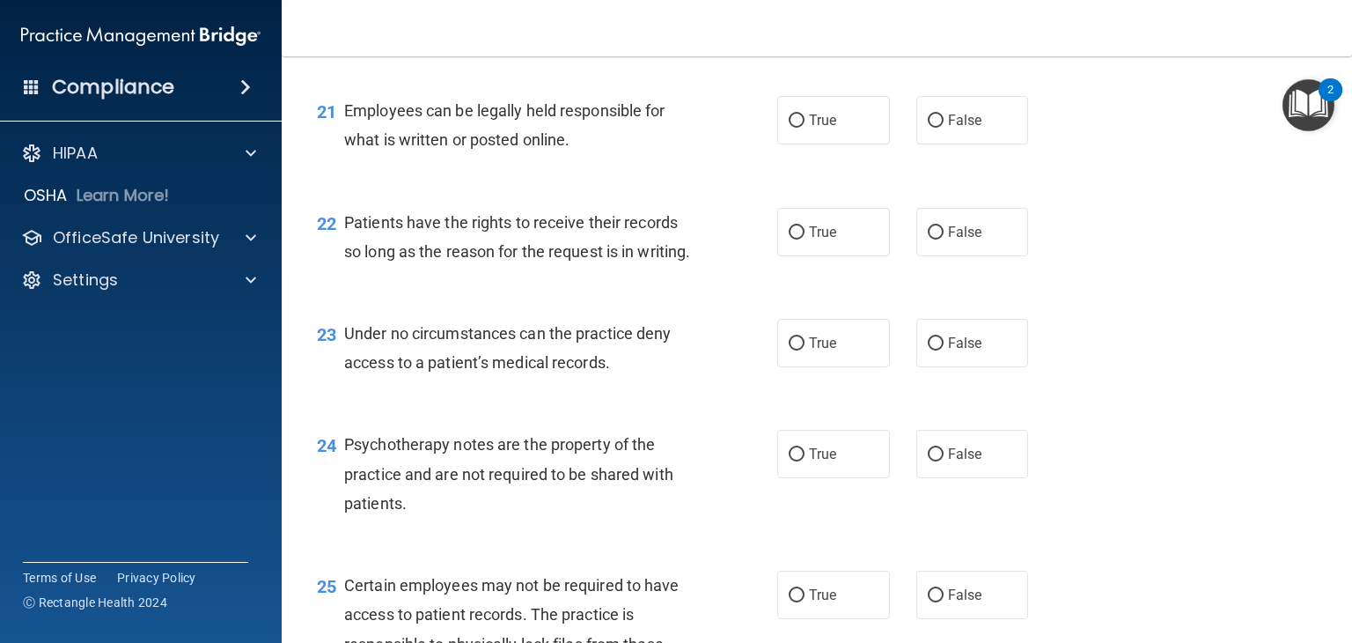
scroll to position [3276, 0]
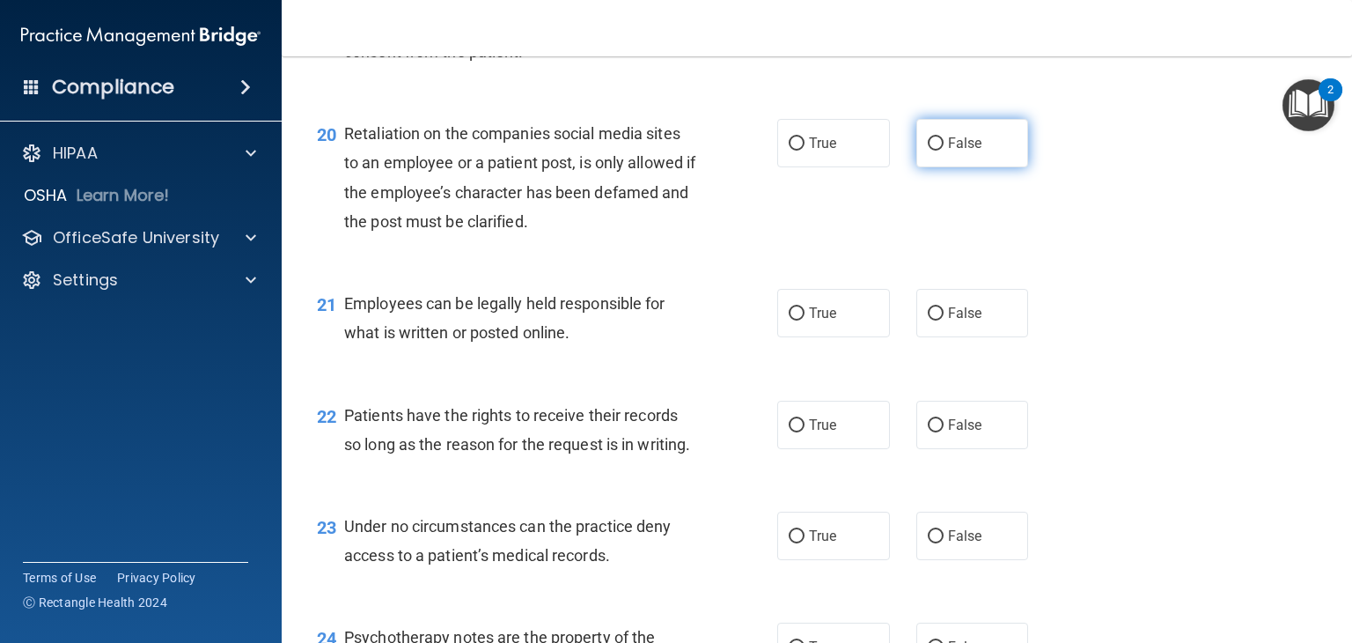
click at [950, 151] on span "False" at bounding box center [965, 143] width 34 height 17
click at [944, 151] on input "False" at bounding box center [936, 143] width 16 height 13
radio input "true"
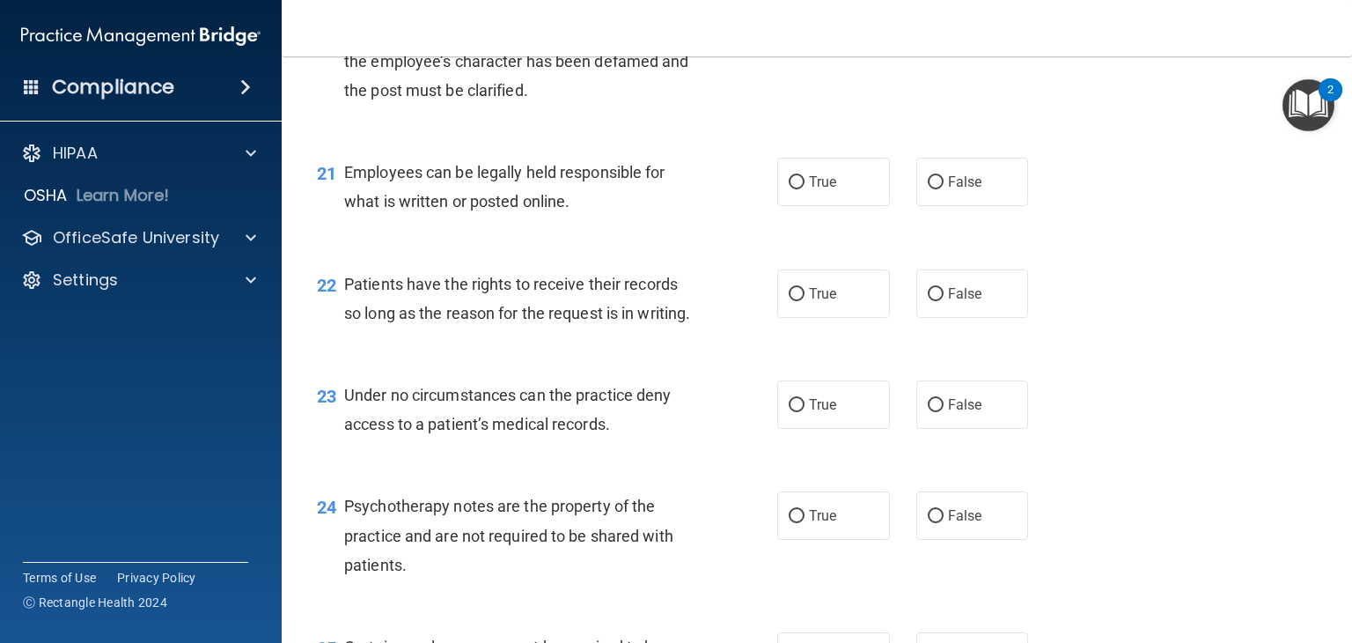
scroll to position [3452, 0]
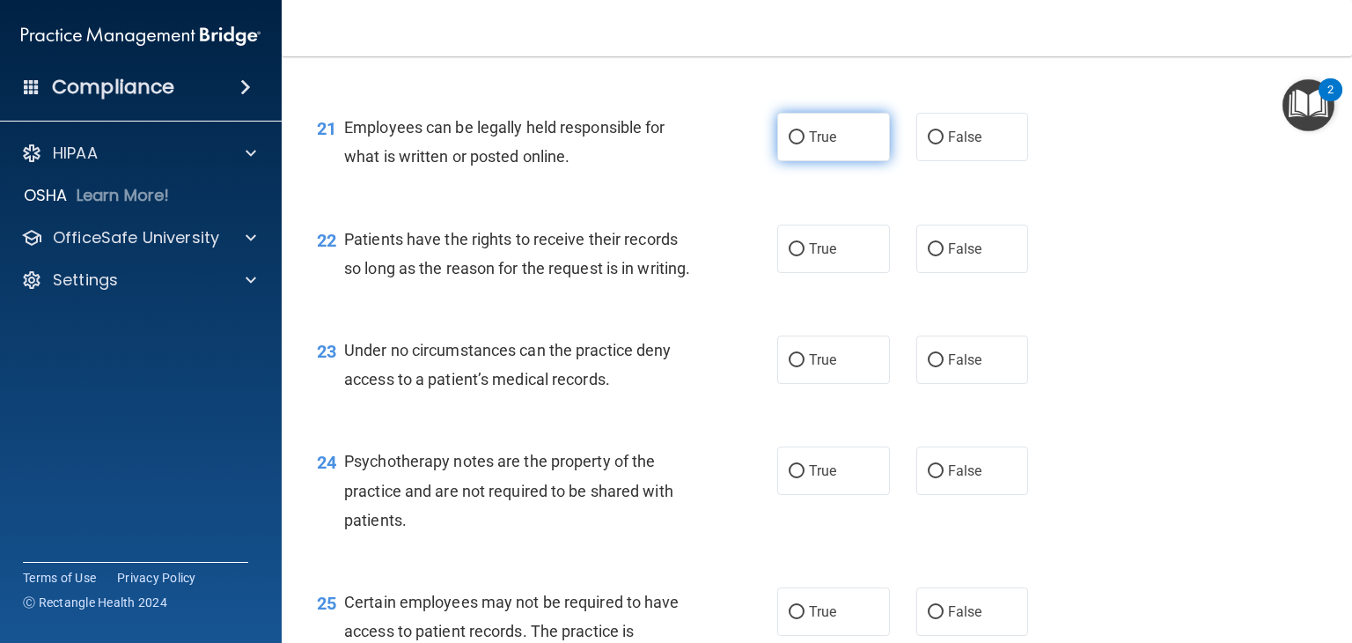
click at [834, 161] on label "True" at bounding box center [833, 137] width 113 height 48
click at [805, 144] on input "True" at bounding box center [797, 137] width 16 height 13
radio input "true"
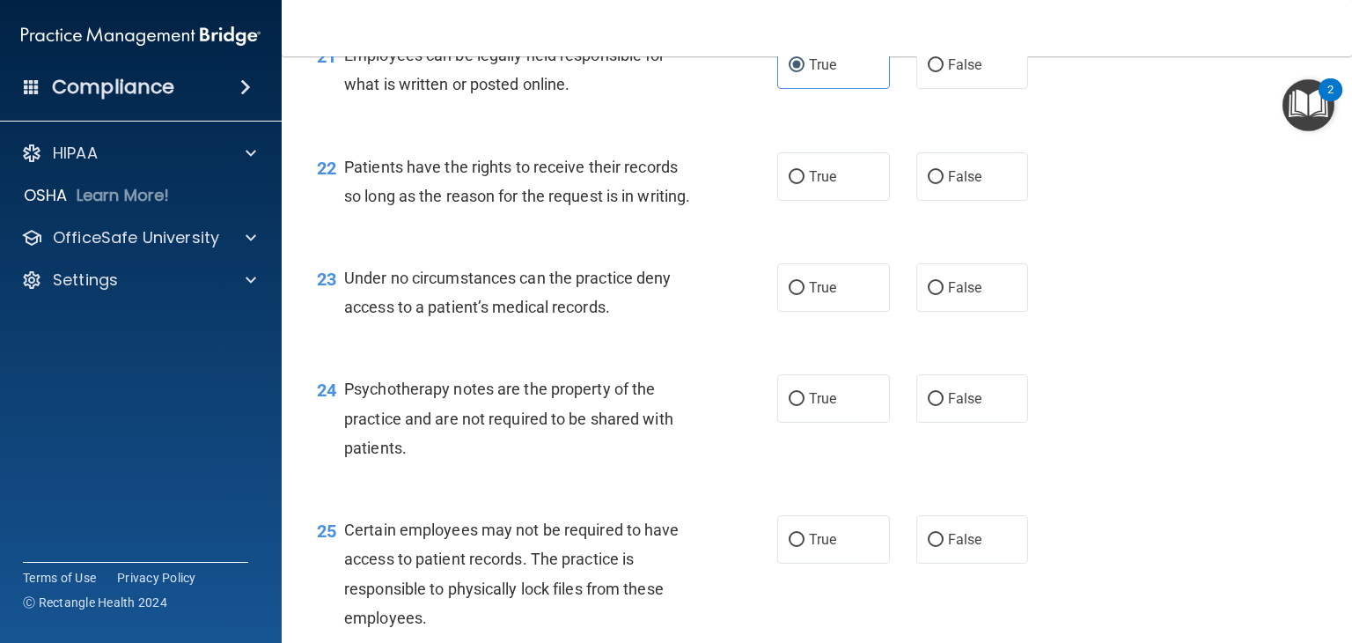
scroll to position [3628, 0]
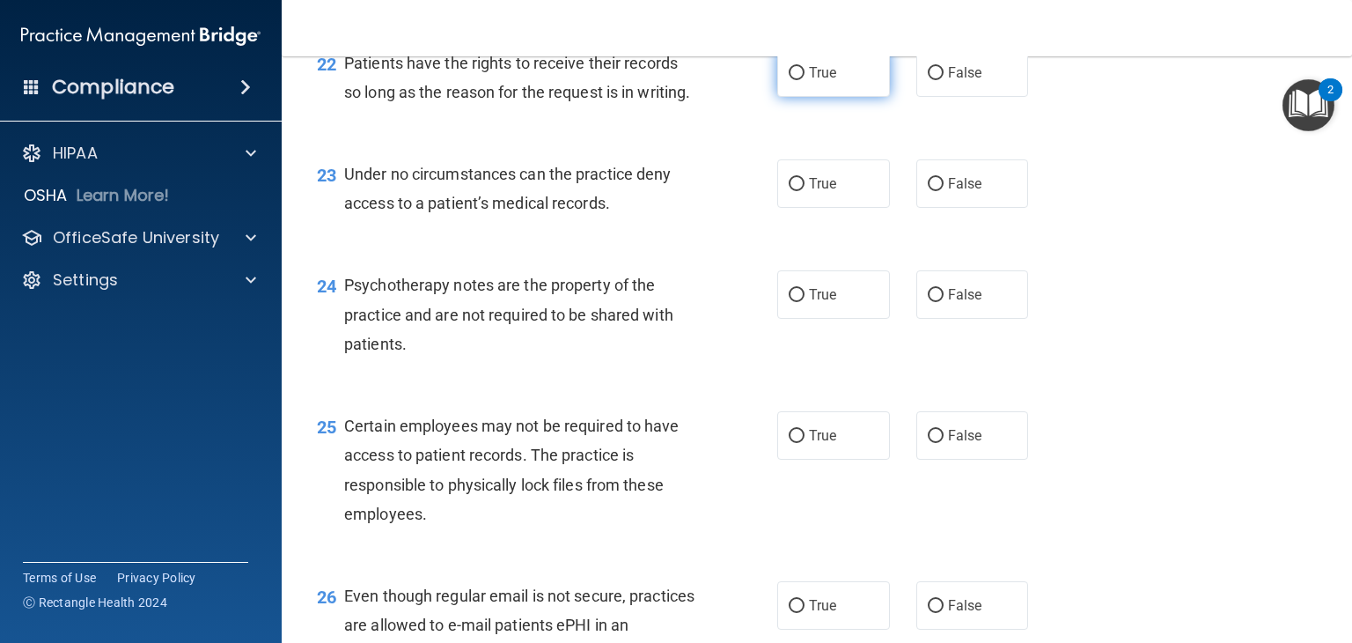
click at [789, 80] on input "True" at bounding box center [797, 73] width 16 height 13
radio input "true"
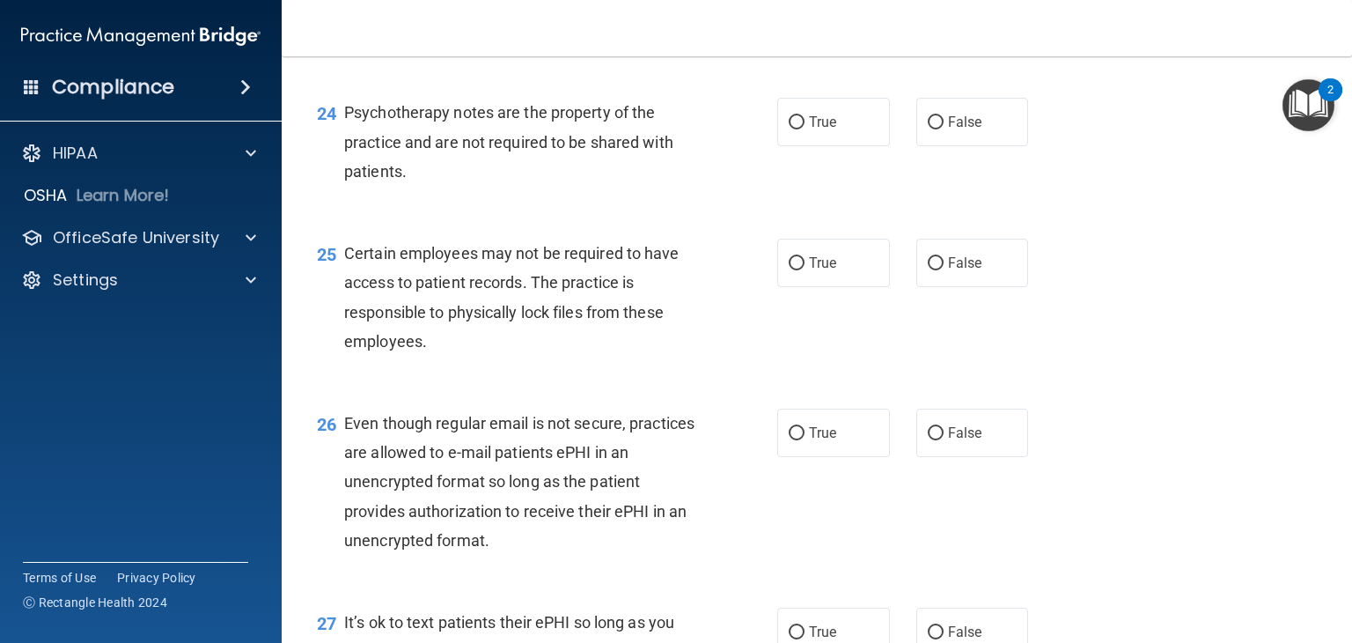
scroll to position [3805, 0]
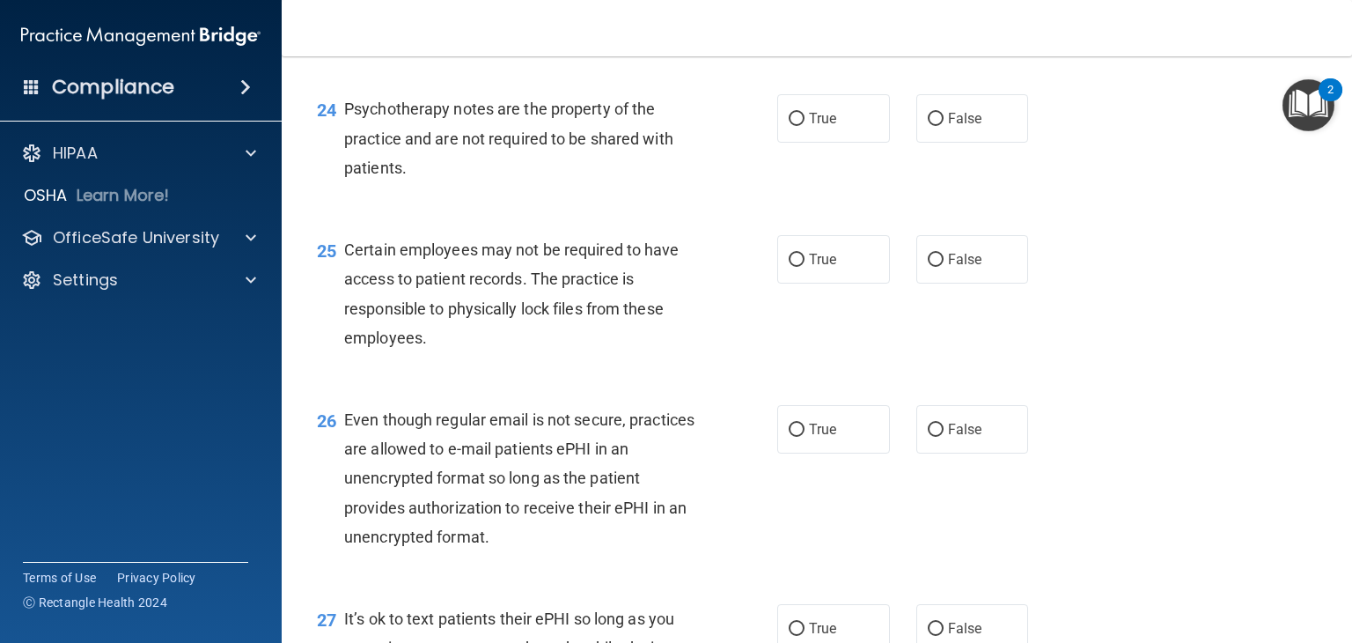
click at [844, 32] on label "True" at bounding box center [833, 7] width 113 height 48
click at [805, 15] on input "True" at bounding box center [797, 8] width 16 height 13
radio input "true"
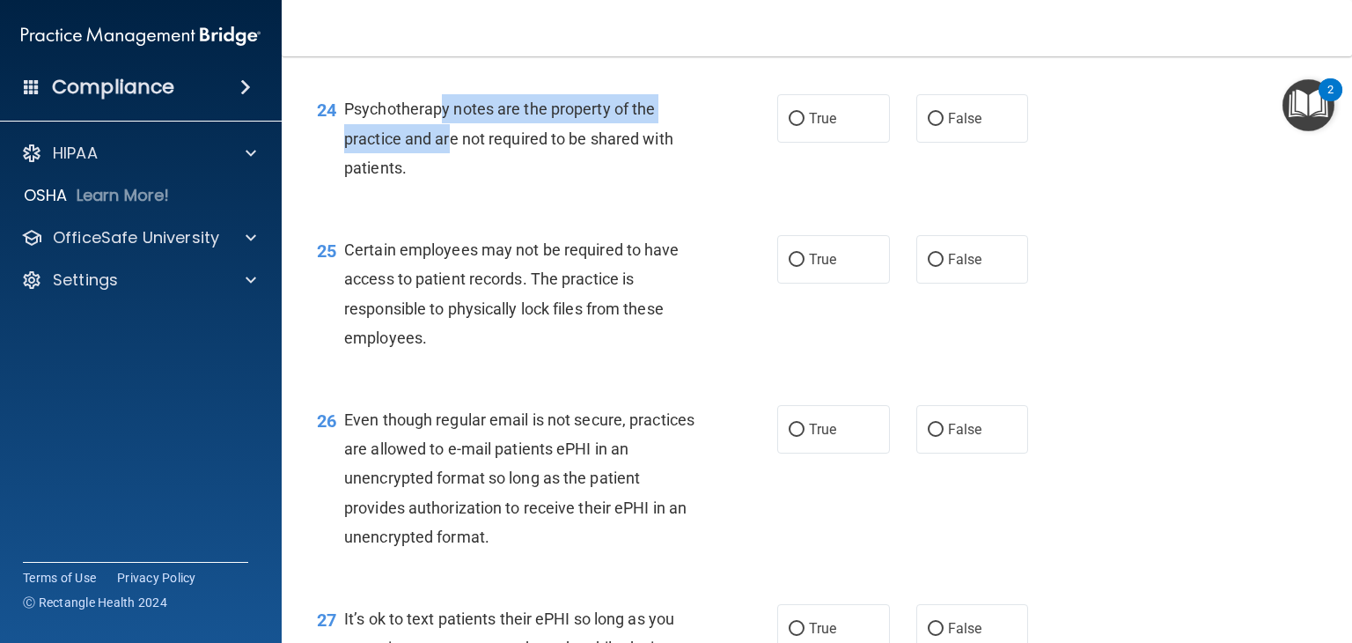
drag, startPoint x: 441, startPoint y: 201, endPoint x: 449, endPoint y: 226, distance: 26.7
click at [449, 176] on span "Psychotherapy notes are the property of the practice and are not required to be…" at bounding box center [508, 137] width 329 height 77
click at [930, 126] on input "False" at bounding box center [936, 119] width 16 height 13
radio input "true"
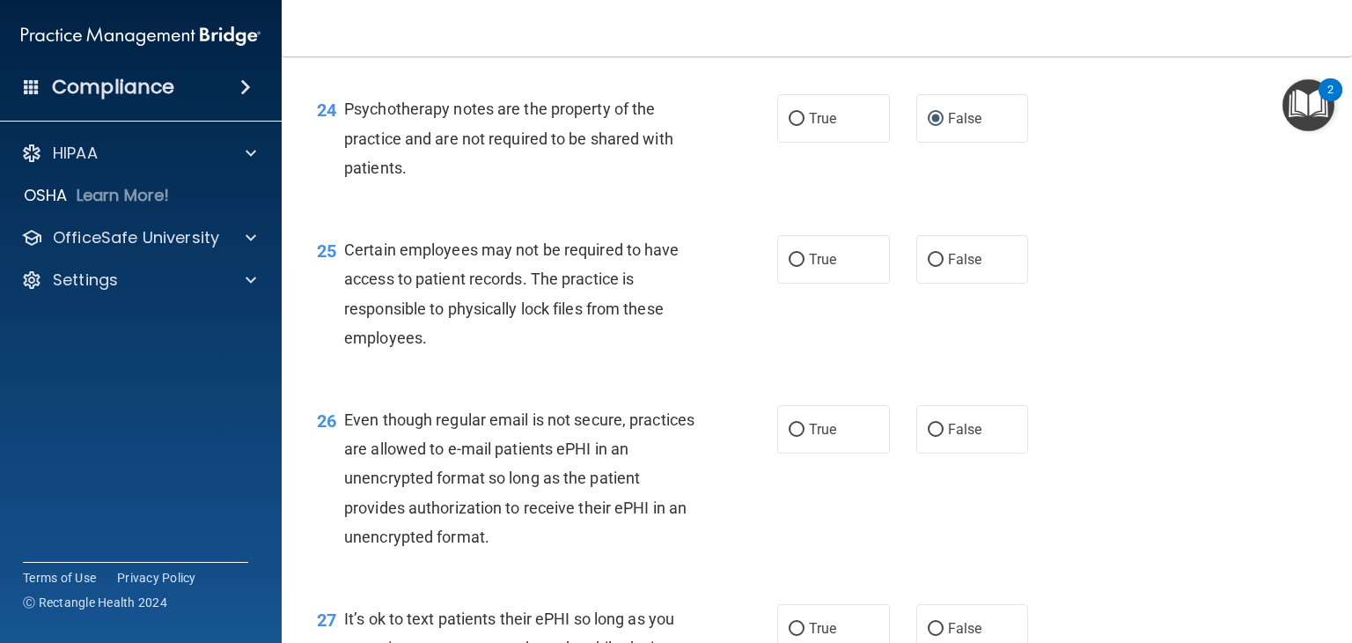
click at [488, 176] on span "Psychotherapy notes are the property of the practice and are not required to be…" at bounding box center [508, 137] width 329 height 77
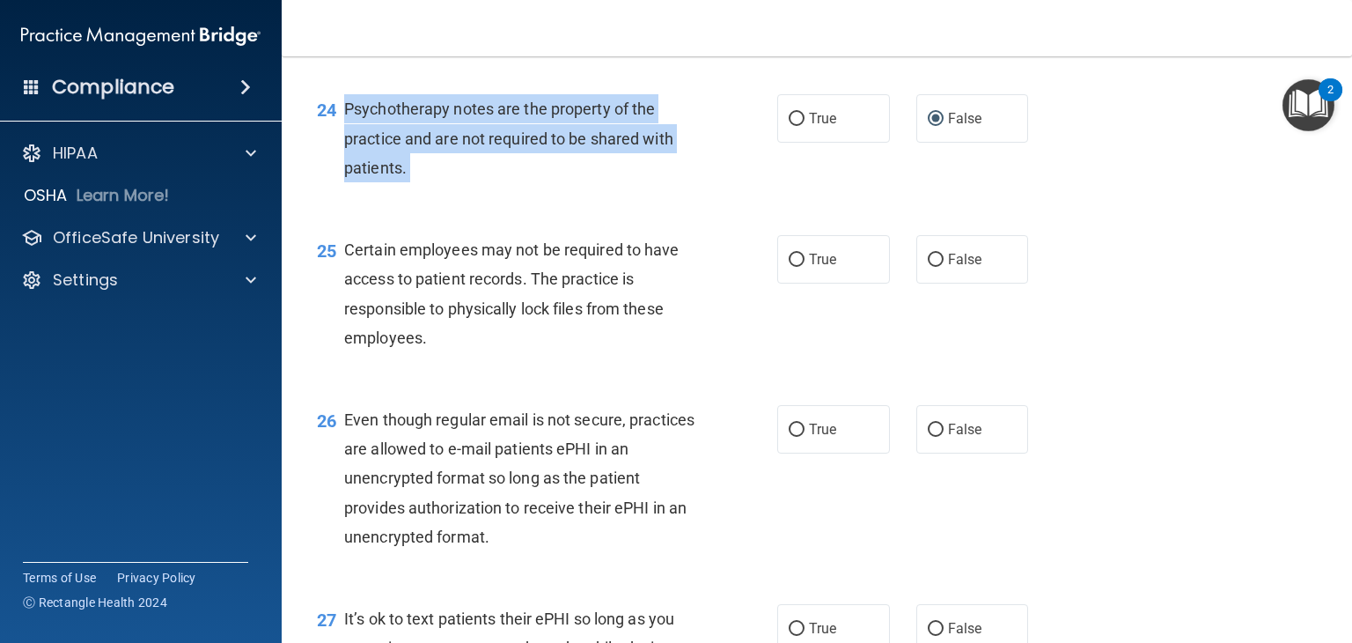
click at [488, 176] on span "Psychotherapy notes are the property of the practice and are not required to be…" at bounding box center [508, 137] width 329 height 77
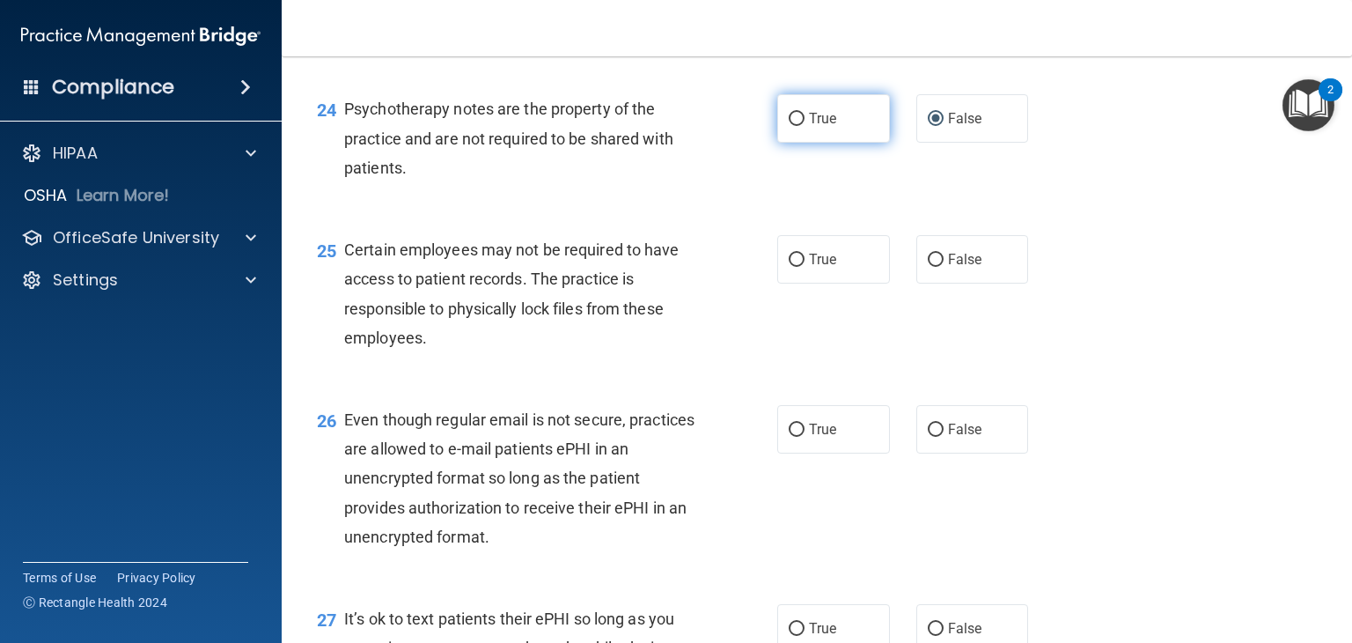
click at [811, 127] on span "True" at bounding box center [822, 118] width 27 height 17
click at [805, 126] on input "True" at bounding box center [797, 119] width 16 height 13
radio input "true"
click at [954, 127] on span "False" at bounding box center [965, 118] width 34 height 17
click at [944, 126] on input "False" at bounding box center [936, 119] width 16 height 13
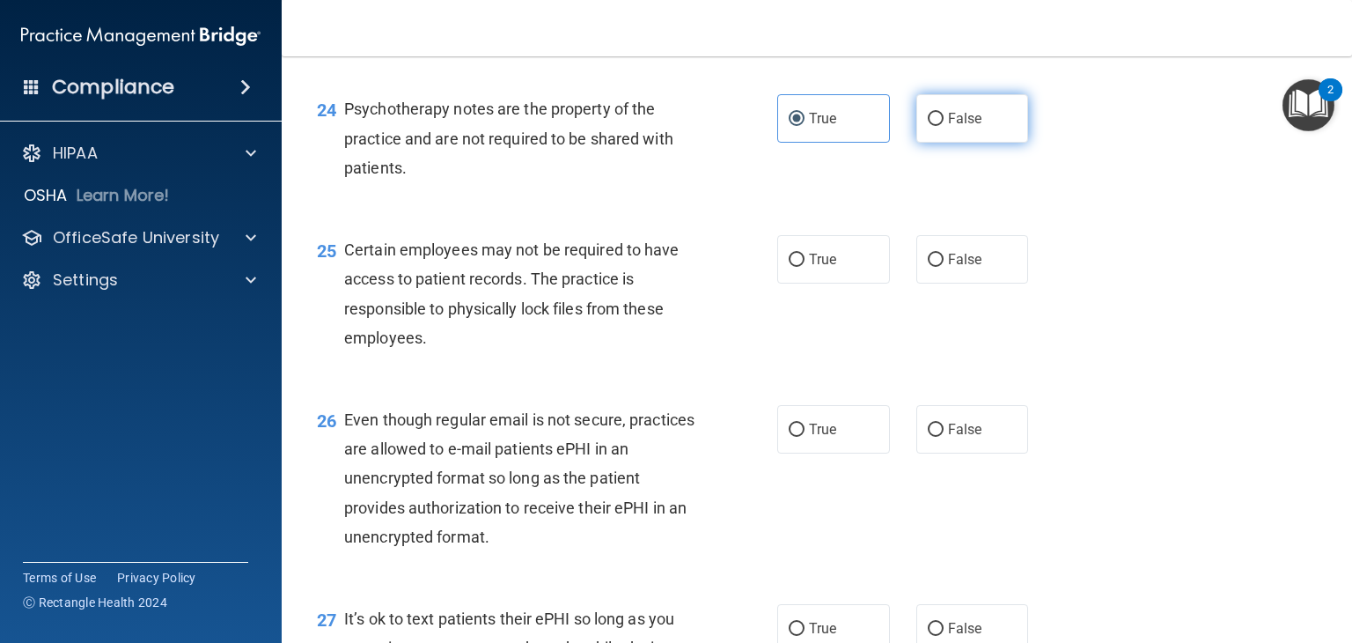
radio input "true"
radio input "false"
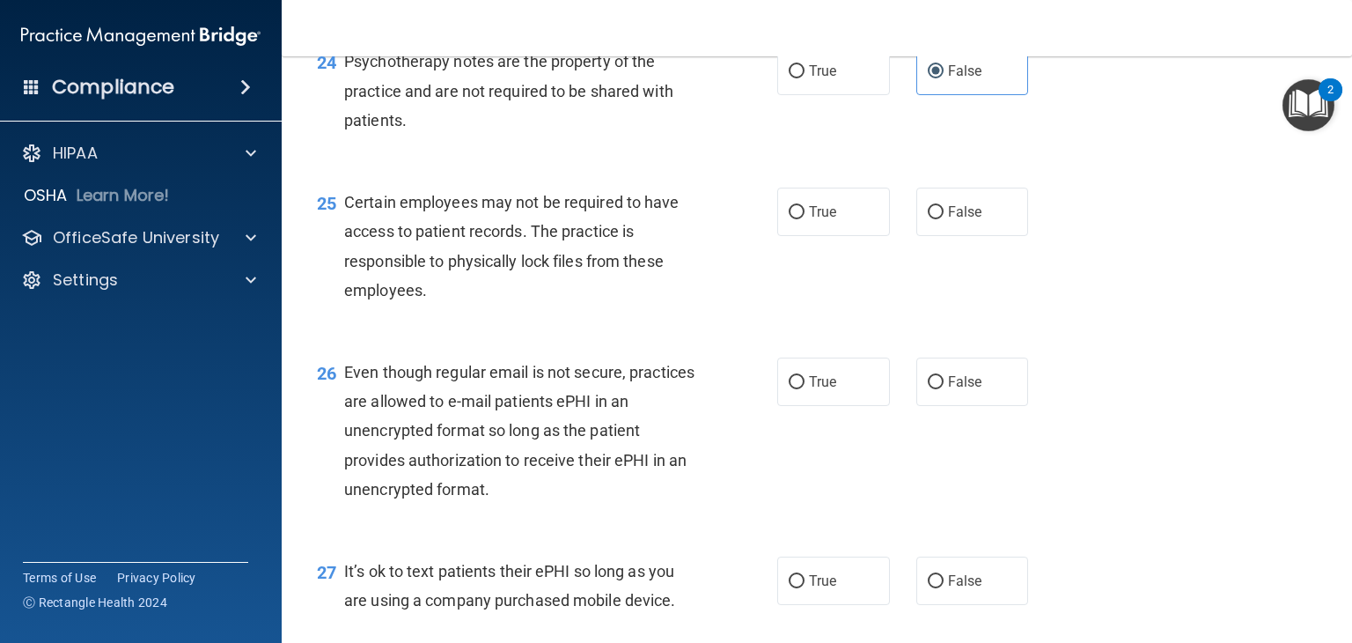
scroll to position [3893, 0]
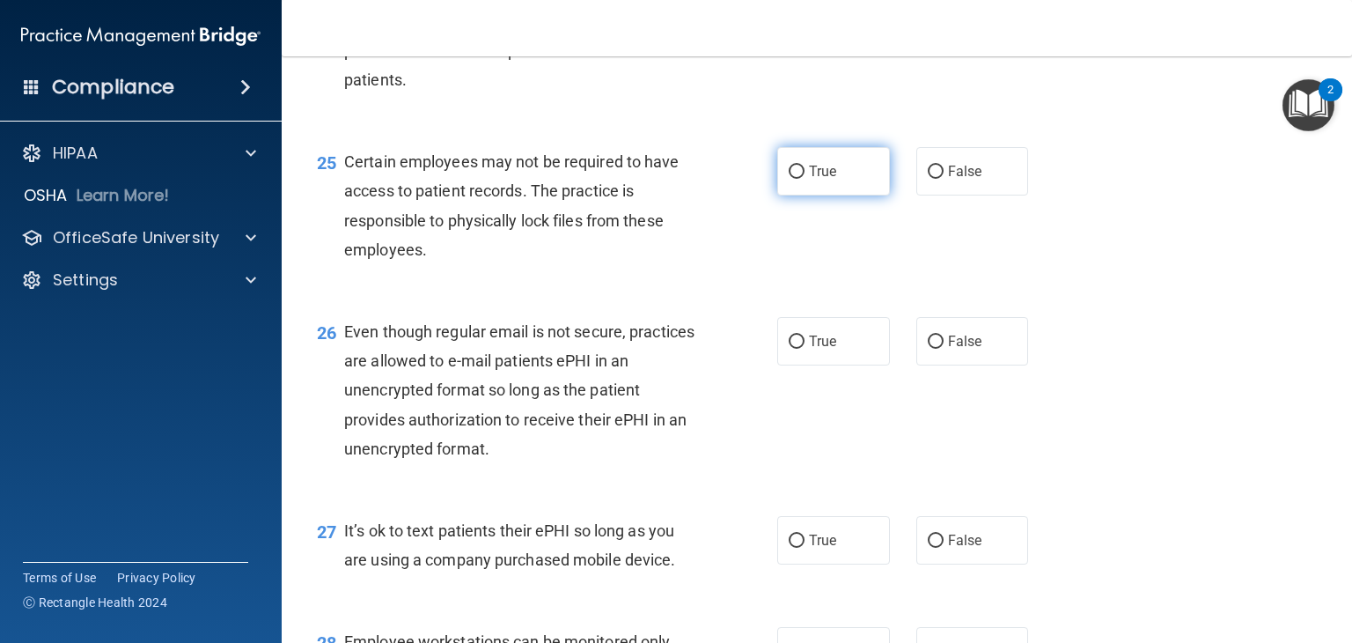
click at [819, 195] on label "True" at bounding box center [833, 171] width 113 height 48
click at [805, 179] on input "True" at bounding box center [797, 172] width 16 height 13
radio input "true"
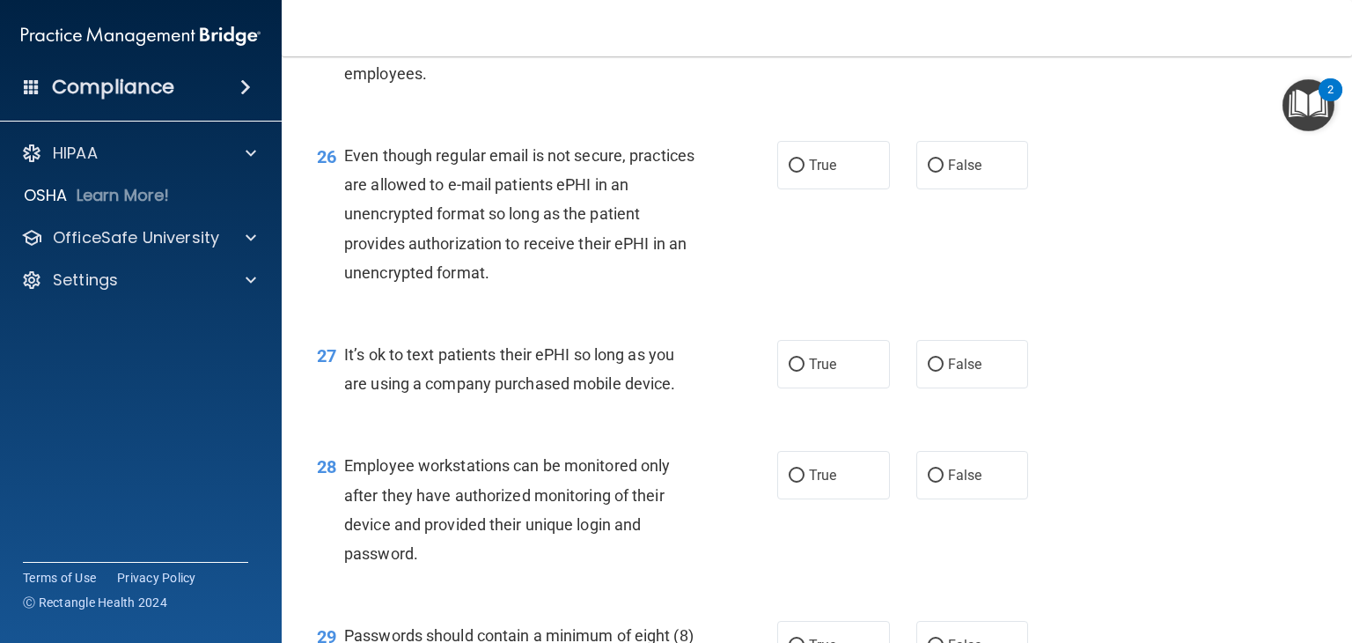
click at [508, 88] on div "Certain employees may not be required to have access to patient records. The pr…" at bounding box center [526, 29] width 365 height 117
click at [529, 275] on span "Even though regular email is not secure, practices are allowed to e-mail patien…" at bounding box center [519, 214] width 350 height 136
click at [550, 287] on div "Even though regular email is not secure, practices are allowed to e-mail patien…" at bounding box center [526, 214] width 365 height 146
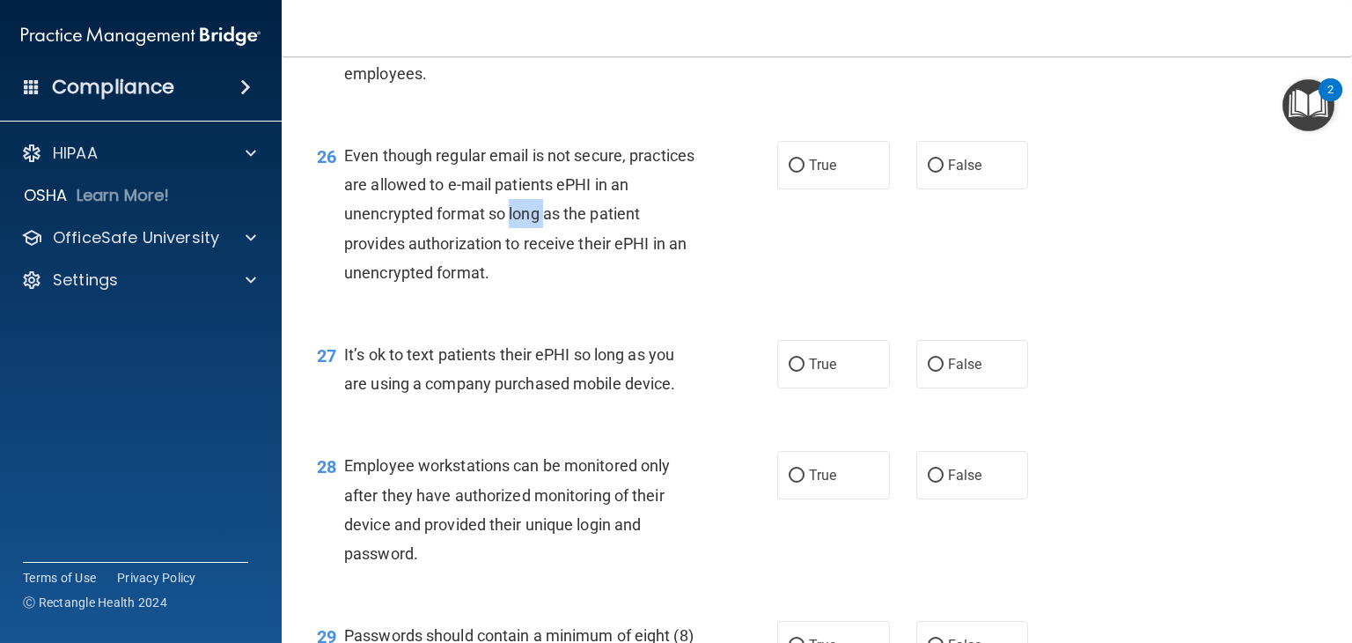
click at [550, 287] on div "Even though regular email is not secure, practices are allowed to e-mail patien…" at bounding box center [526, 214] width 365 height 146
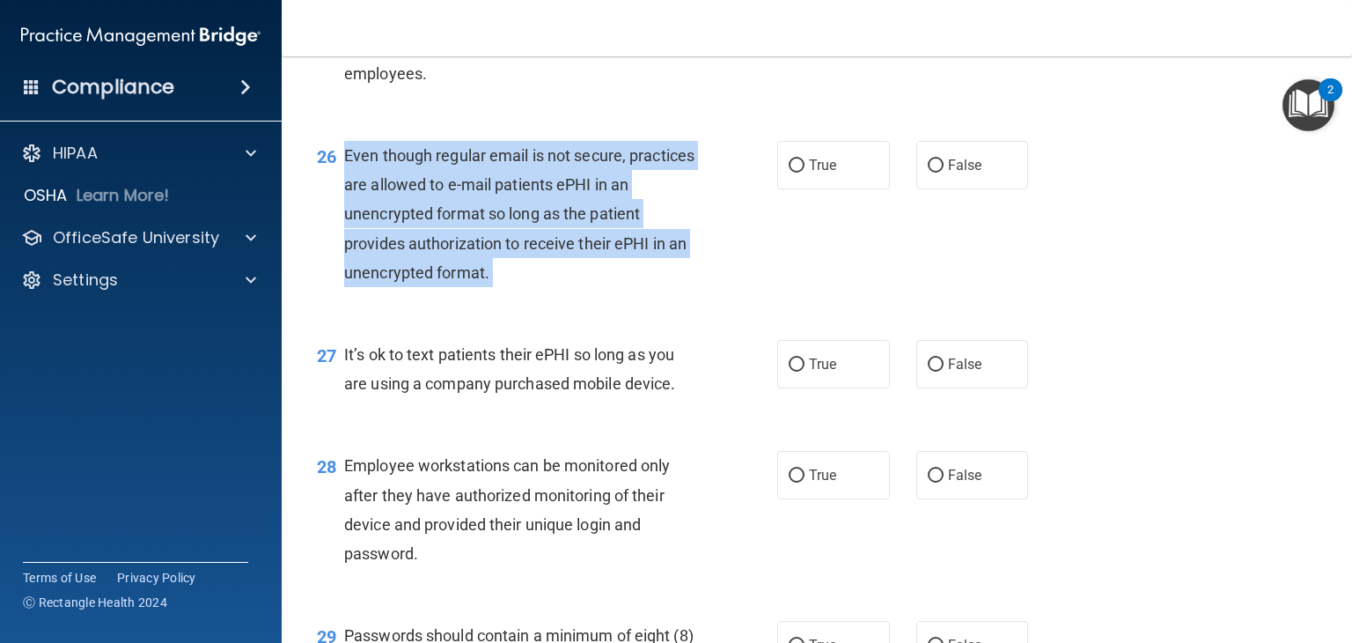
click at [550, 287] on div "Even though regular email is not secure, practices are allowed to e-mail patien…" at bounding box center [526, 214] width 365 height 146
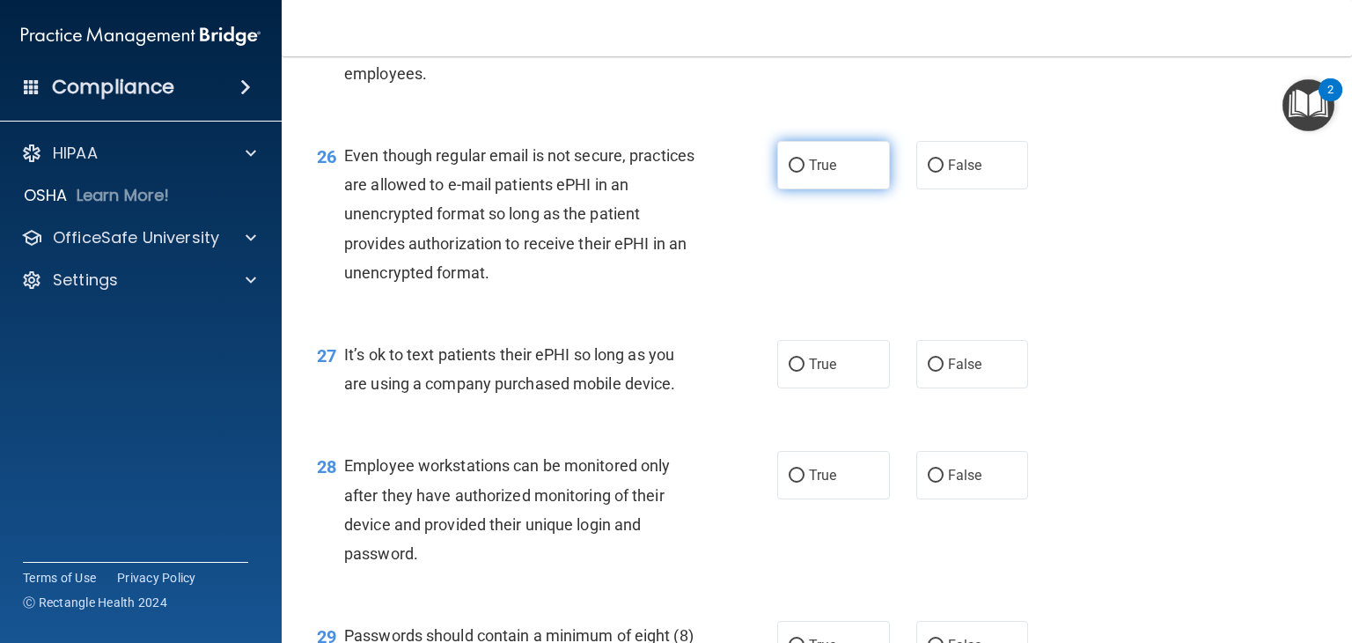
click at [809, 173] on span "True" at bounding box center [822, 165] width 27 height 17
click at [805, 173] on input "True" at bounding box center [797, 165] width 16 height 13
radio input "true"
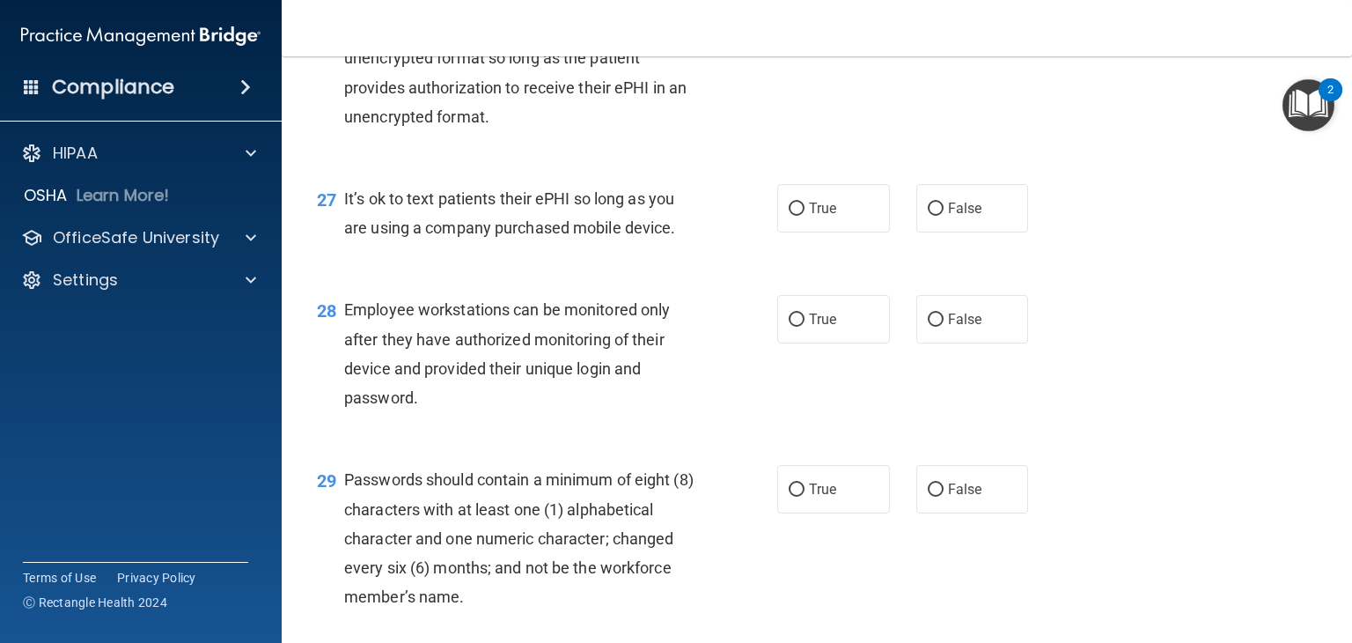
scroll to position [4245, 0]
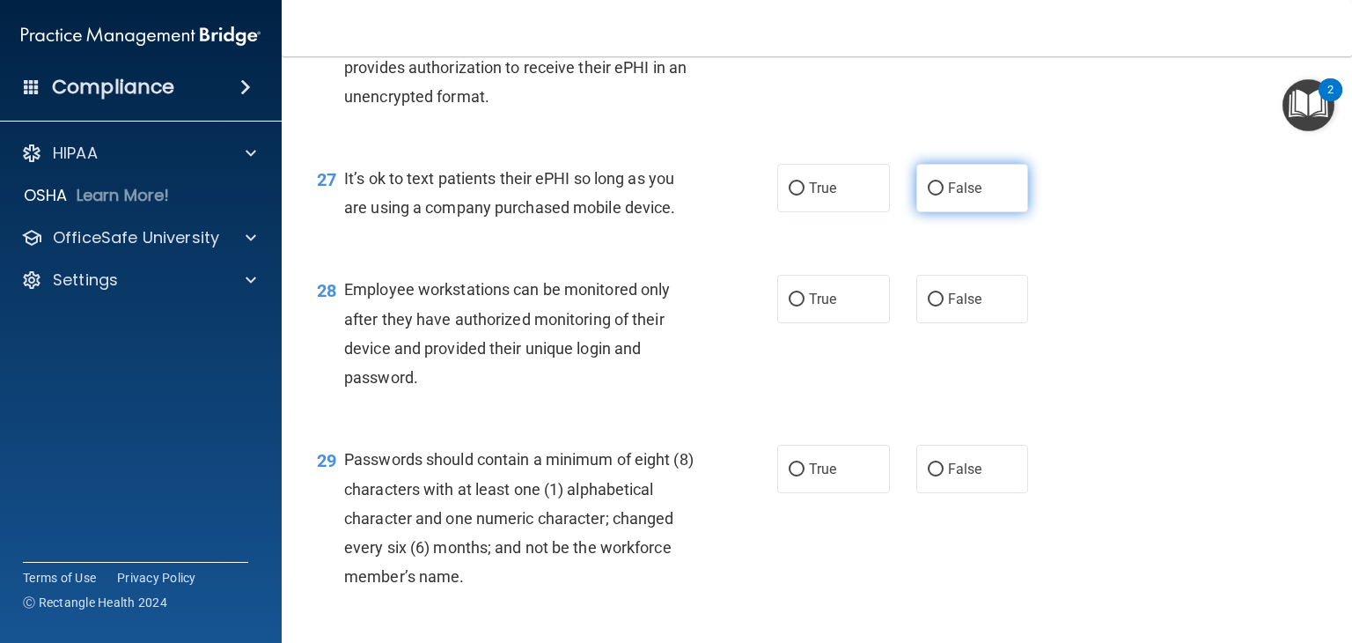
click at [944, 212] on label "False" at bounding box center [973, 188] width 113 height 48
click at [944, 195] on input "False" at bounding box center [936, 188] width 16 height 13
radio input "true"
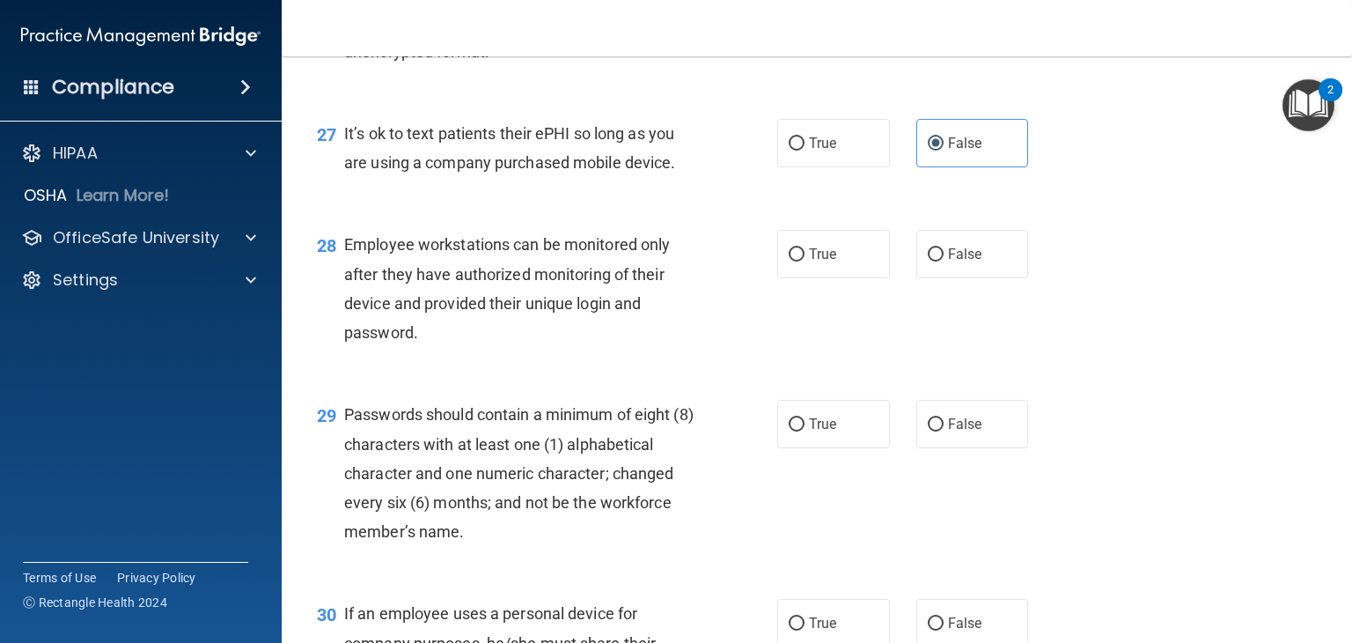
scroll to position [4333, 0]
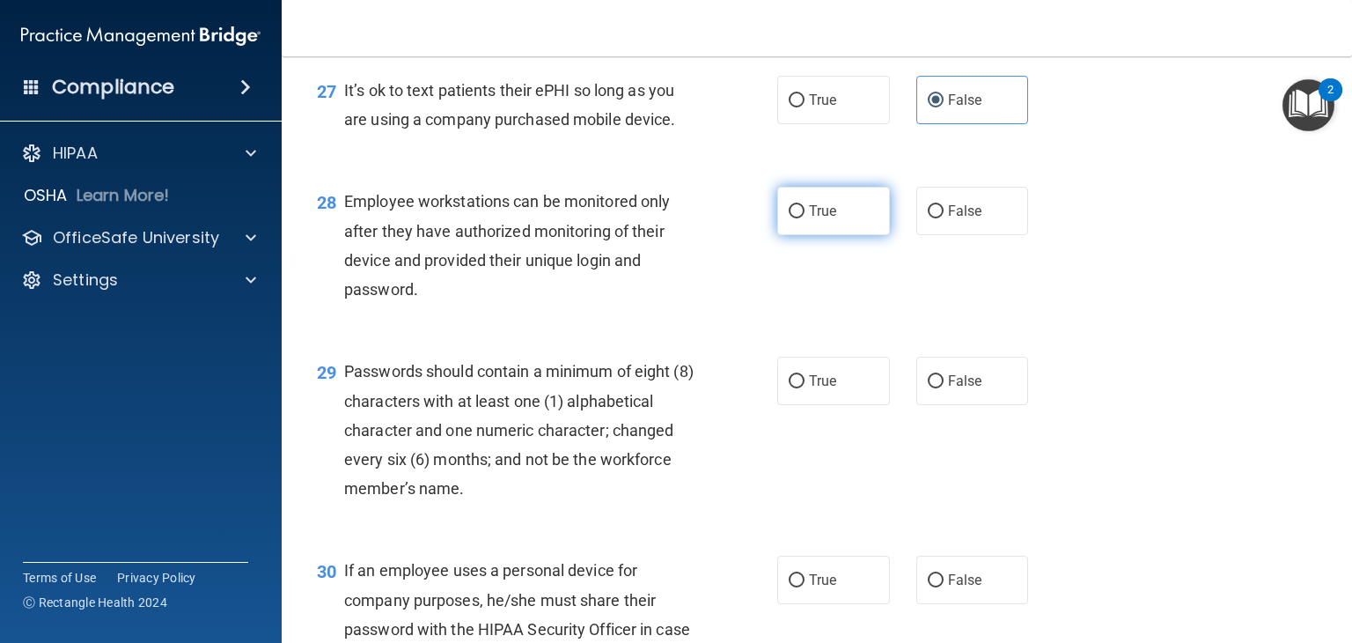
click at [817, 235] on label "True" at bounding box center [833, 211] width 113 height 48
click at [805, 218] on input "True" at bounding box center [797, 211] width 16 height 13
radio input "true"
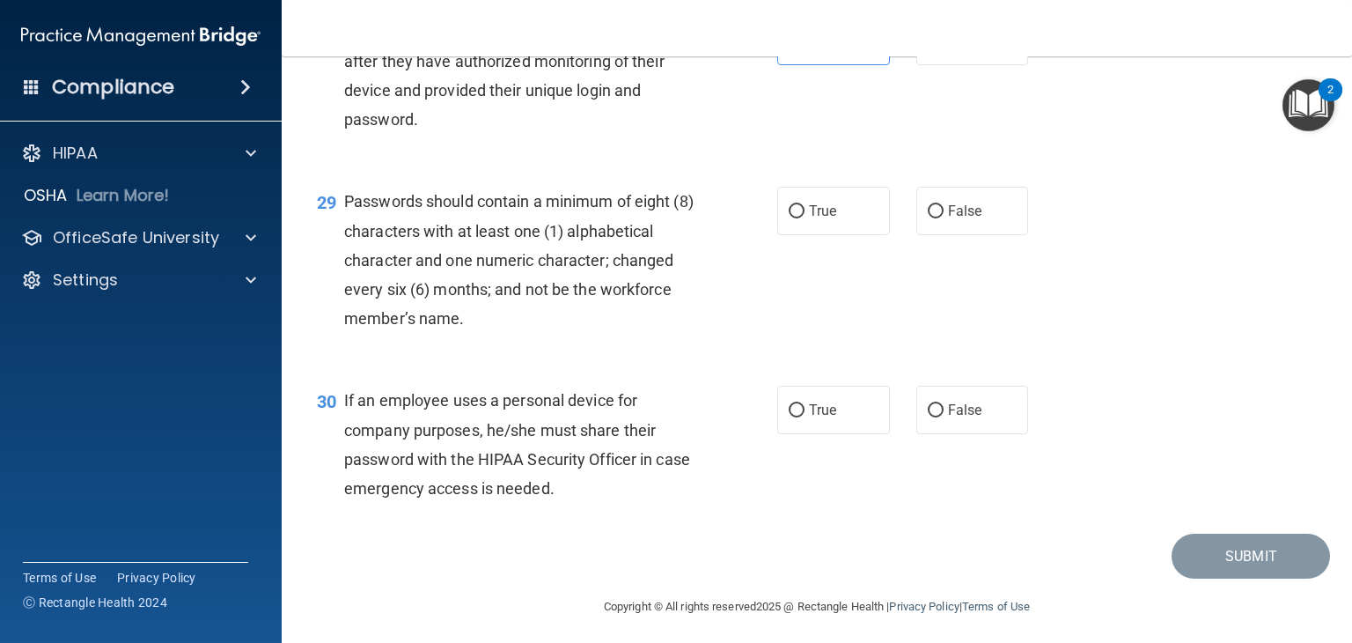
scroll to position [4509, 0]
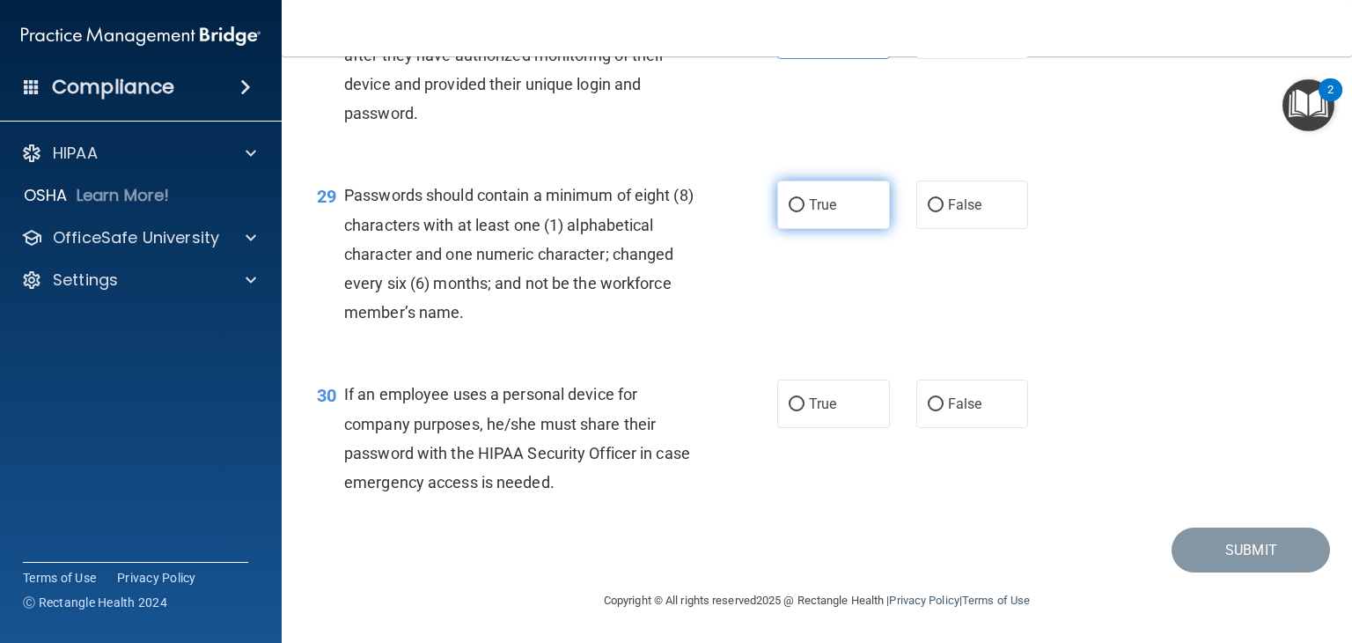
click at [842, 229] on label "True" at bounding box center [833, 204] width 113 height 48
click at [805, 212] on input "True" at bounding box center [797, 205] width 16 height 13
radio input "true"
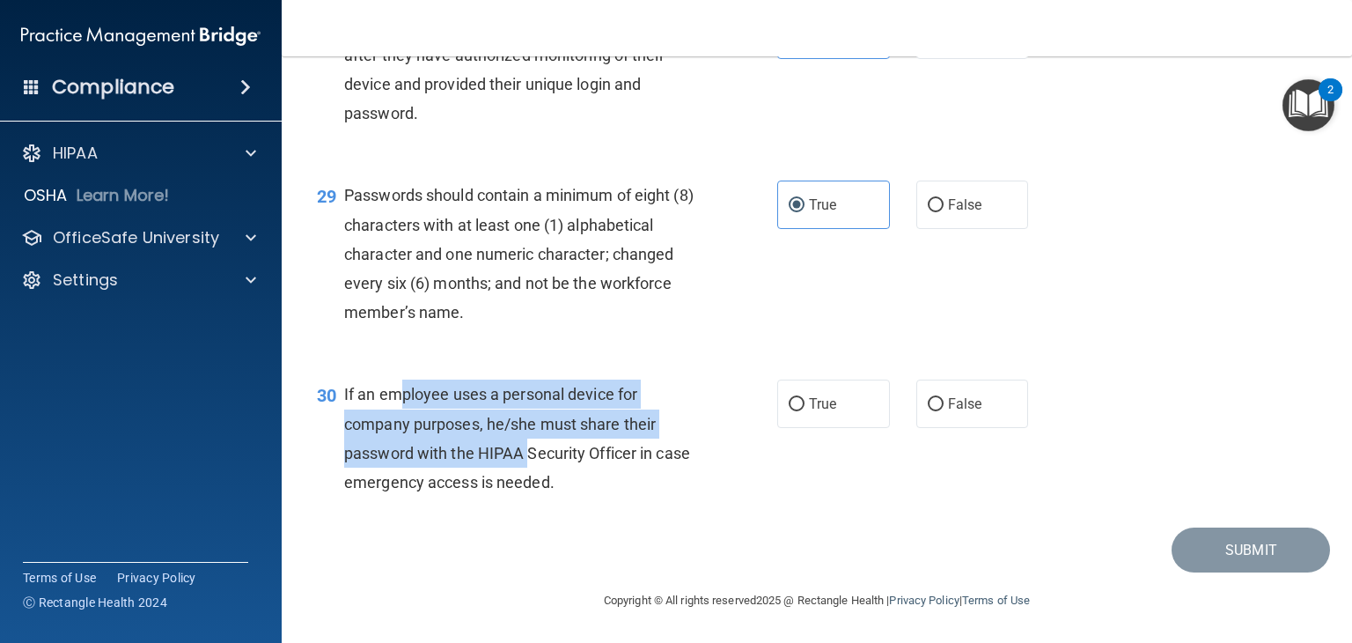
drag, startPoint x: 394, startPoint y: 391, endPoint x: 531, endPoint y: 450, distance: 148.7
click at [531, 448] on span "If an employee uses a personal device for company purposes, he/she must share t…" at bounding box center [517, 438] width 346 height 107
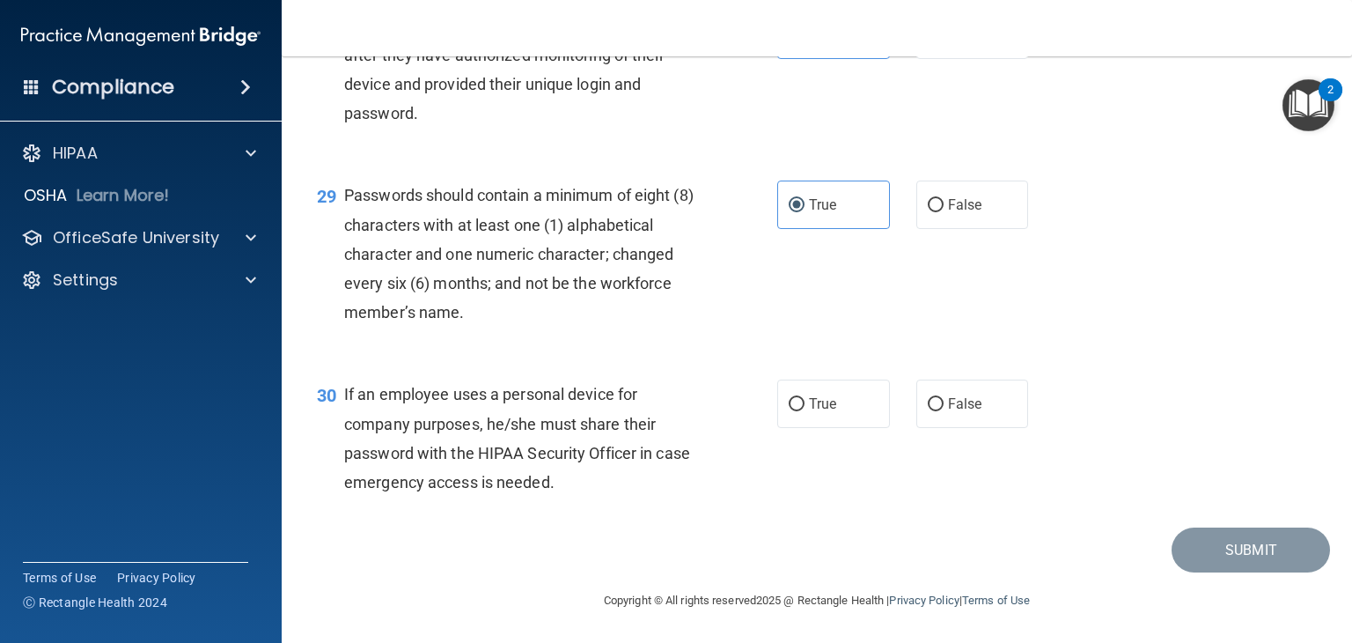
click at [596, 441] on div "If an employee uses a personal device for company purposes, he/she must share t…" at bounding box center [526, 437] width 365 height 117
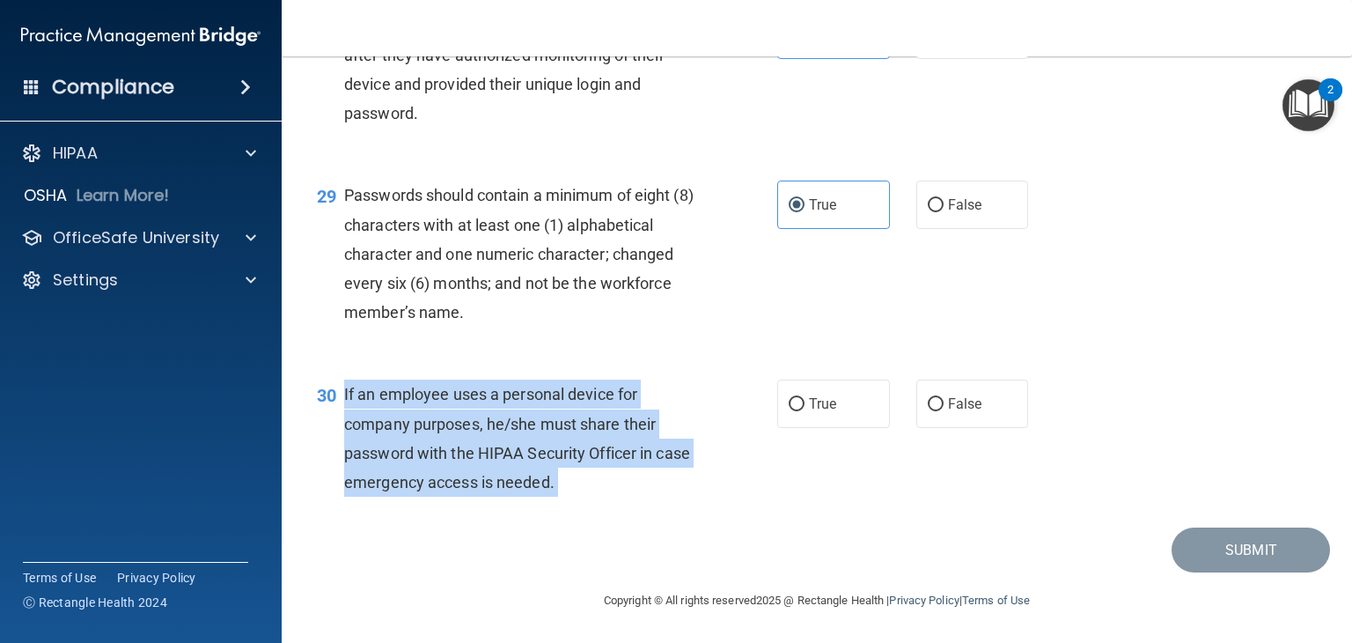
click at [596, 441] on div "If an employee uses a personal device for company purposes, he/she must share t…" at bounding box center [526, 437] width 365 height 117
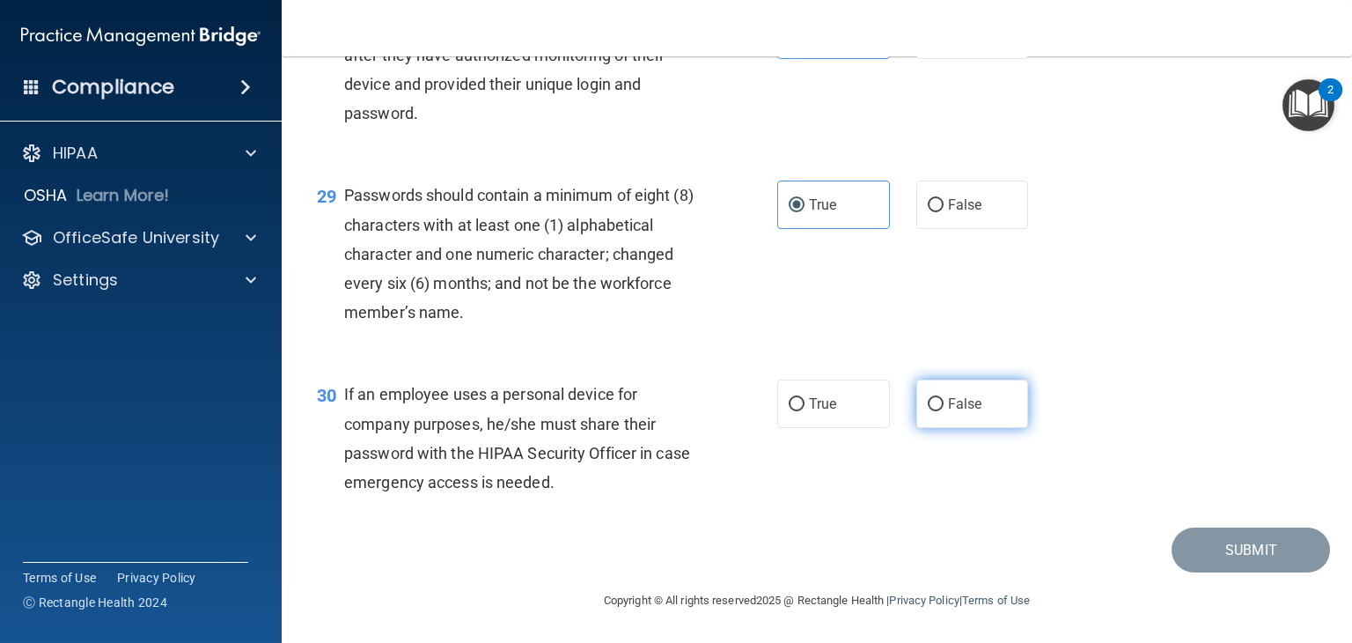
click at [917, 402] on label "False" at bounding box center [973, 403] width 113 height 48
click at [928, 402] on input "False" at bounding box center [936, 404] width 16 height 13
radio input "true"
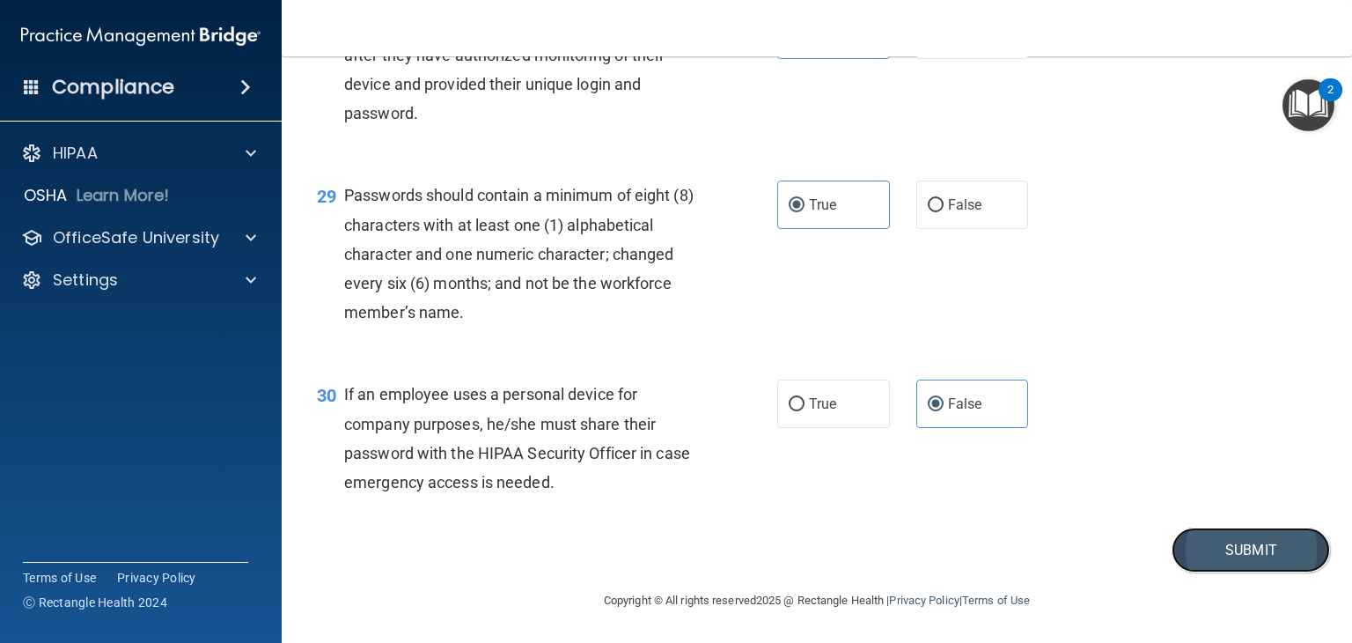
click at [1190, 547] on button "Submit" at bounding box center [1251, 549] width 158 height 45
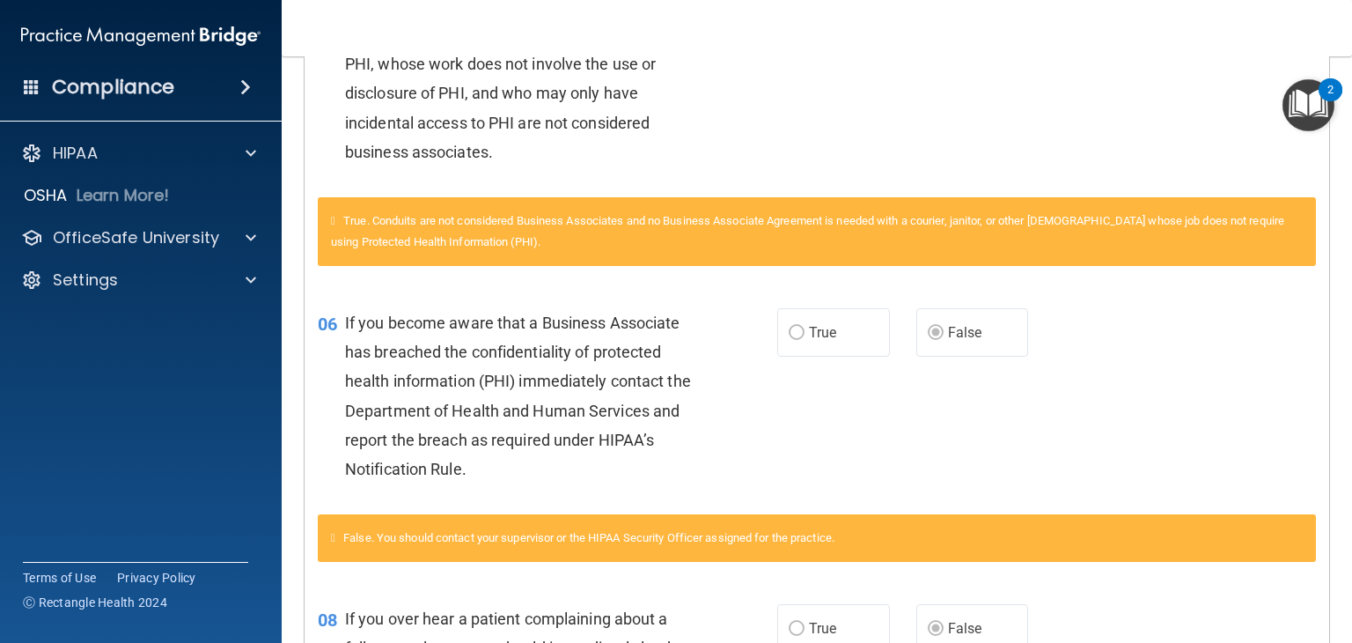
scroll to position [616, 0]
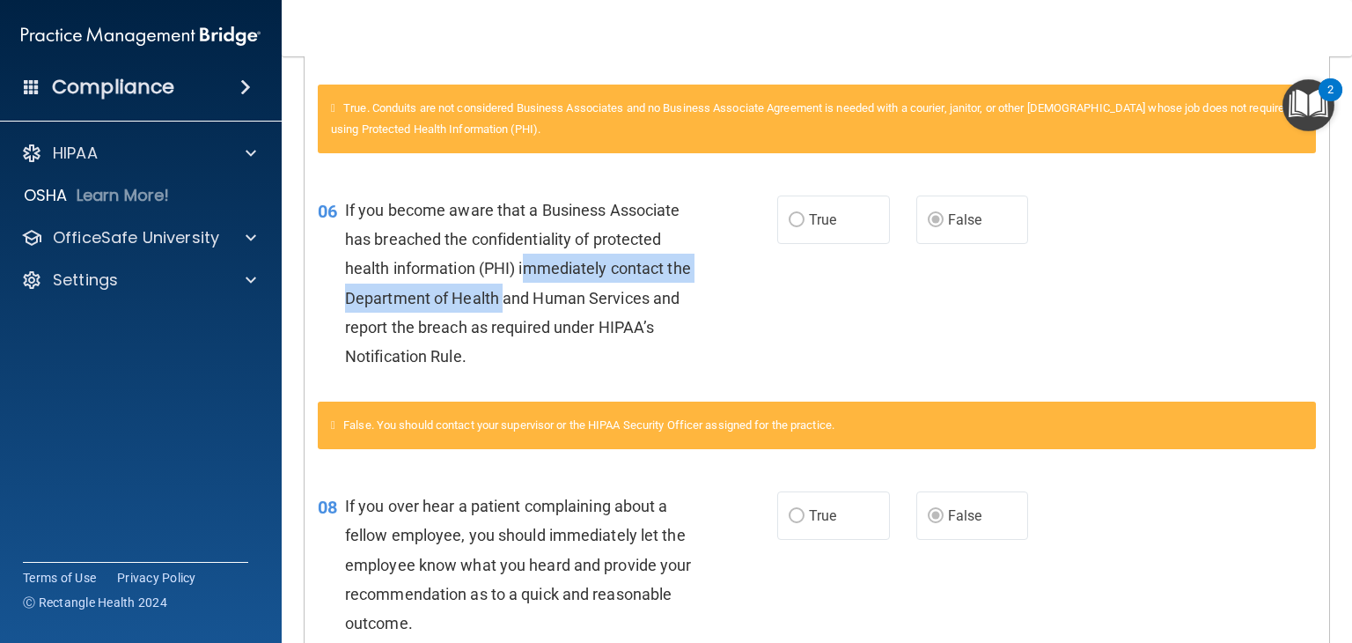
drag, startPoint x: 528, startPoint y: 268, endPoint x: 530, endPoint y: 291, distance: 23.8
click at [530, 291] on span "If you become aware that a Business Associate has breached the confidentiality …" at bounding box center [518, 283] width 346 height 165
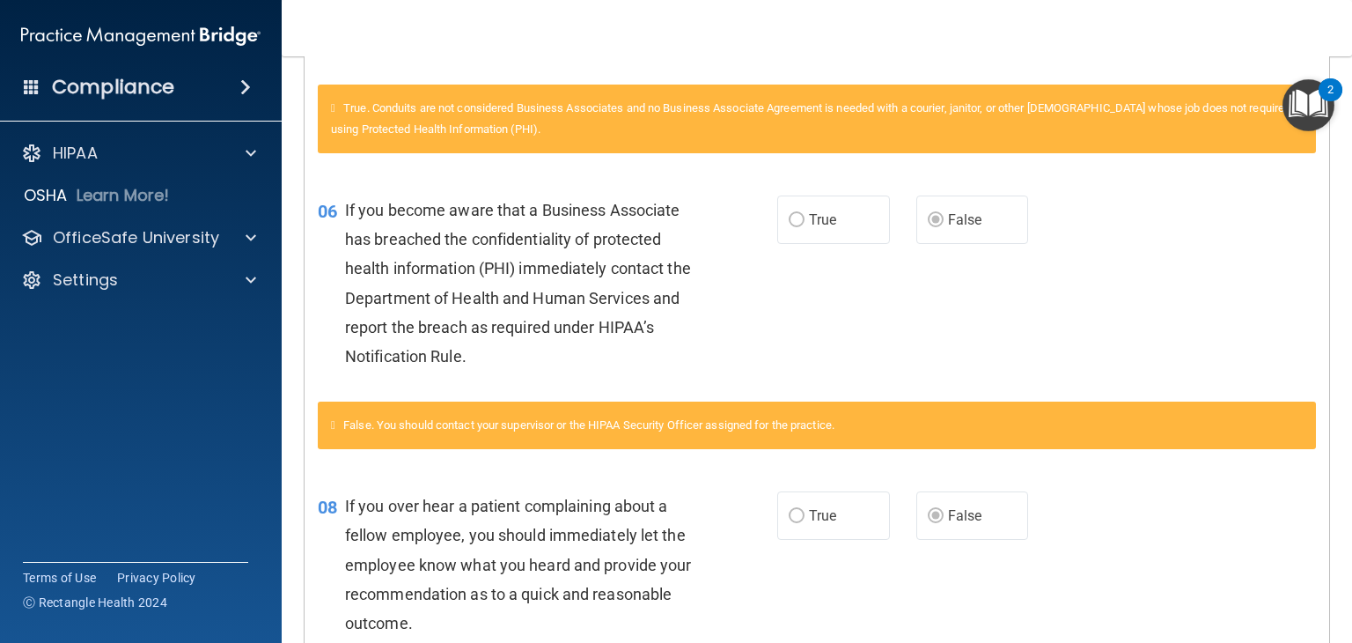
click at [542, 344] on div "If you become aware that a Business Associate has breached the confidentiality …" at bounding box center [527, 282] width 365 height 175
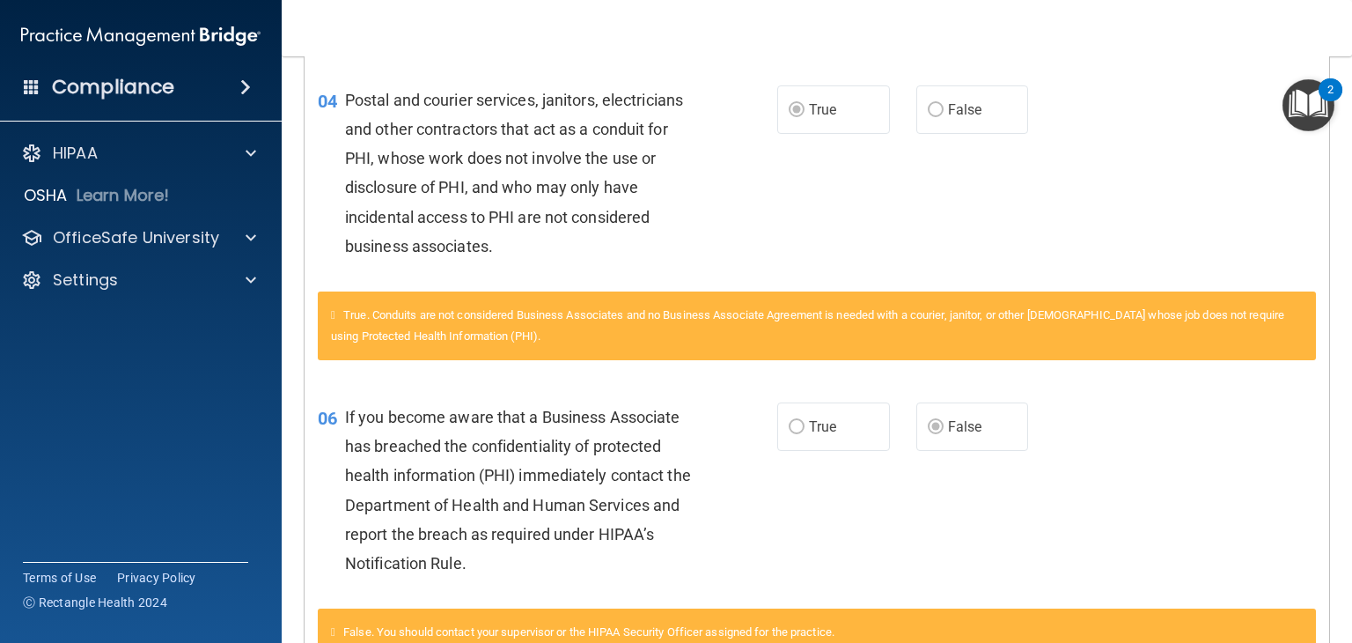
scroll to position [440, 0]
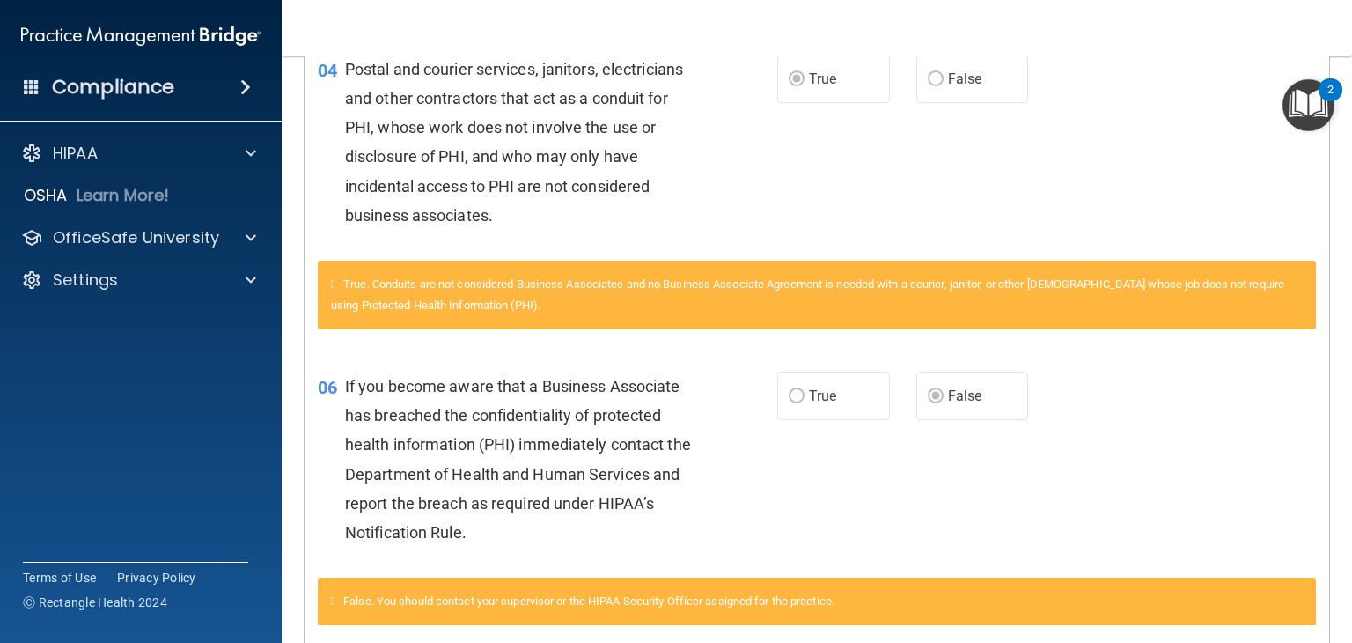
click at [429, 420] on span "If you become aware that a Business Associate has breached the confidentiality …" at bounding box center [518, 459] width 346 height 165
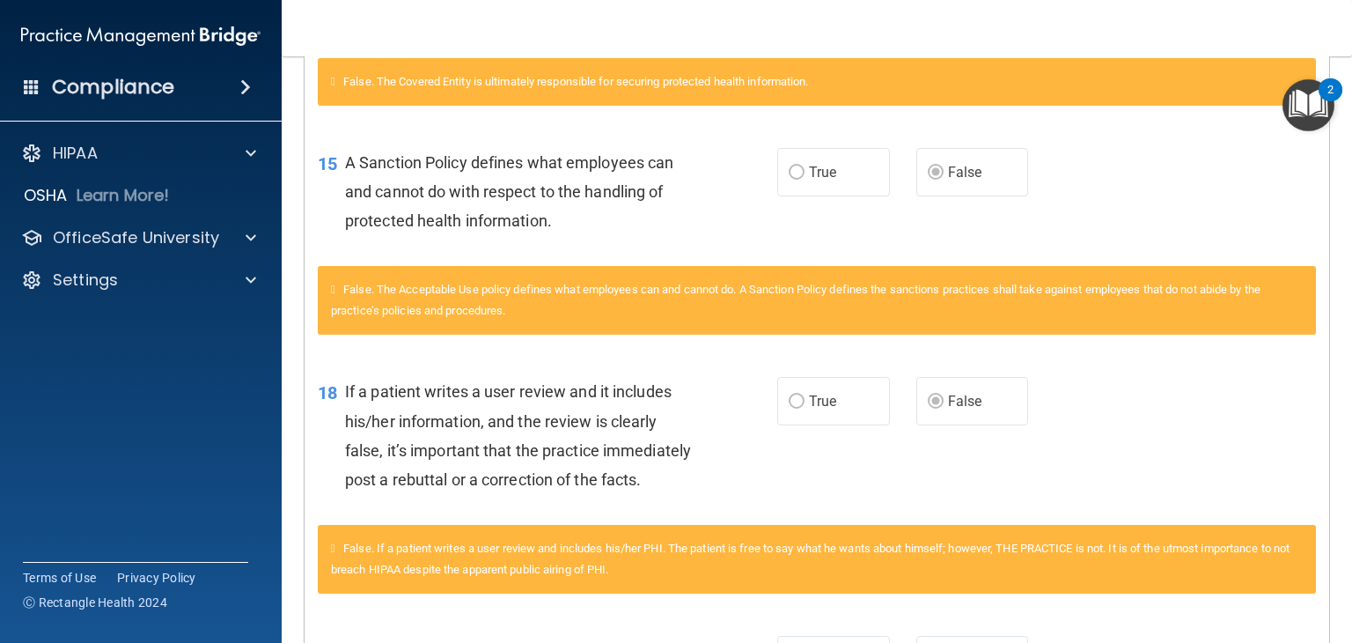
scroll to position [1761, 0]
